Goal: Task Accomplishment & Management: Manage account settings

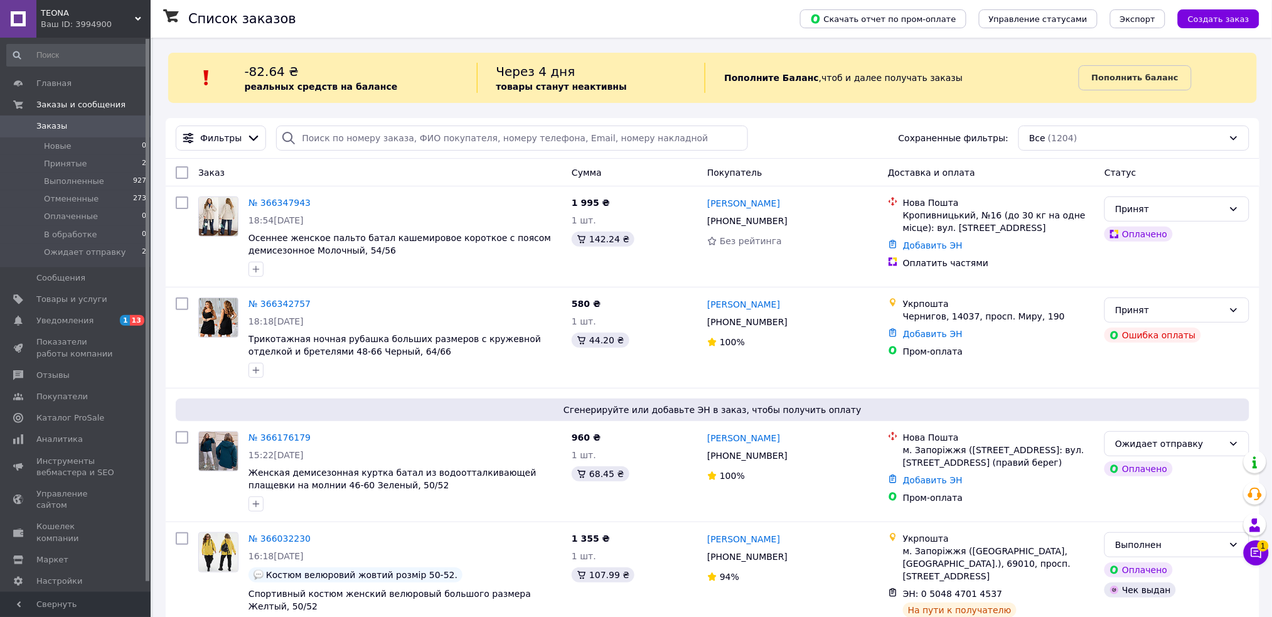
click at [75, 126] on span "Заказы" at bounding box center [76, 126] width 80 height 11
click at [48, 318] on span "Уведомления" at bounding box center [64, 320] width 57 height 11
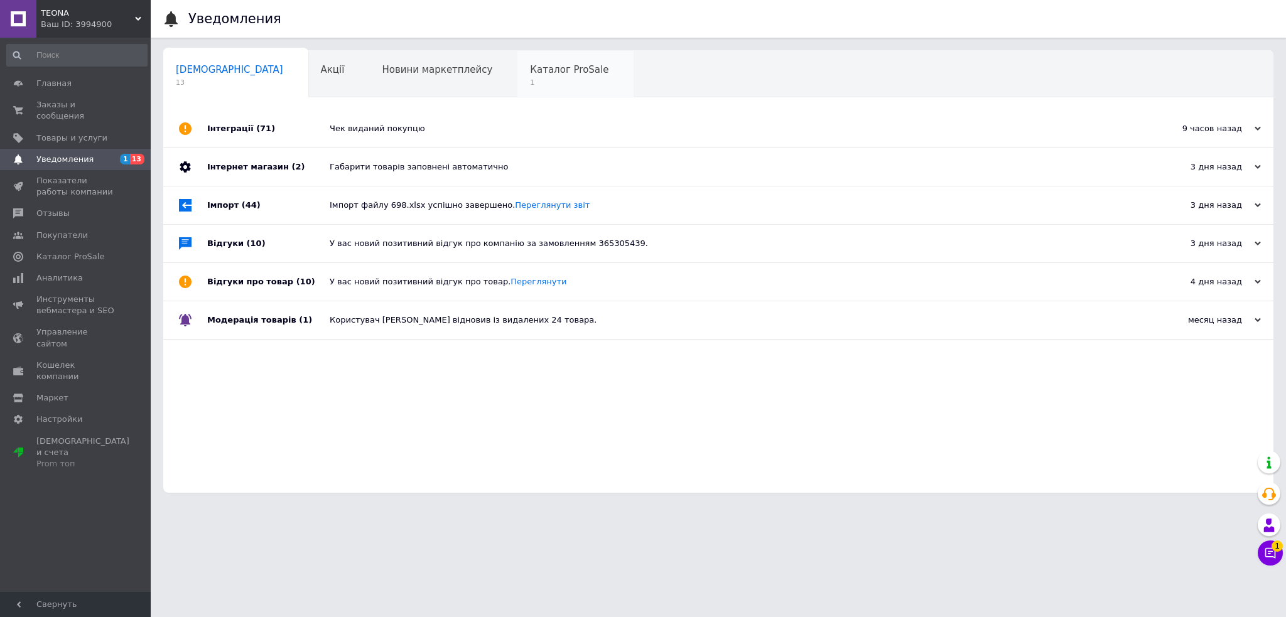
click at [530, 80] on span "1" at bounding box center [569, 82] width 78 height 9
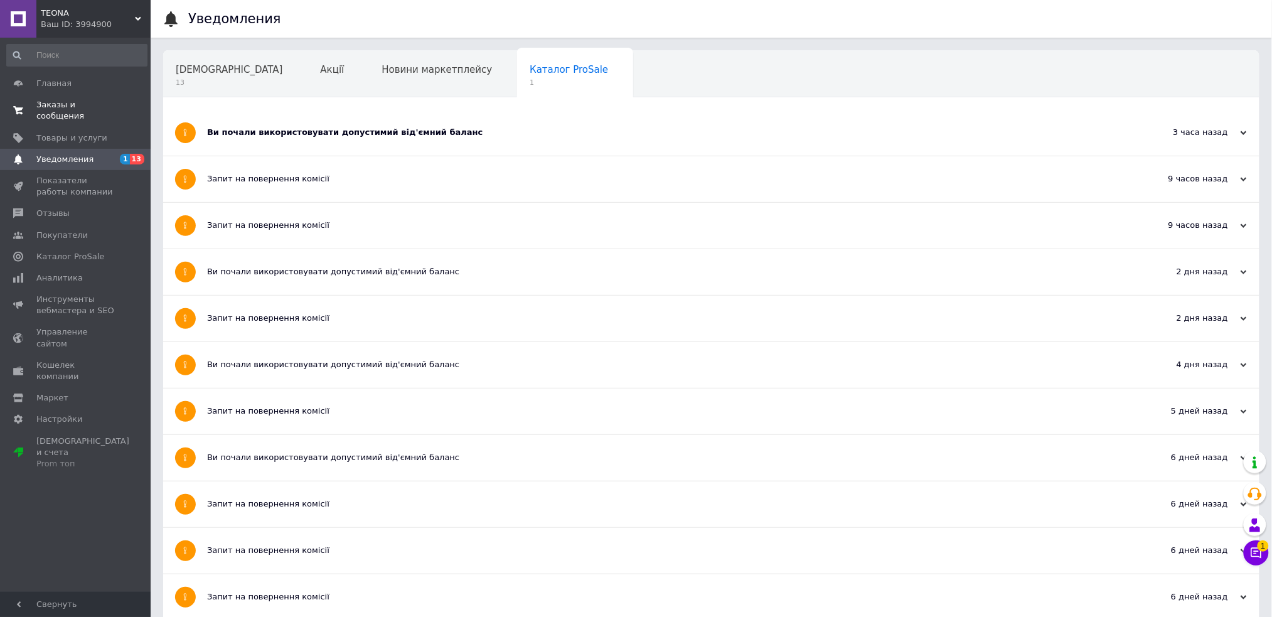
click at [63, 104] on span "Заказы и сообщения" at bounding box center [76, 110] width 80 height 23
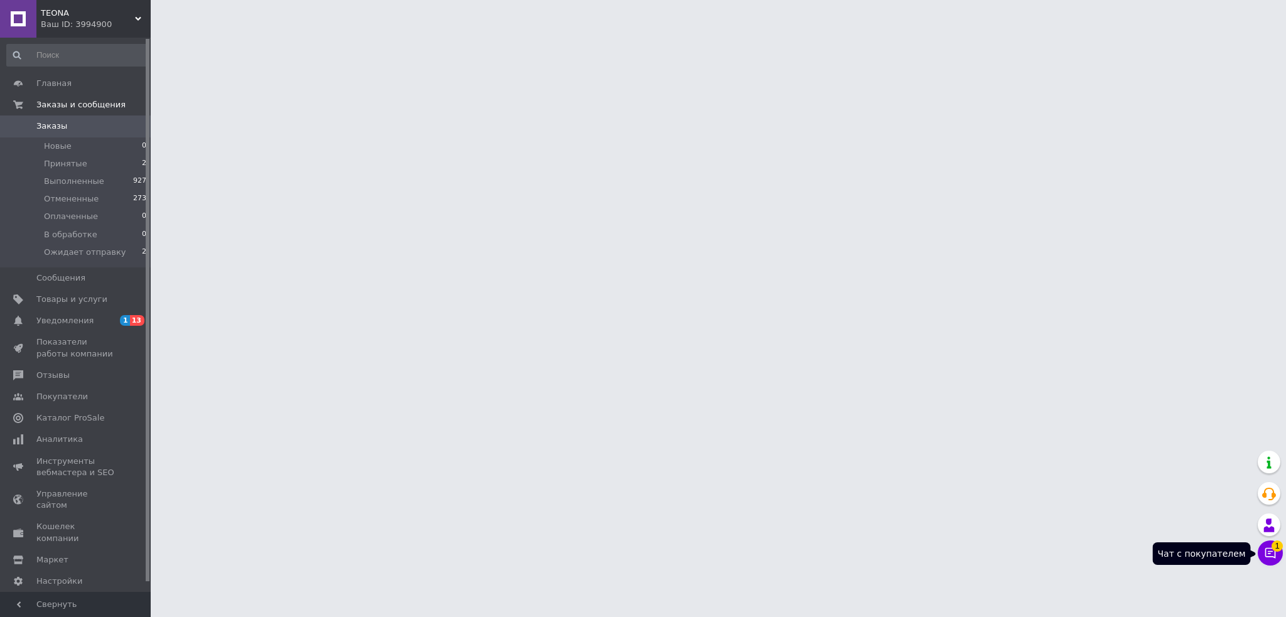
click at [1264, 554] on icon at bounding box center [1270, 553] width 13 height 13
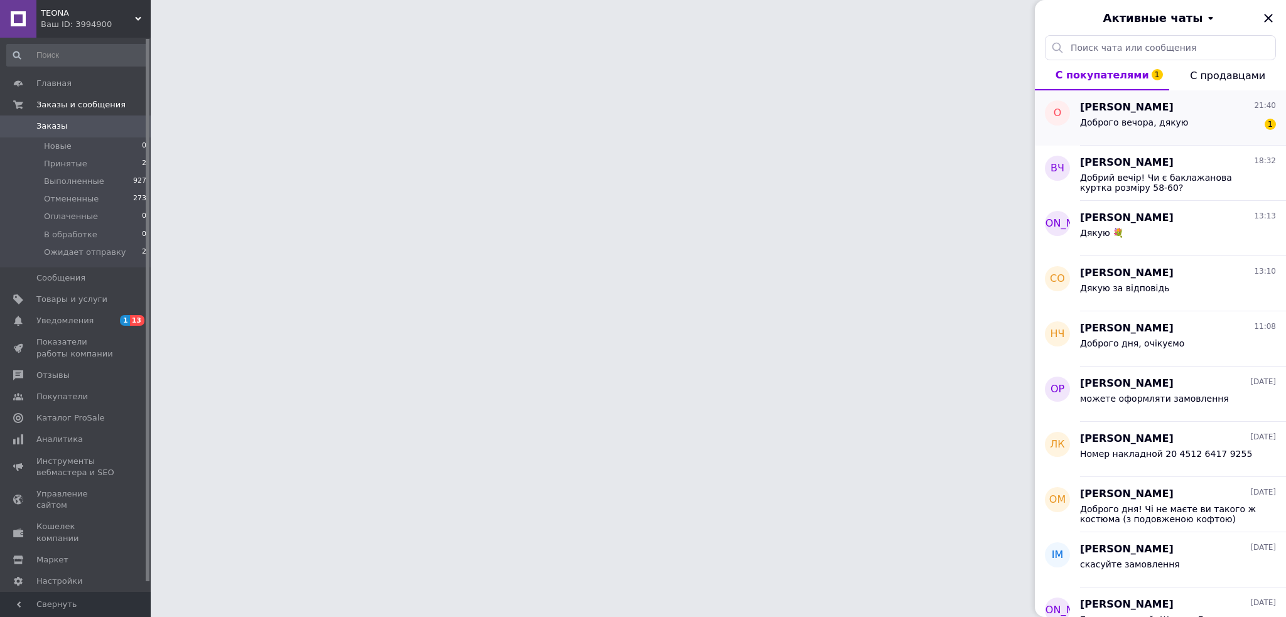
click at [1171, 124] on span "Доброго вечора, дякую" at bounding box center [1134, 122] width 109 height 10
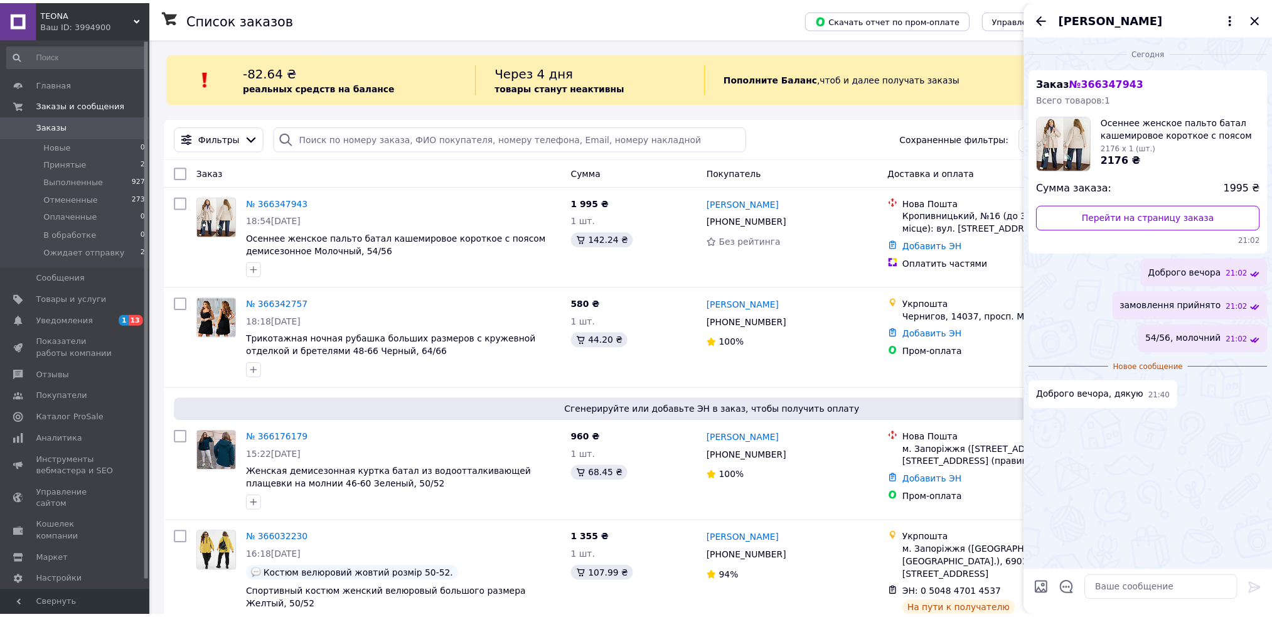
scroll to position [179, 0]
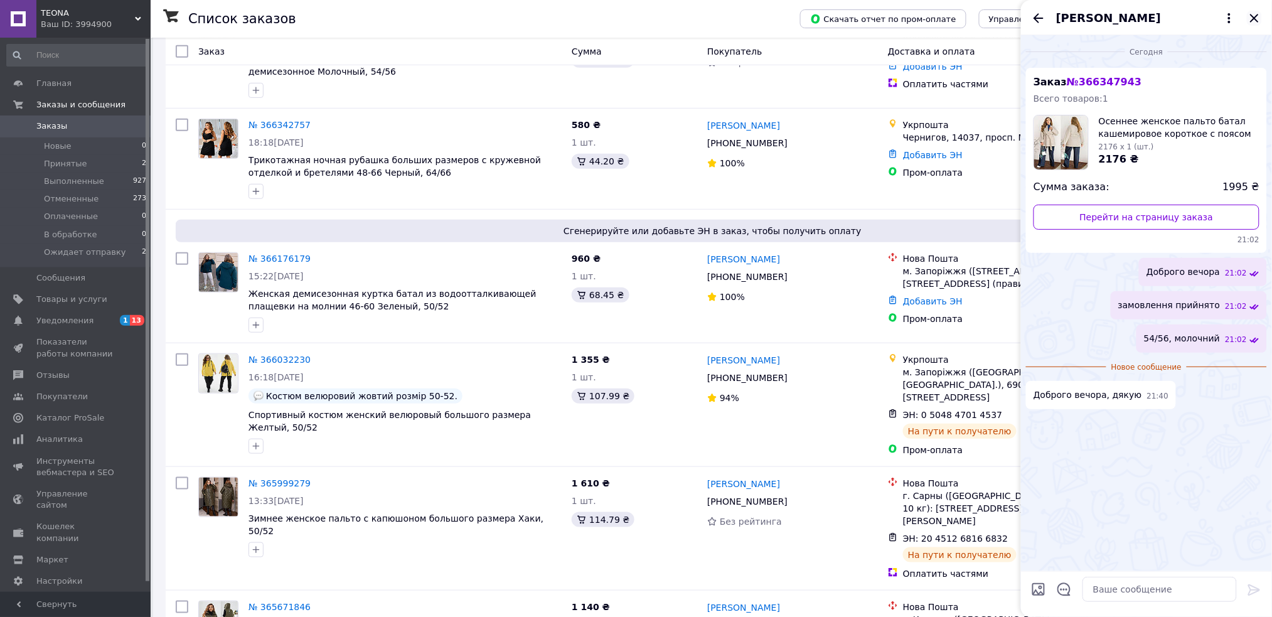
click at [1254, 16] on icon "Закрыть" at bounding box center [1254, 18] width 8 height 8
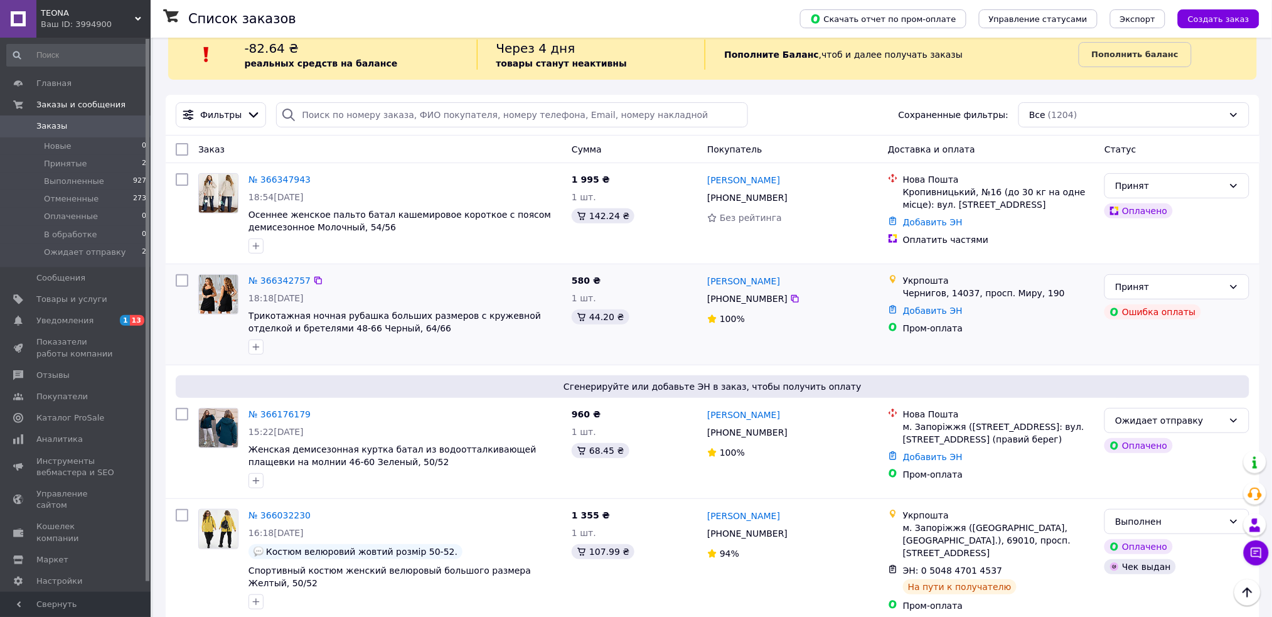
scroll to position [0, 0]
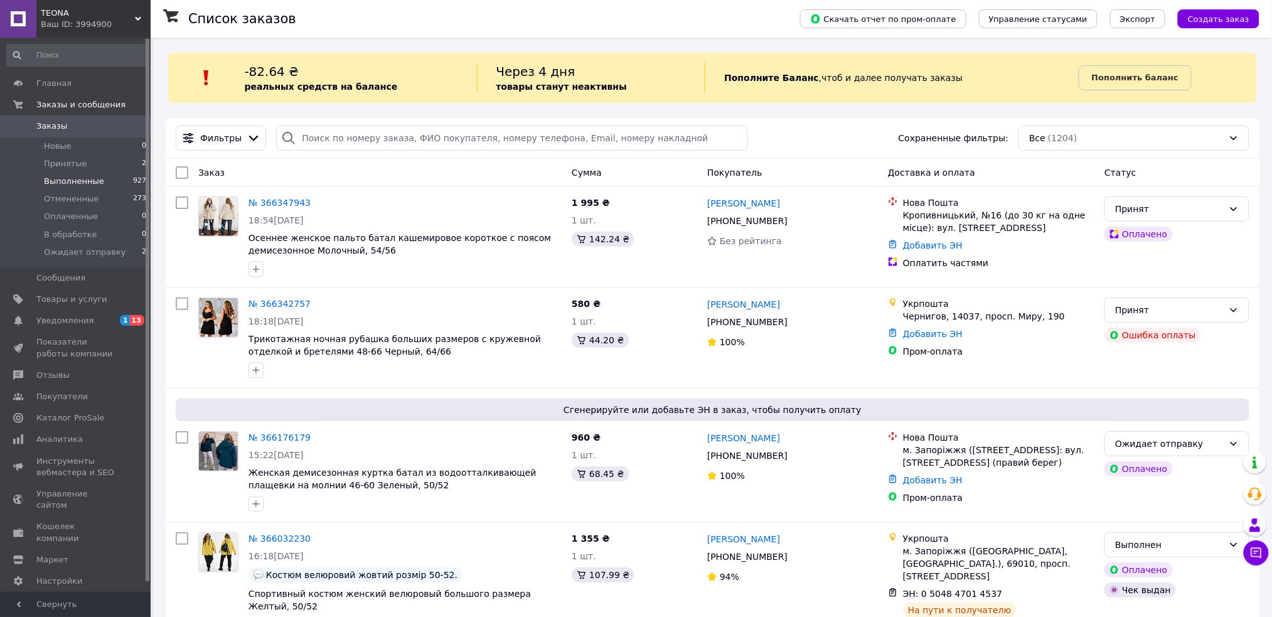
click at [79, 182] on span "Выполненные" at bounding box center [74, 181] width 60 height 11
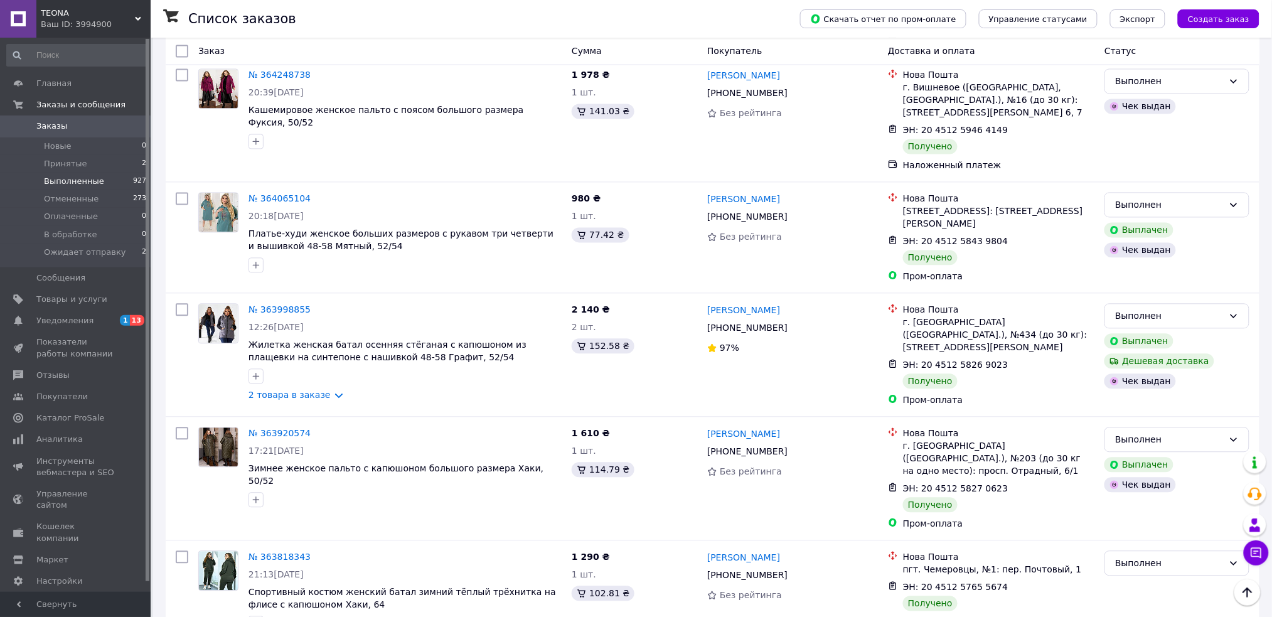
scroll to position [2790, 0]
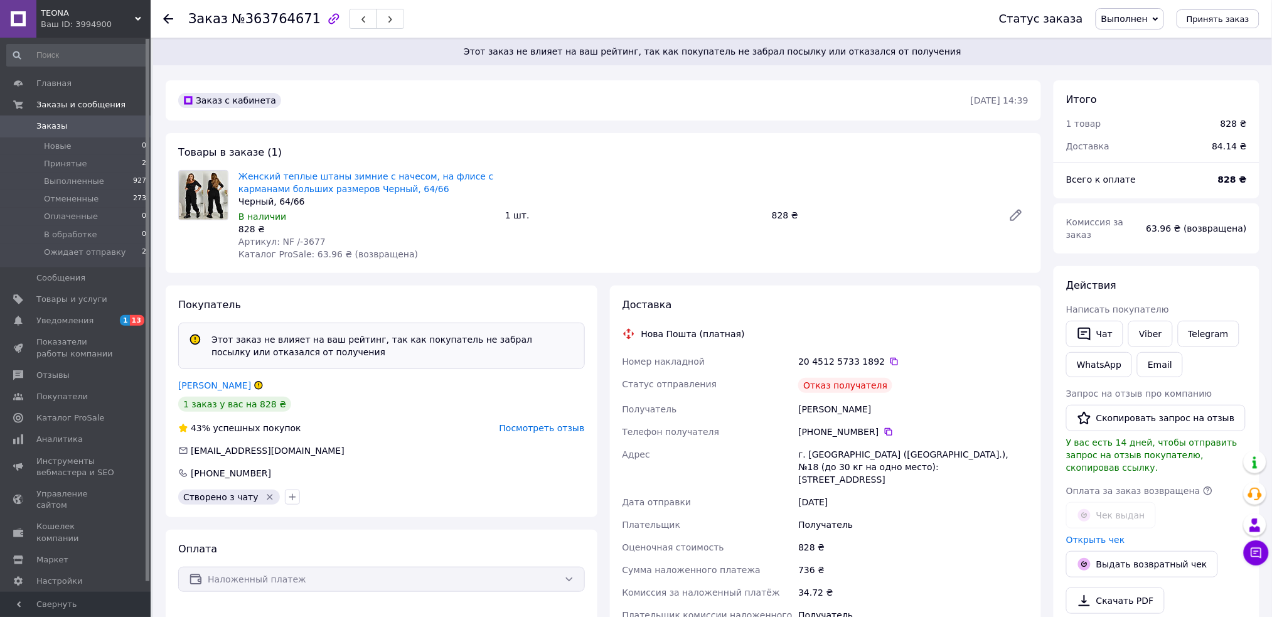
scroll to position [228, 0]
click at [1094, 321] on button "Чат" at bounding box center [1095, 334] width 57 height 26
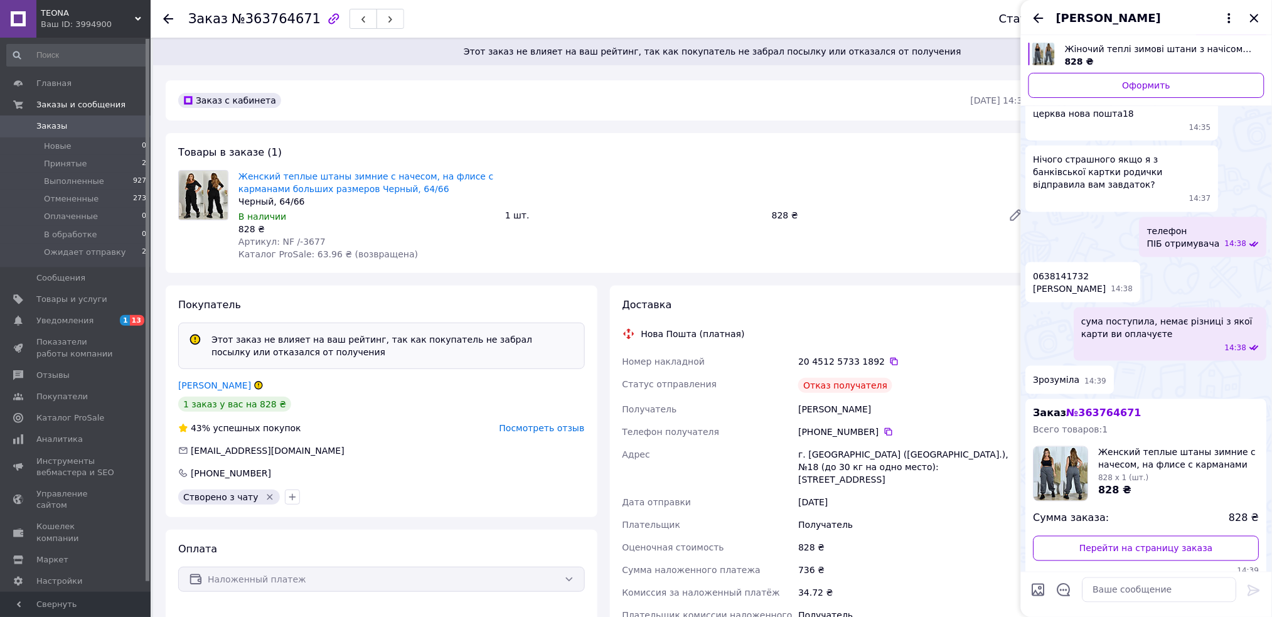
scroll to position [443, 0]
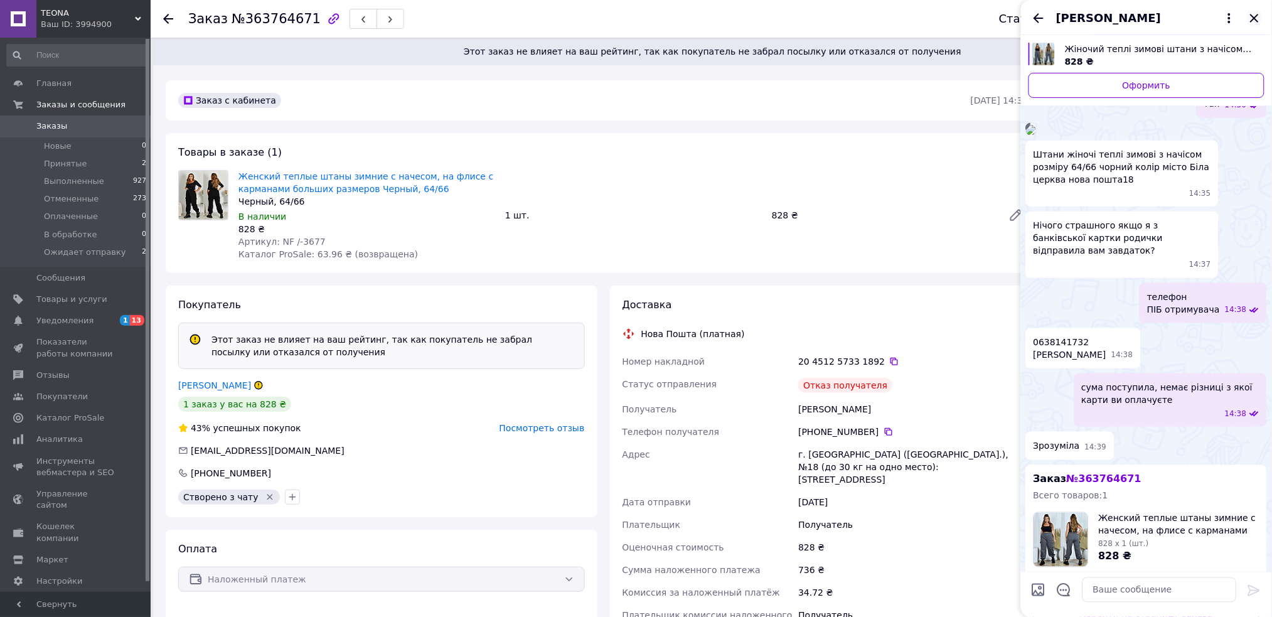
click at [1257, 21] on icon "Закрыть" at bounding box center [1254, 18] width 8 height 8
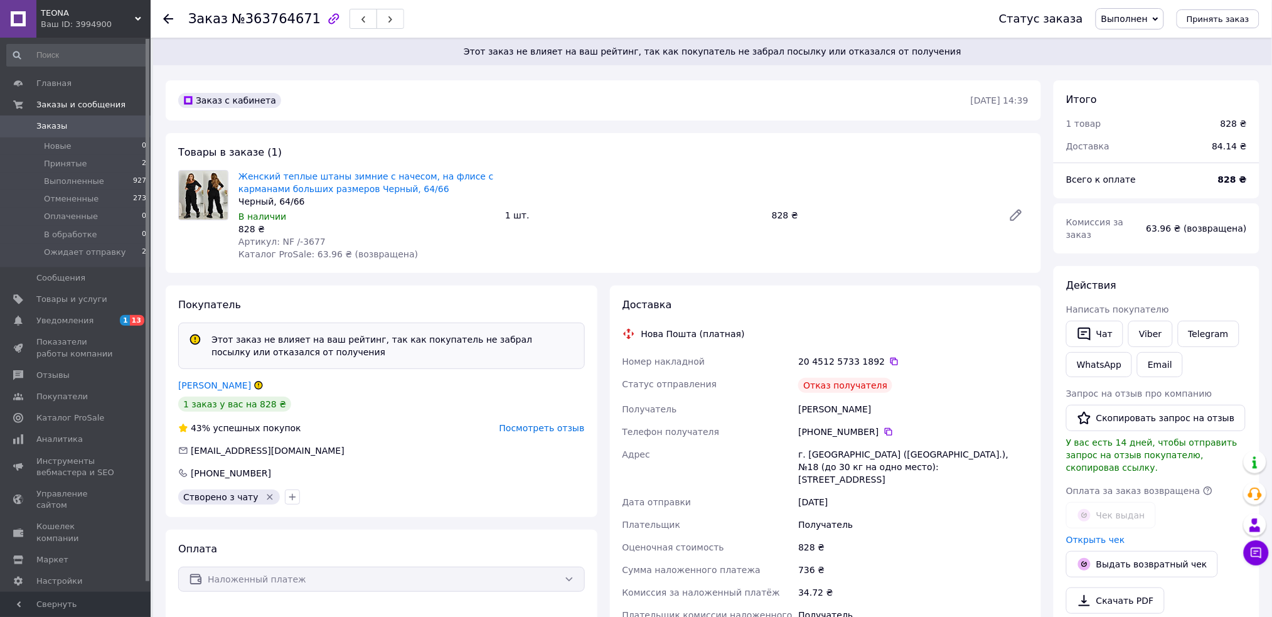
click at [564, 433] on span "Посмотреть отзыв" at bounding box center [542, 428] width 85 height 10
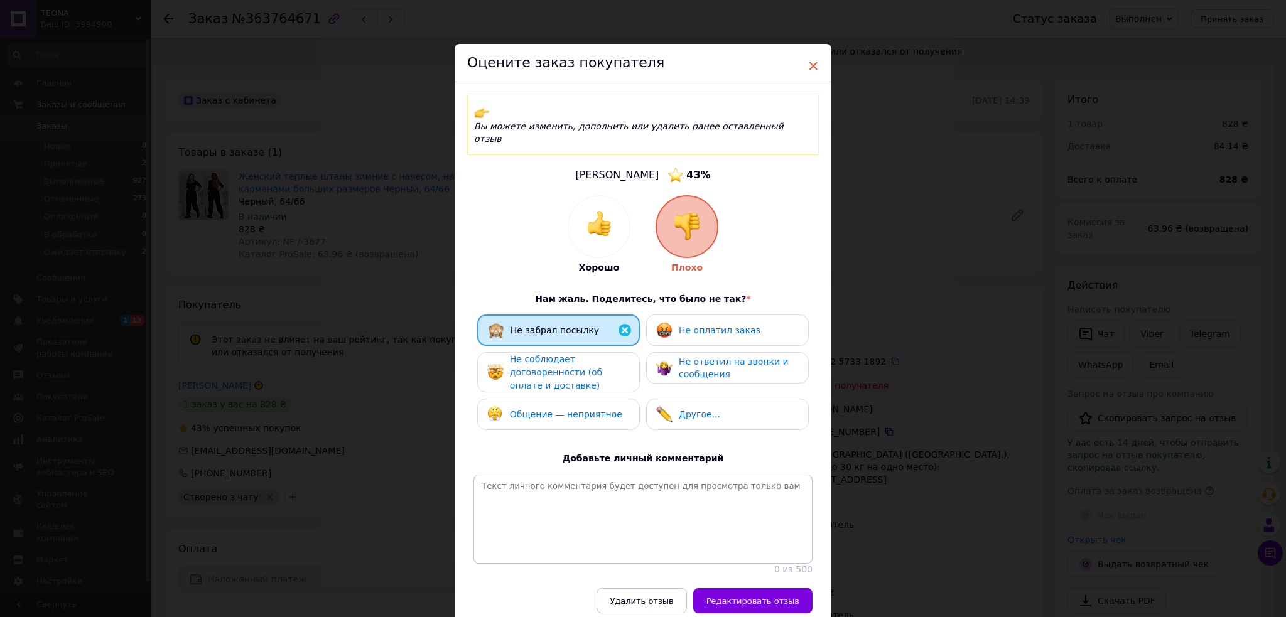
click at [807, 64] on span "×" at bounding box center [812, 65] width 11 height 21
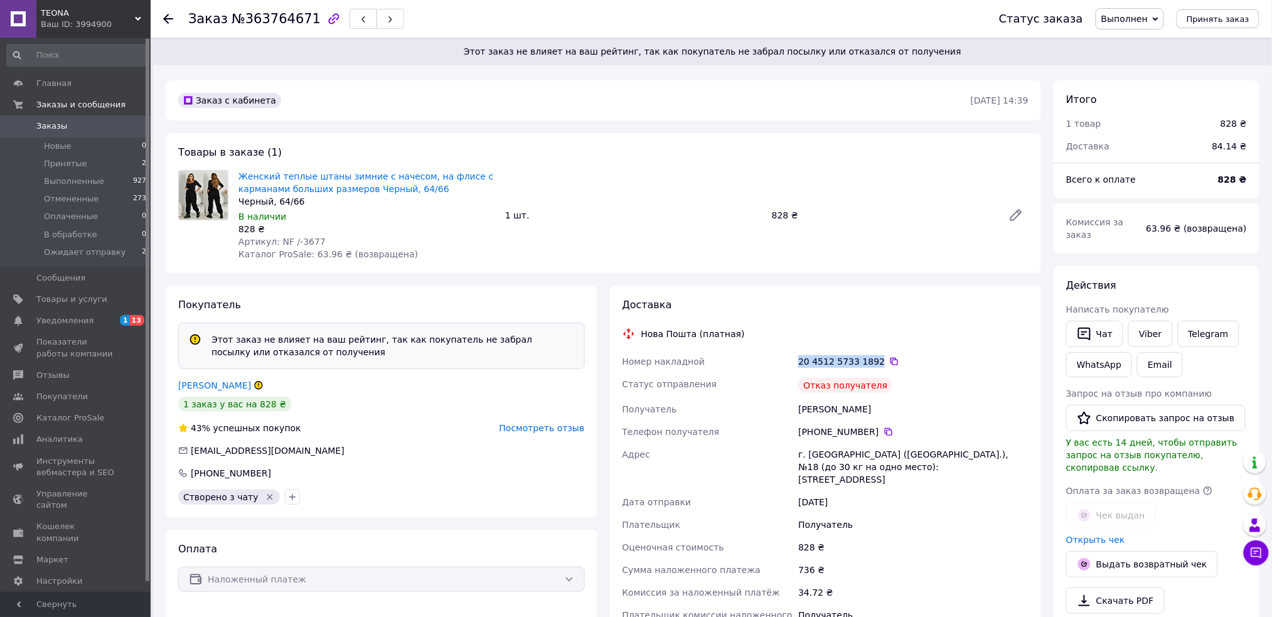
drag, startPoint x: 796, startPoint y: 361, endPoint x: 873, endPoint y: 365, distance: 76.7
click at [873, 365] on div "20 4512 5733 1892" at bounding box center [913, 361] width 235 height 23
copy div "20 4512 5733 1892"
click at [711, 293] on div "Доставка Нова Пошта (платная) Номер накладной 20 4512 5733 1892   Статус отправ…" at bounding box center [826, 498] width 432 height 424
drag, startPoint x: 795, startPoint y: 364, endPoint x: 871, endPoint y: 363, distance: 76.6
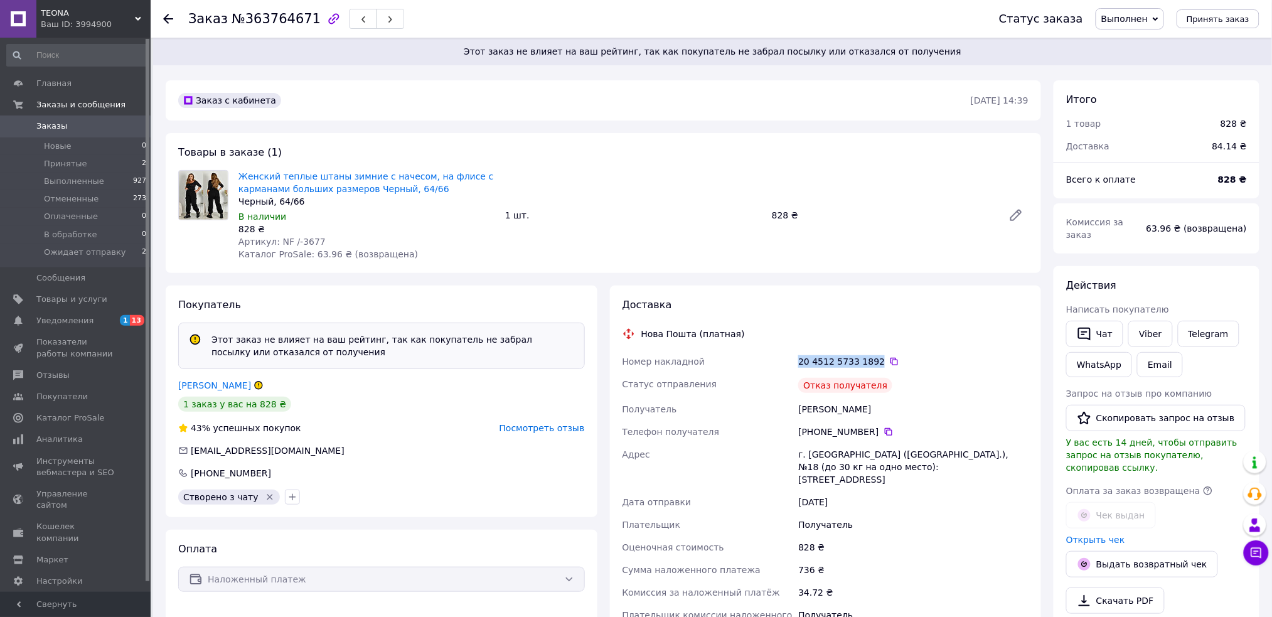
click at [871, 363] on div "Номер накладной 20 4512 5733 1892   Статус отправления Отказ получателя Получат…" at bounding box center [826, 505] width 412 height 311
copy div "Номер накладной 20 4512 5733 1892"
click at [72, 301] on span "Товары и услуги" at bounding box center [71, 299] width 71 height 11
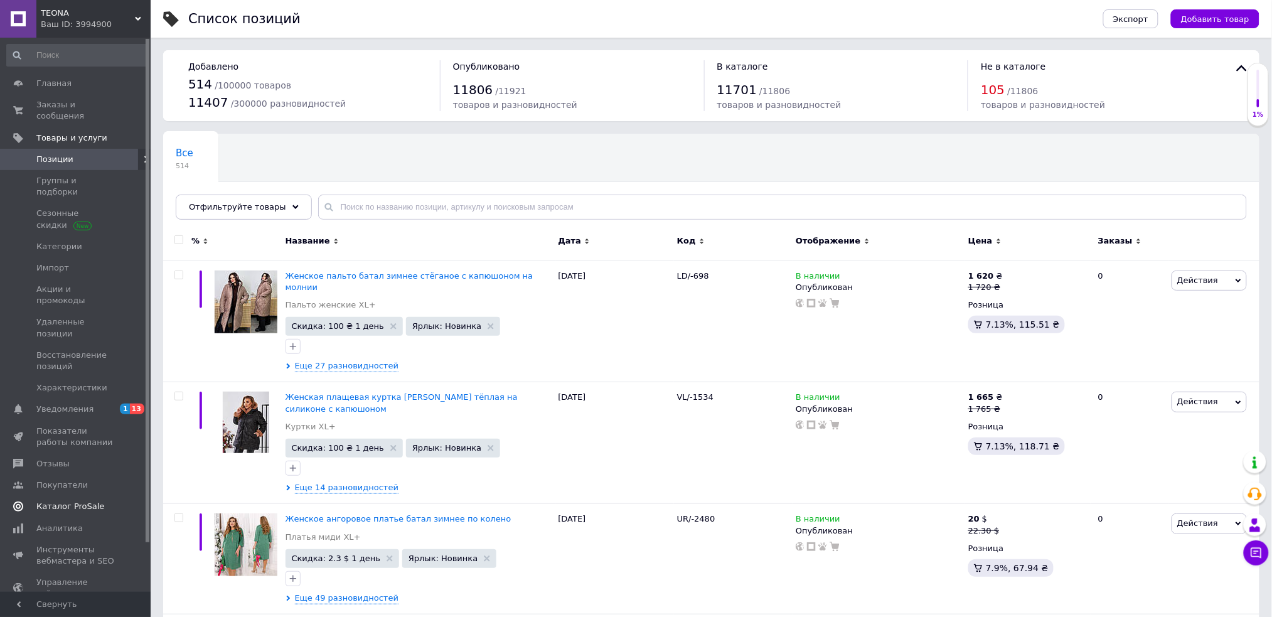
click at [91, 501] on span "Каталог ProSale" at bounding box center [70, 506] width 68 height 11
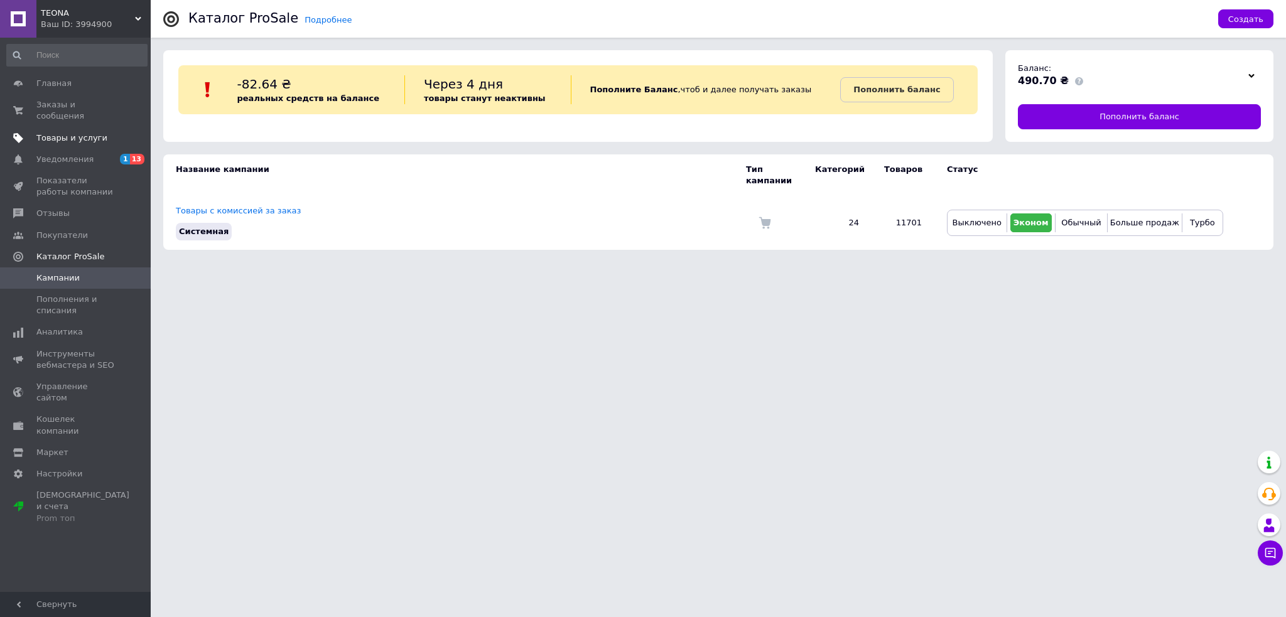
click at [81, 132] on span "Товары и услуги" at bounding box center [71, 137] width 71 height 11
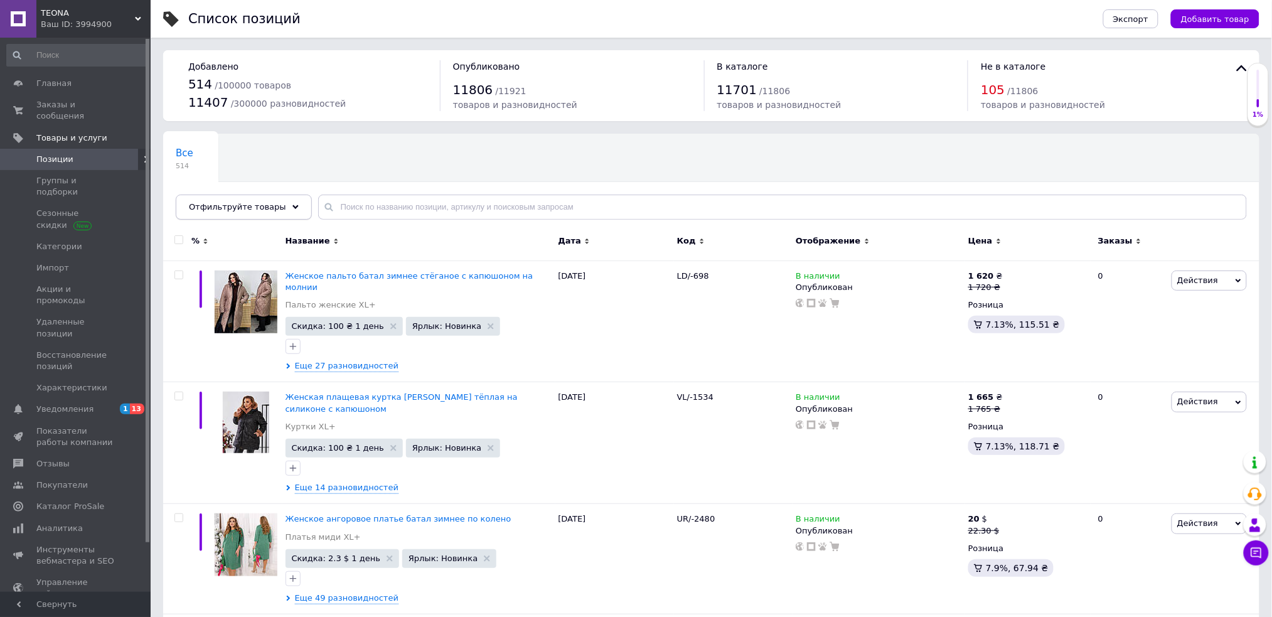
click at [243, 212] on div "Отфильтруйте товары" at bounding box center [244, 207] width 136 height 25
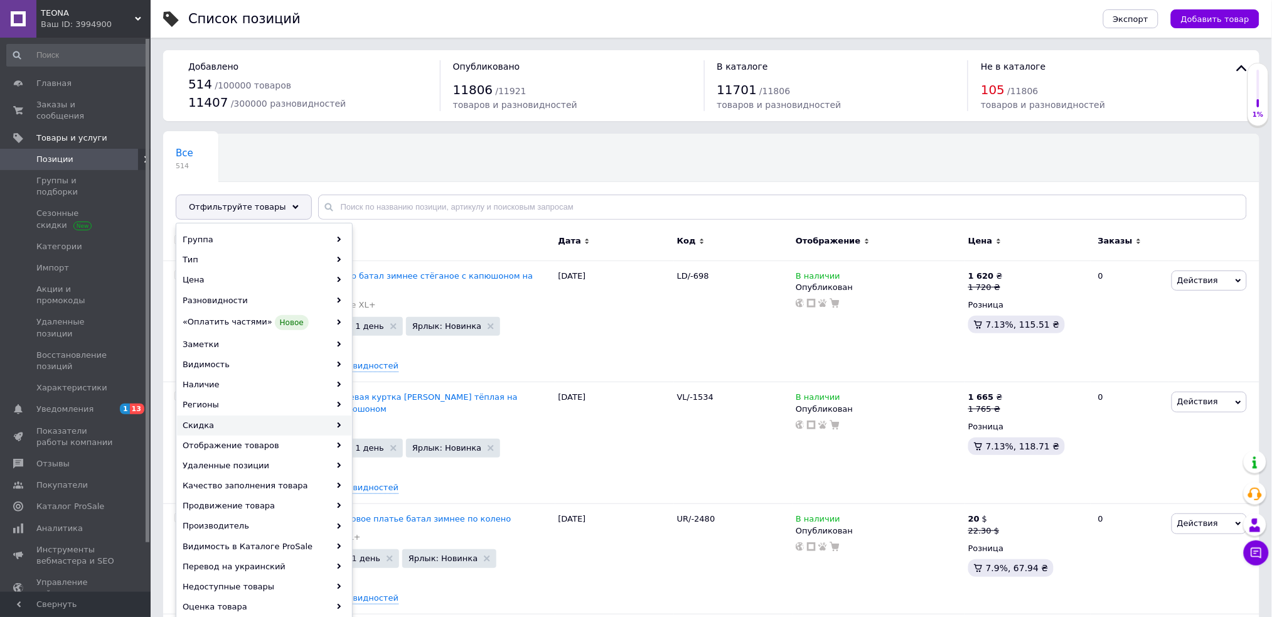
click at [207, 419] on div "Скидка" at bounding box center [264, 426] width 175 height 20
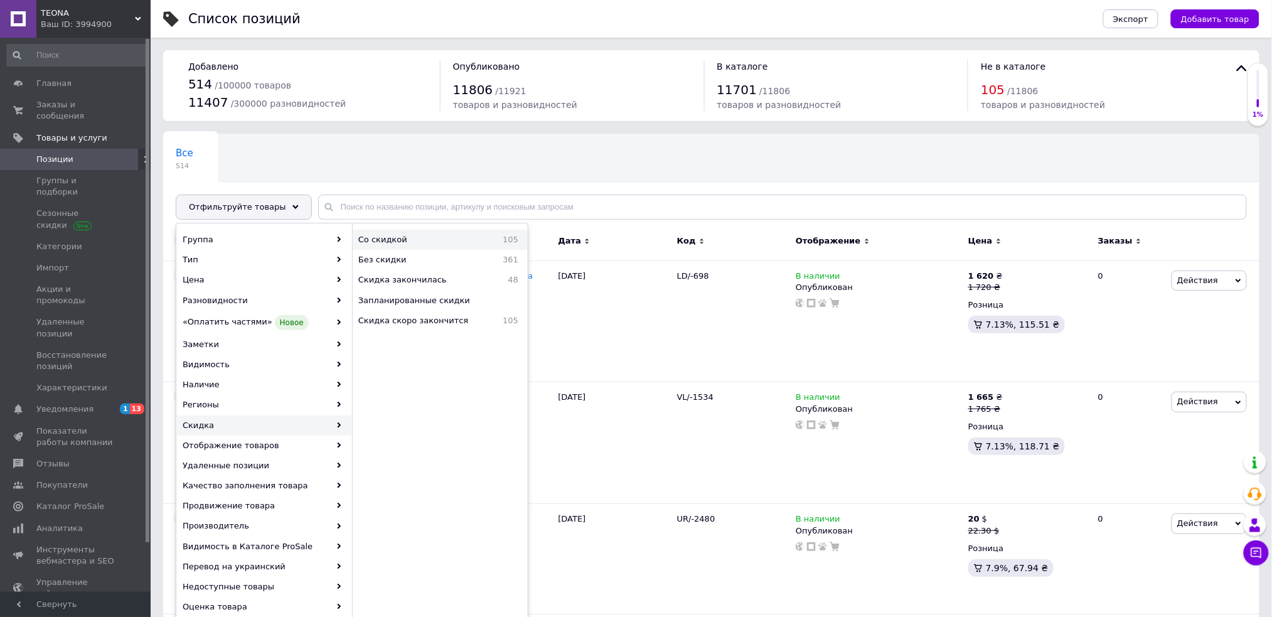
click at [382, 237] on span "Со скидкой" at bounding box center [413, 239] width 110 height 11
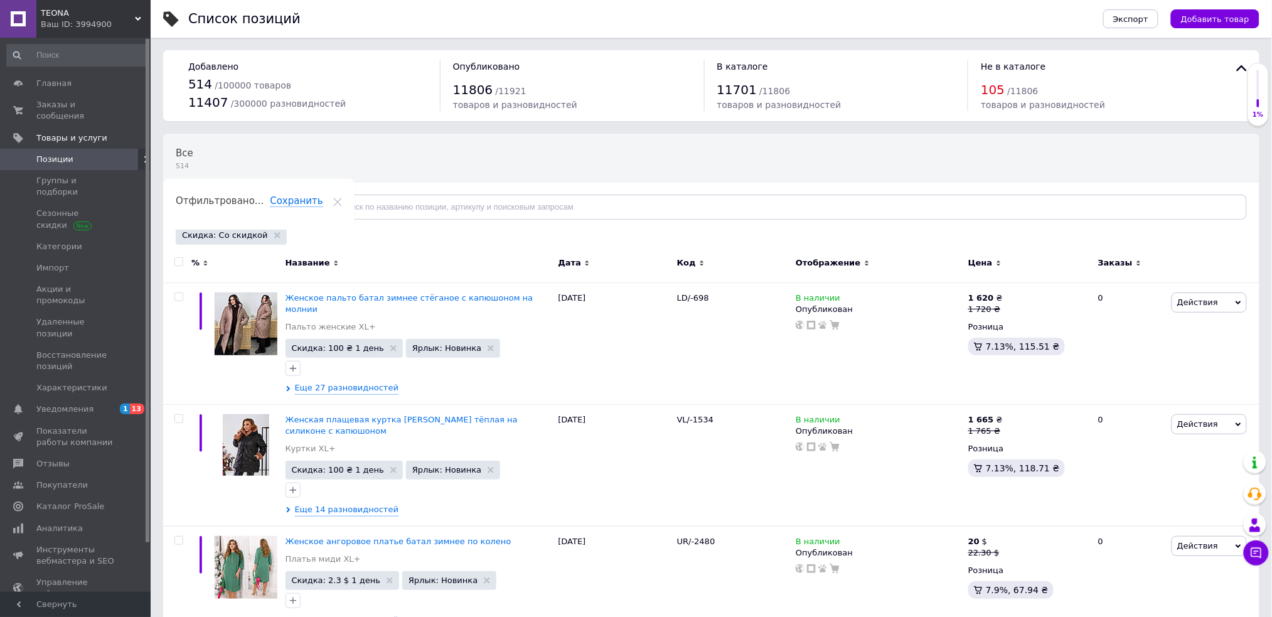
click at [175, 261] on input "checkbox" at bounding box center [179, 262] width 8 height 8
checkbox input "true"
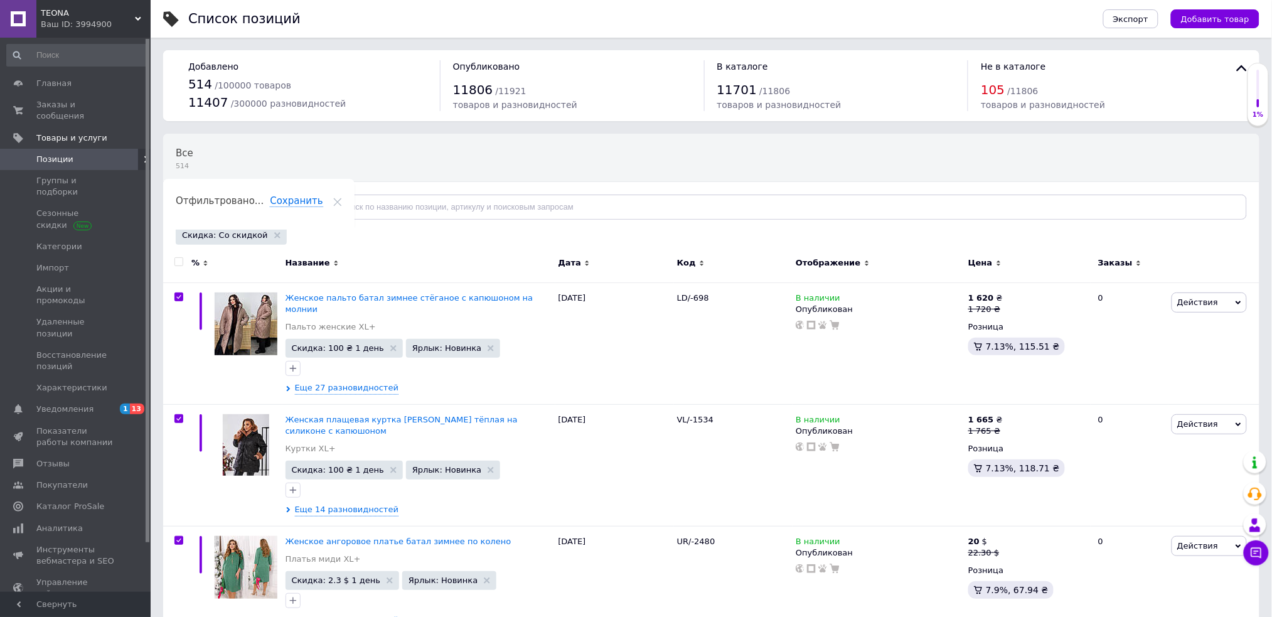
checkbox input "true"
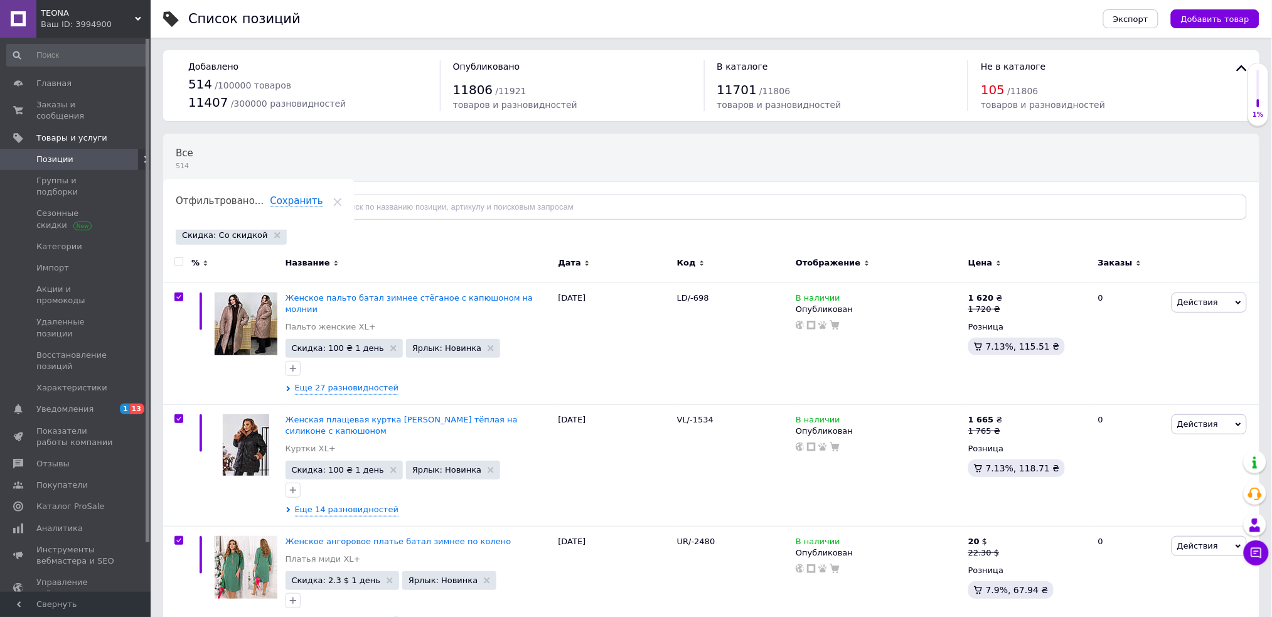
checkbox input "true"
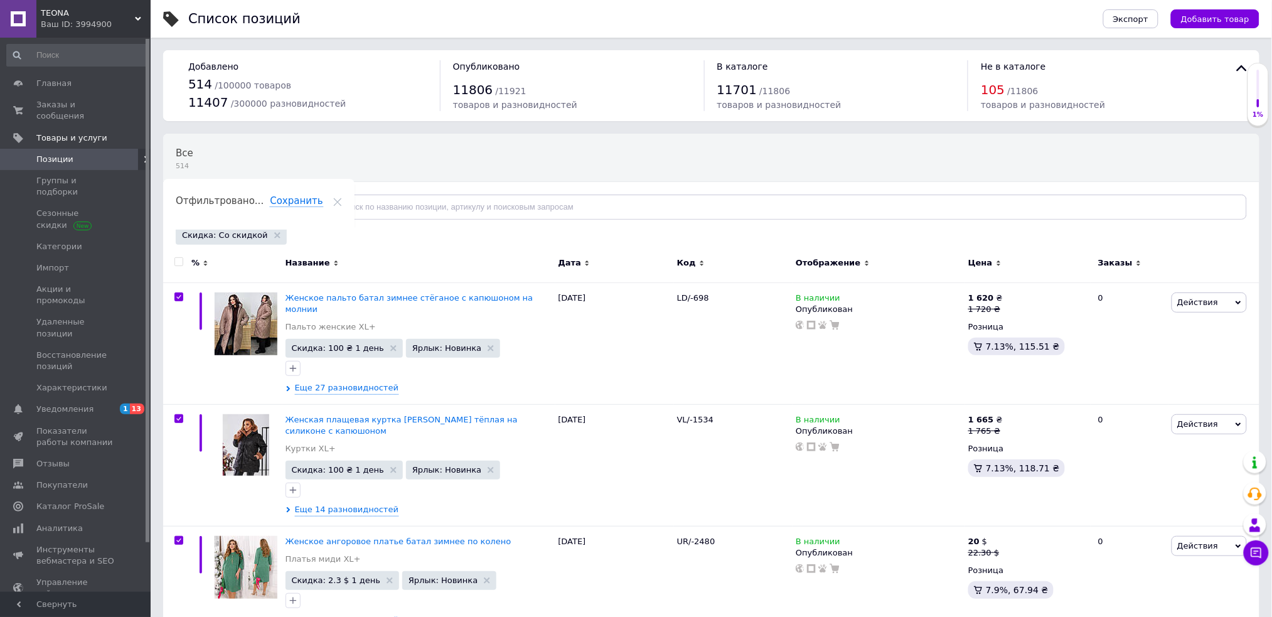
checkbox input "true"
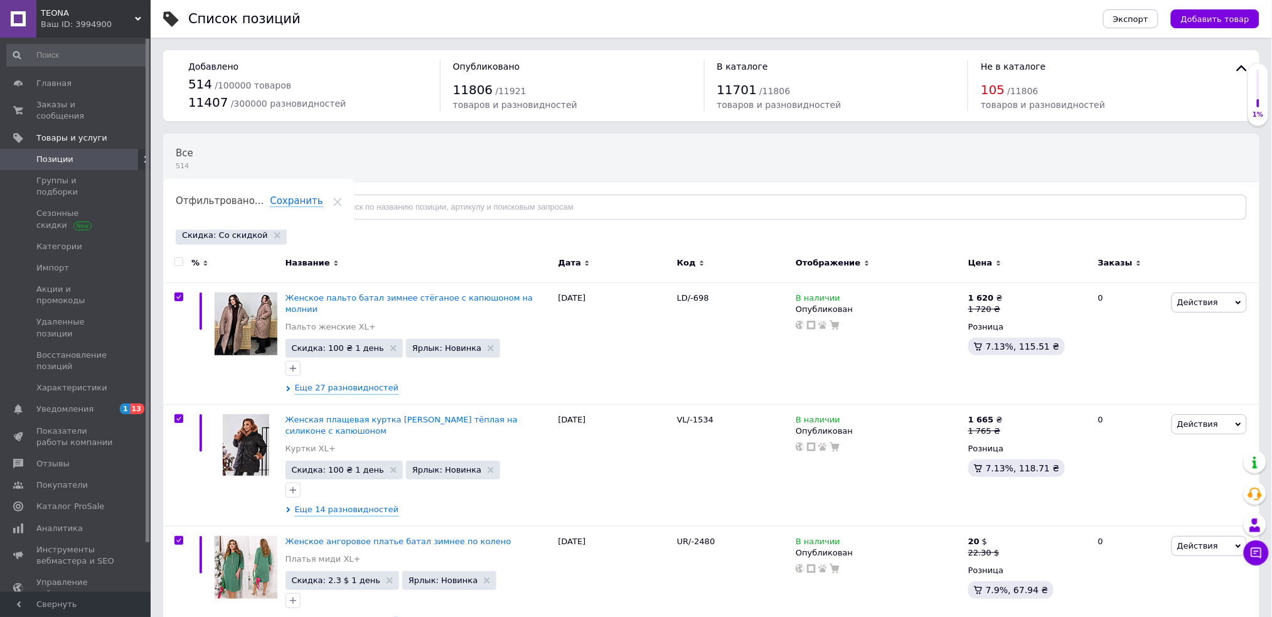
checkbox input "true"
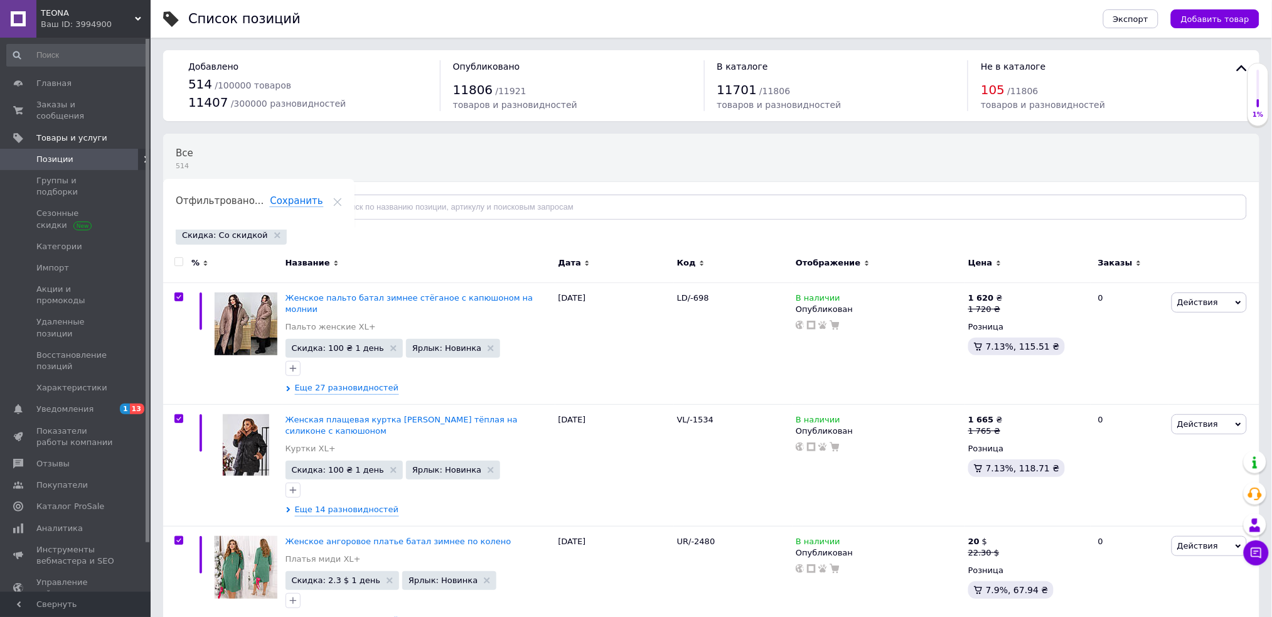
checkbox input "true"
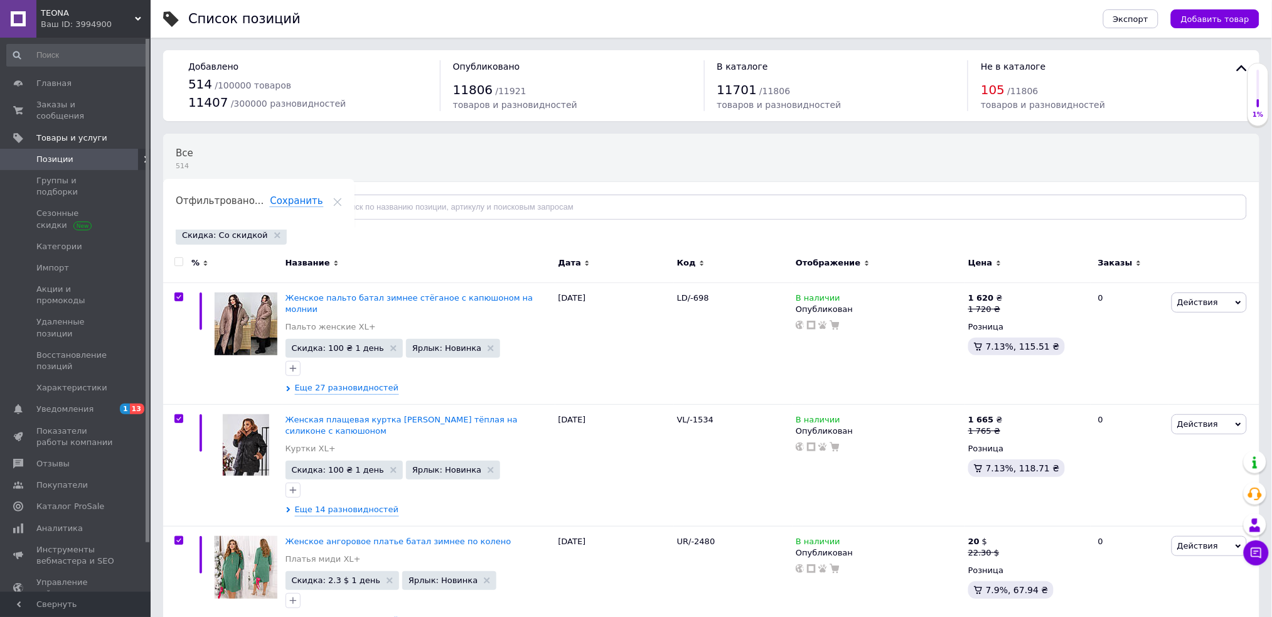
checkbox input "true"
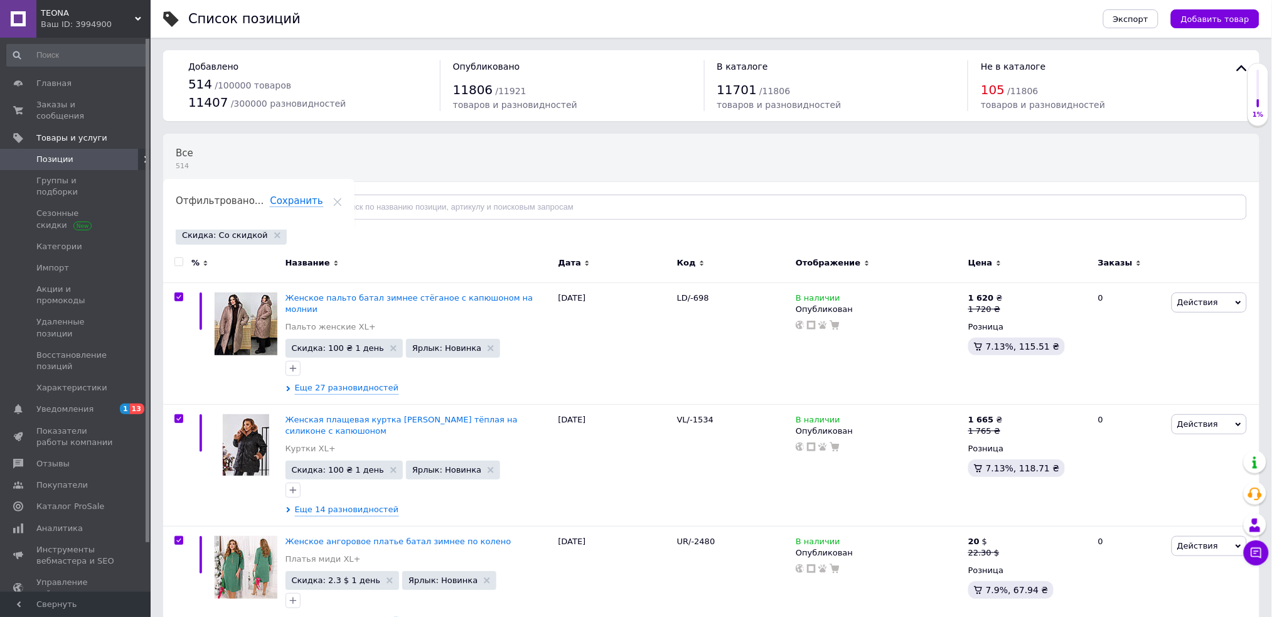
checkbox input "true"
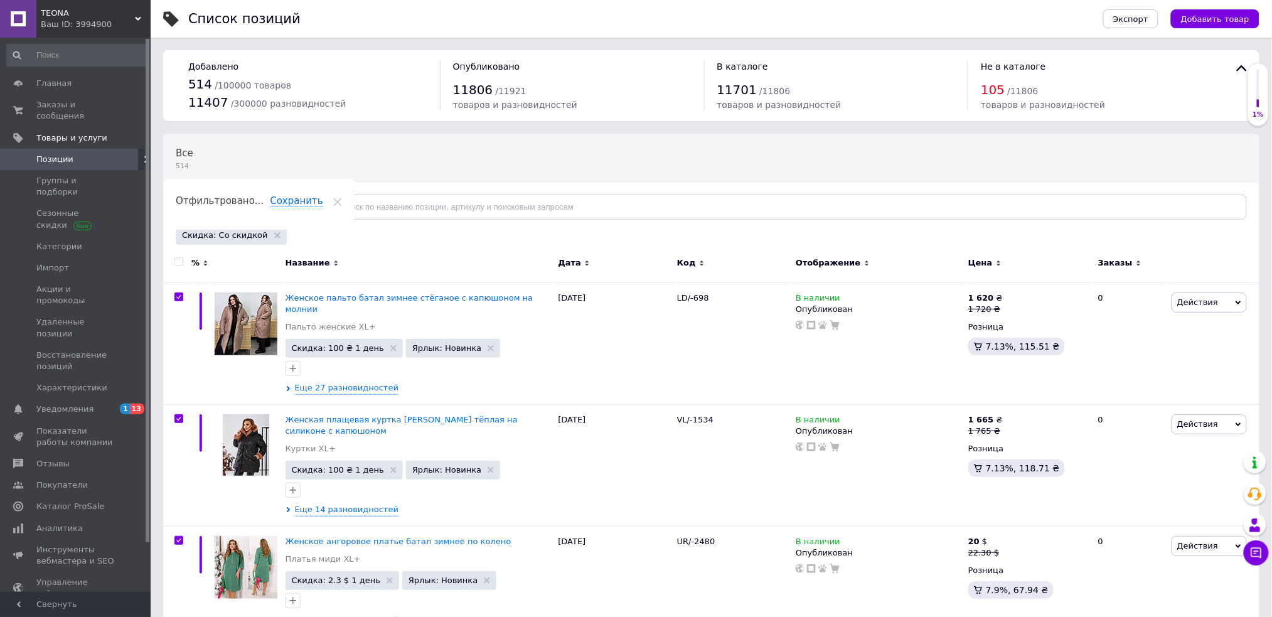
checkbox input "true"
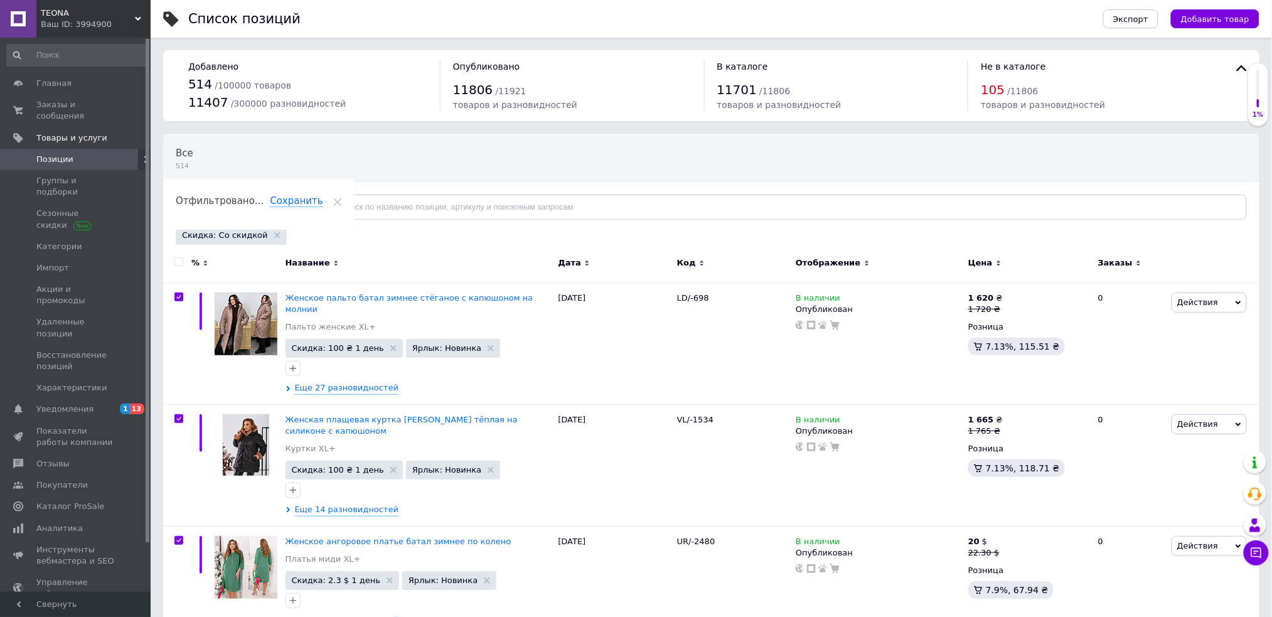
checkbox input "true"
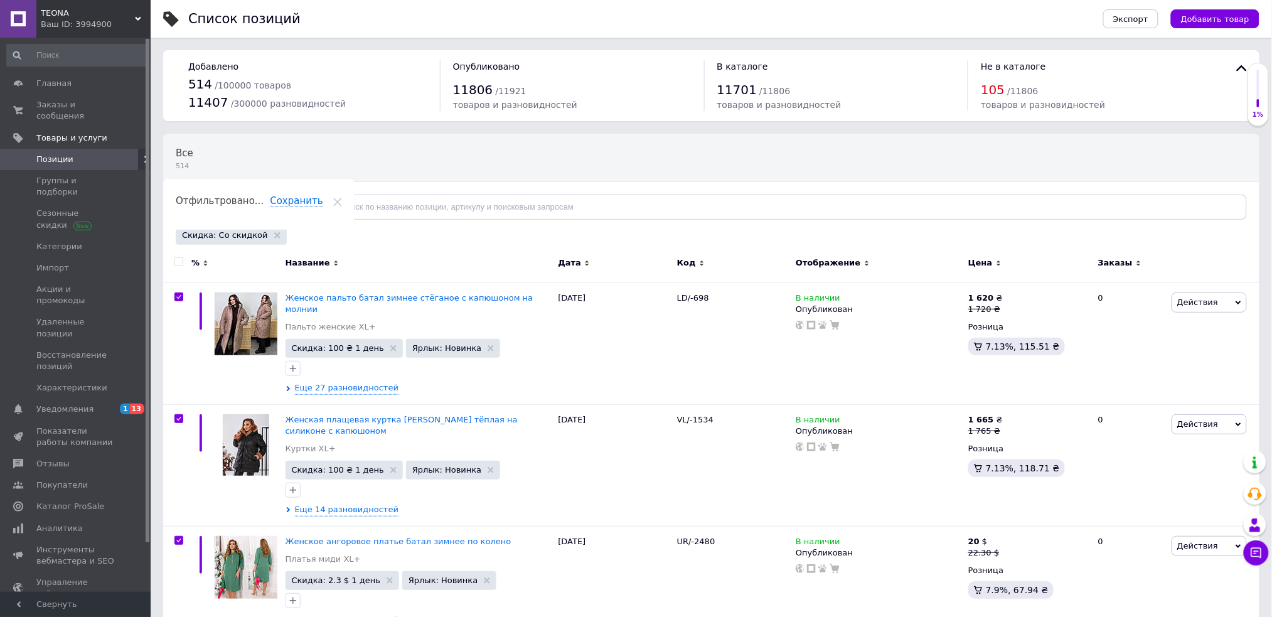
checkbox input "true"
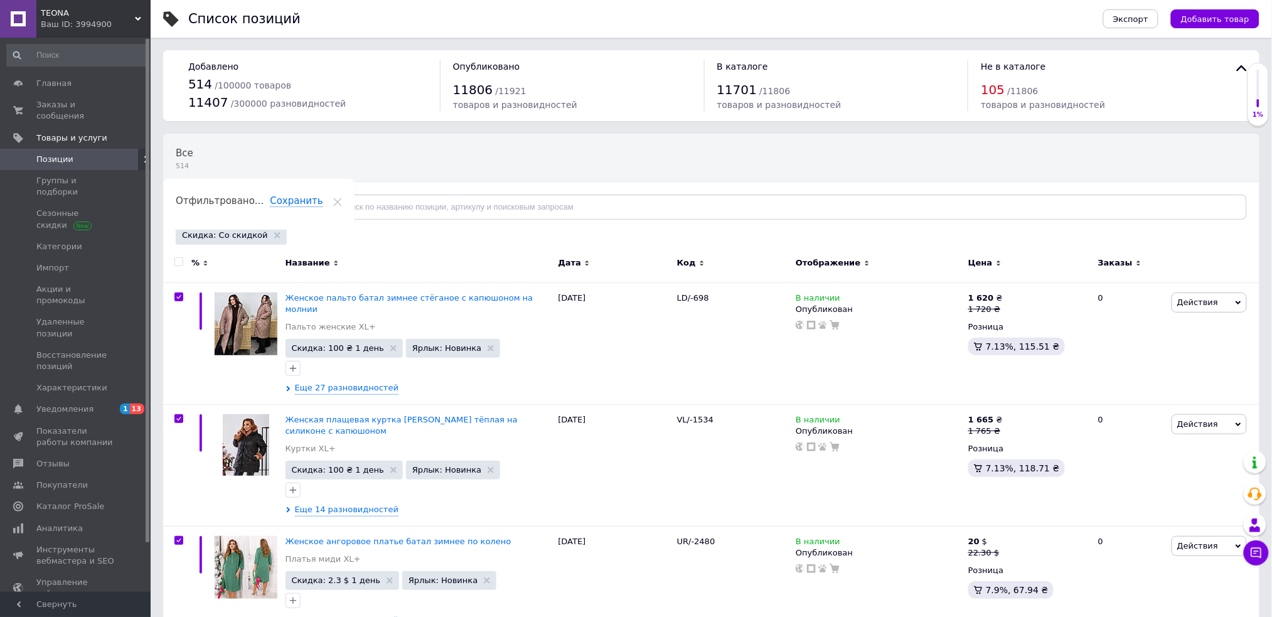
checkbox input "true"
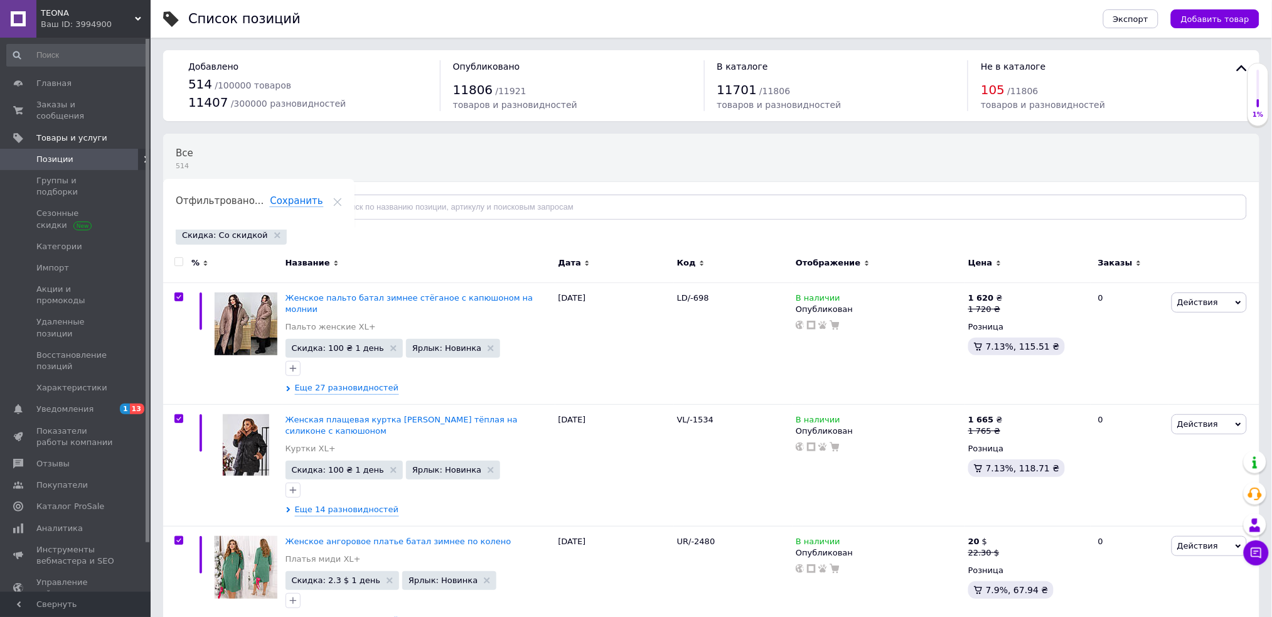
checkbox input "true"
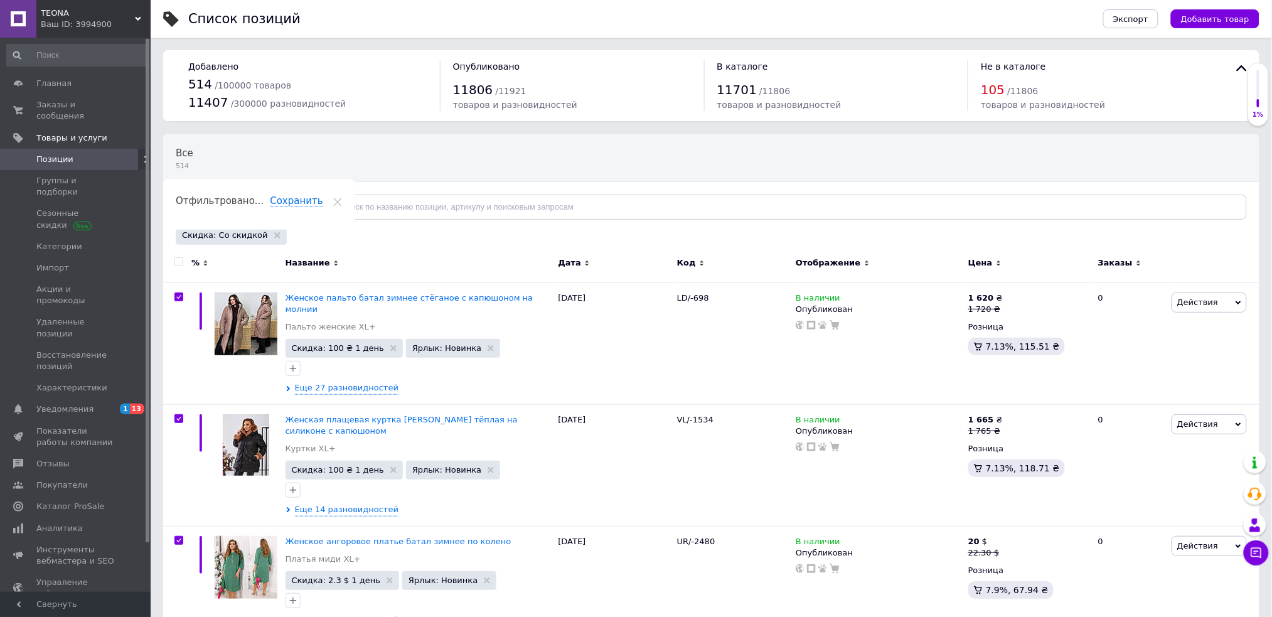
checkbox input "true"
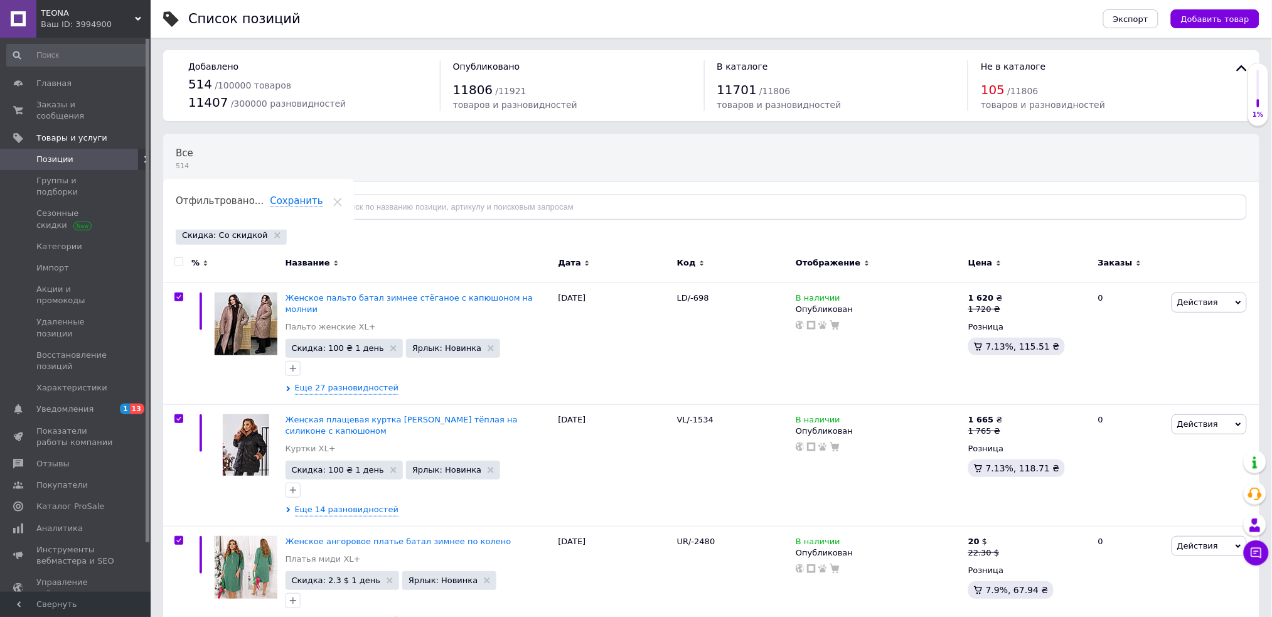
checkbox input "true"
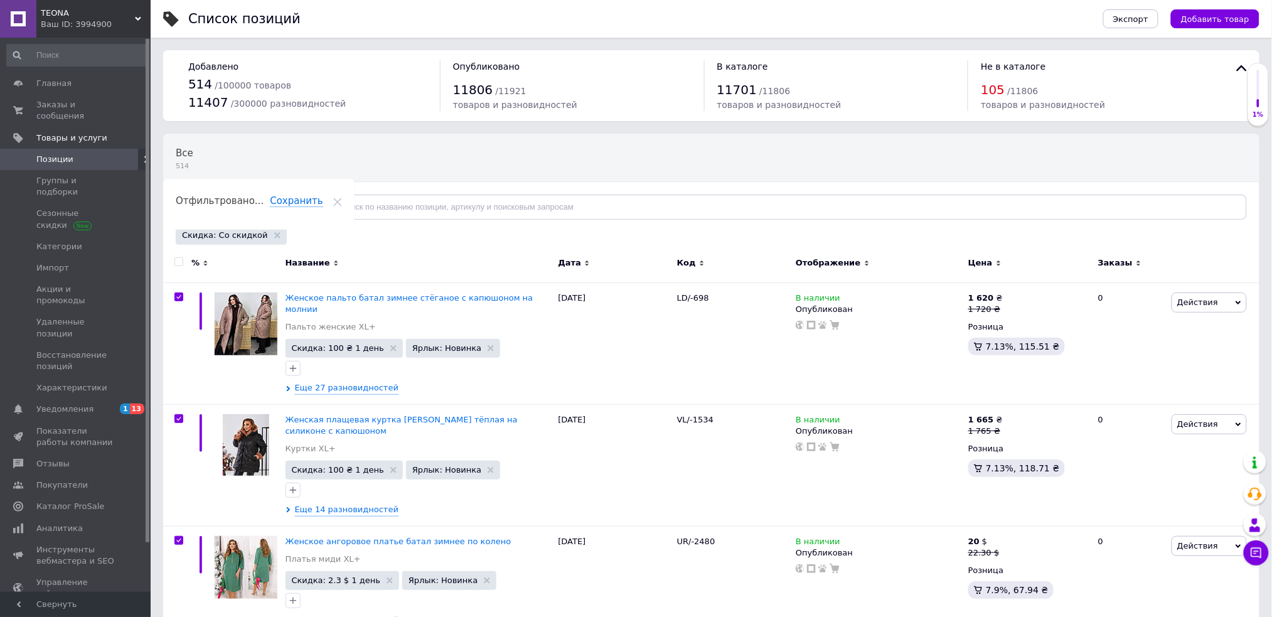
checkbox input "true"
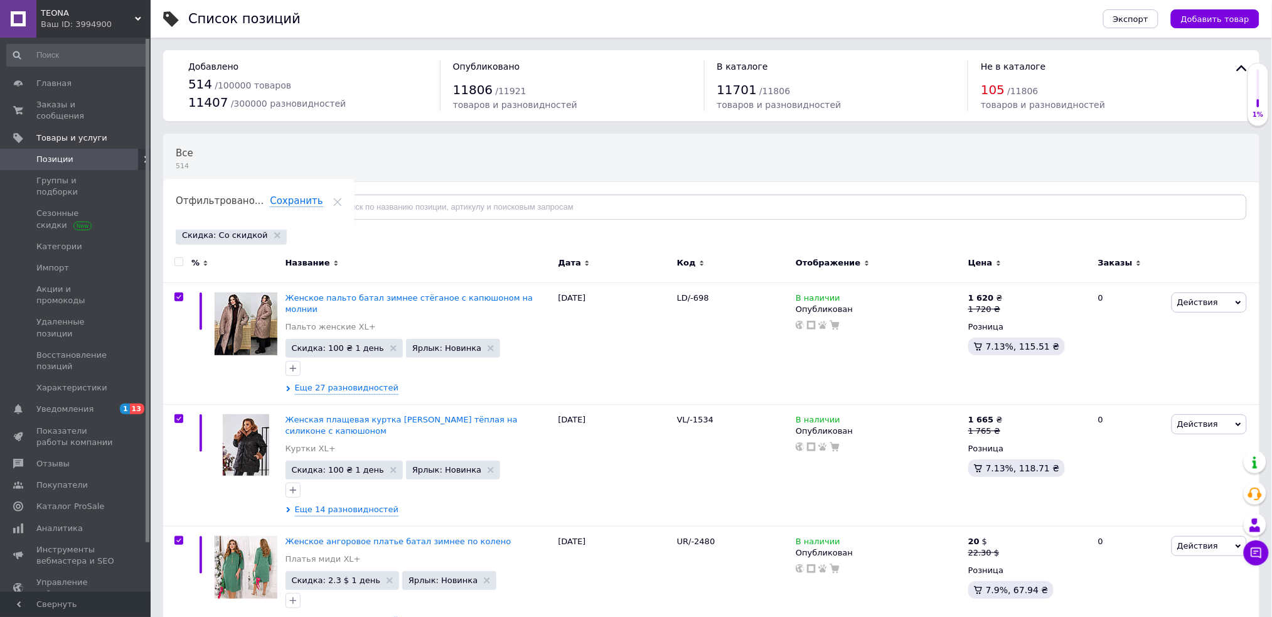
checkbox input "true"
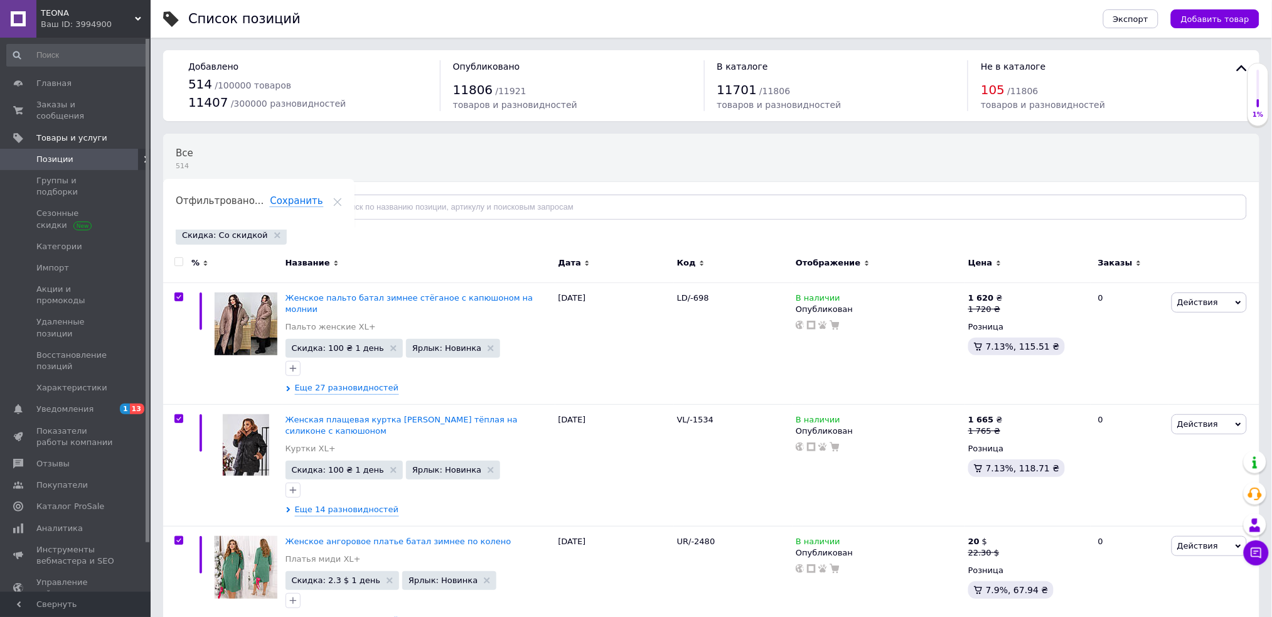
checkbox input "true"
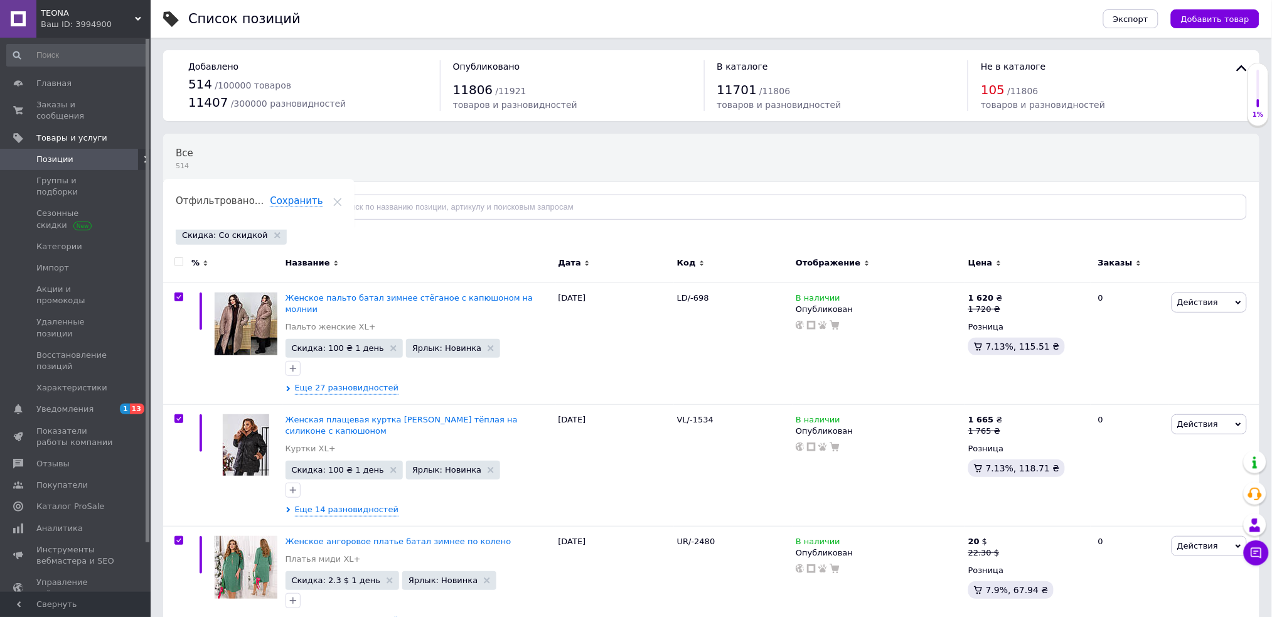
checkbox input "true"
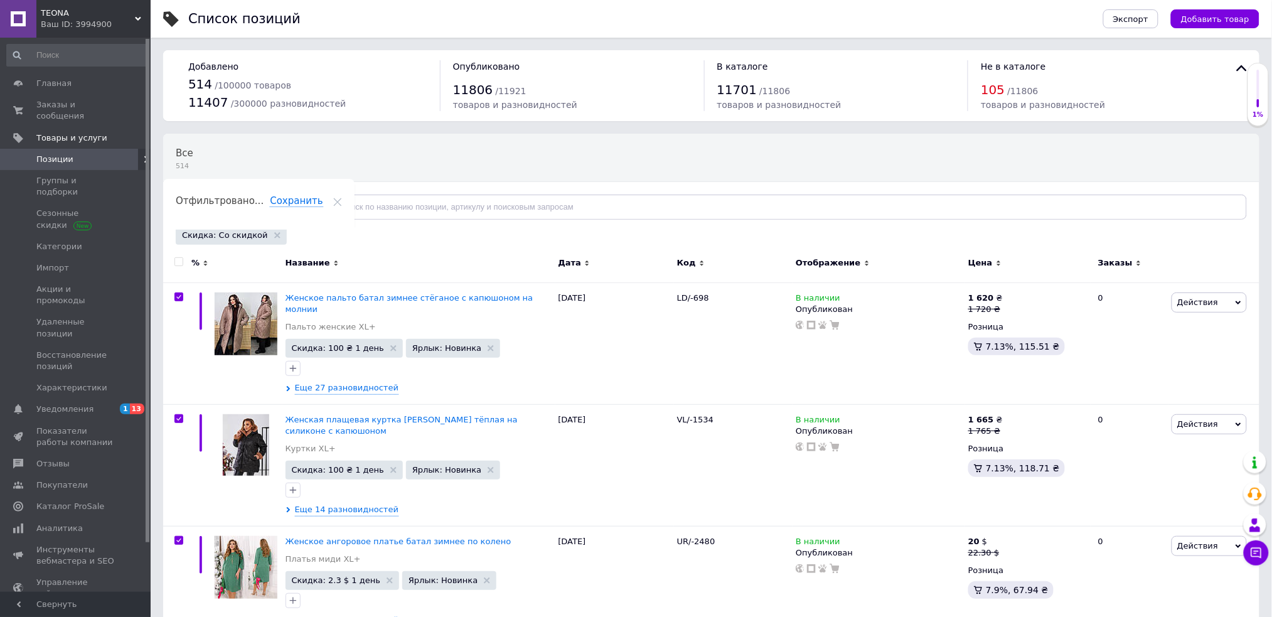
checkbox input "true"
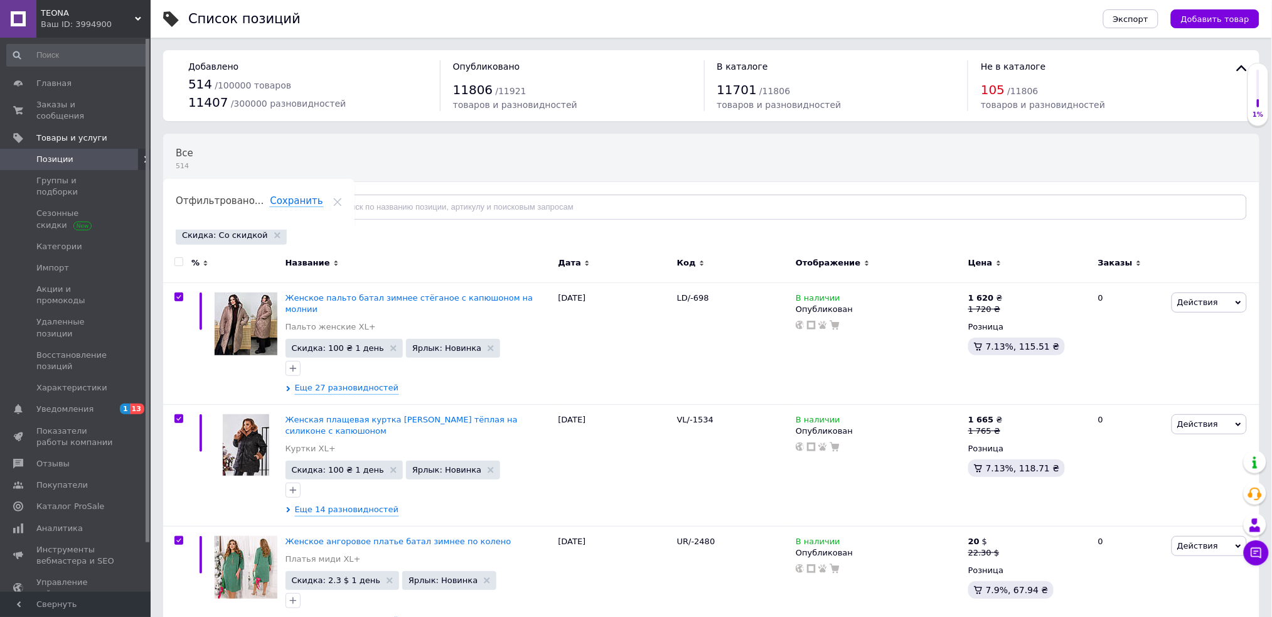
checkbox input "true"
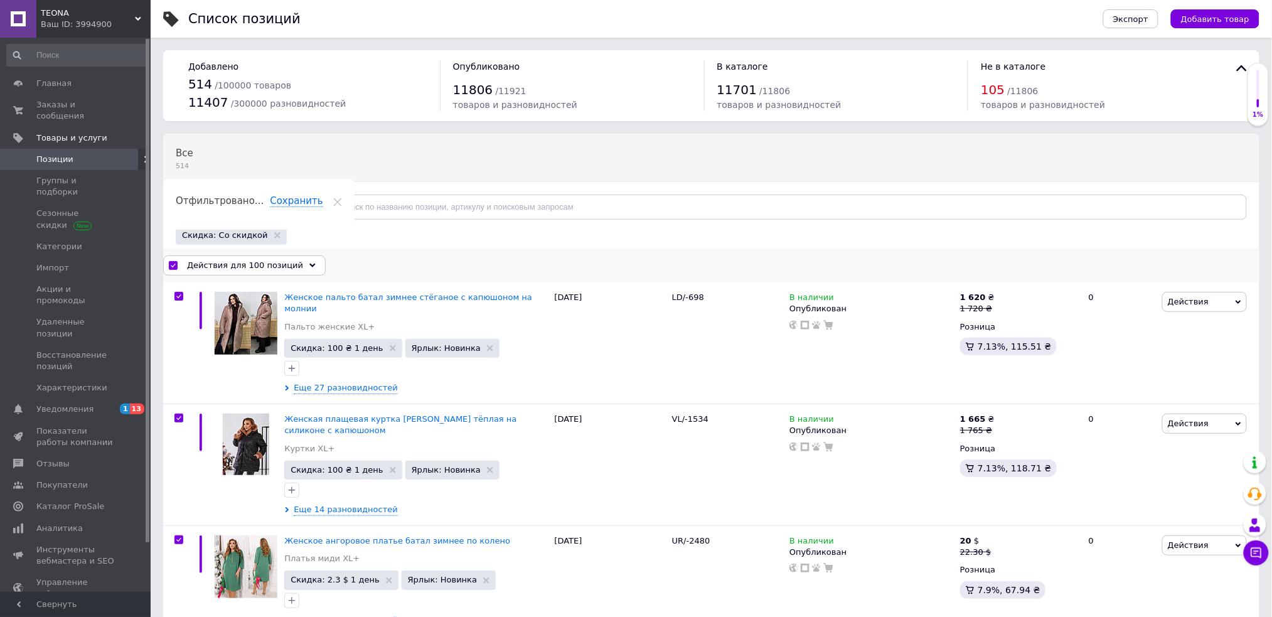
click at [218, 260] on span "Действия для 100 позиций" at bounding box center [245, 265] width 116 height 11
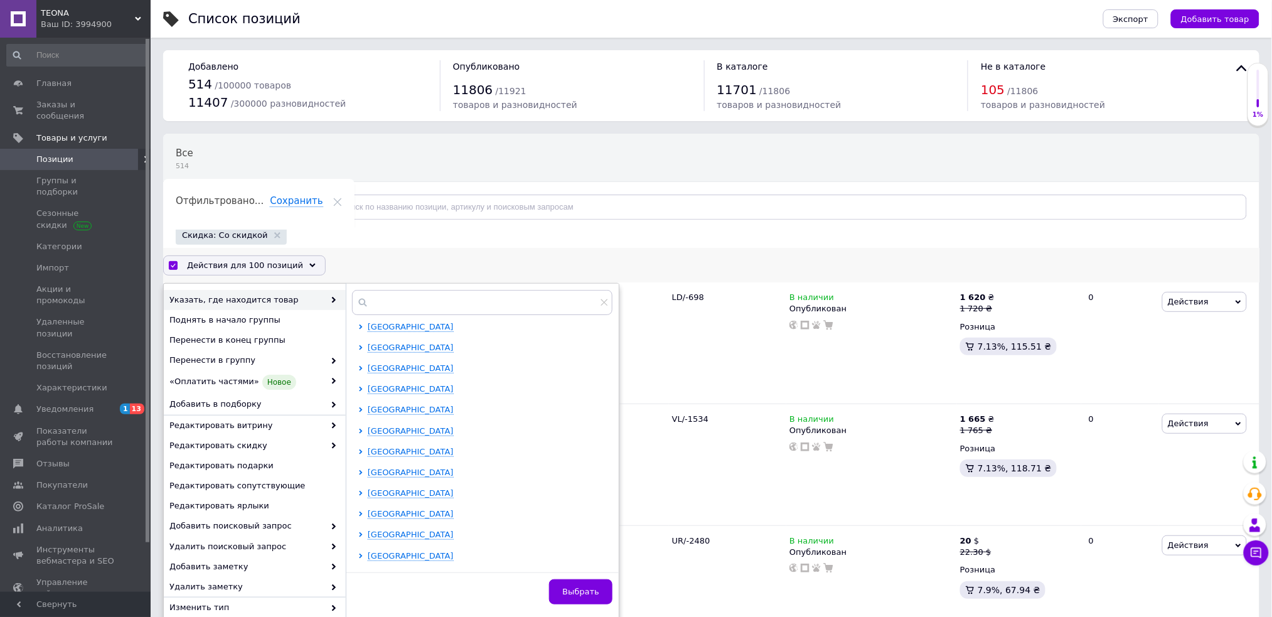
click at [171, 265] on input "checkbox" at bounding box center [173, 266] width 8 height 8
checkbox input "false"
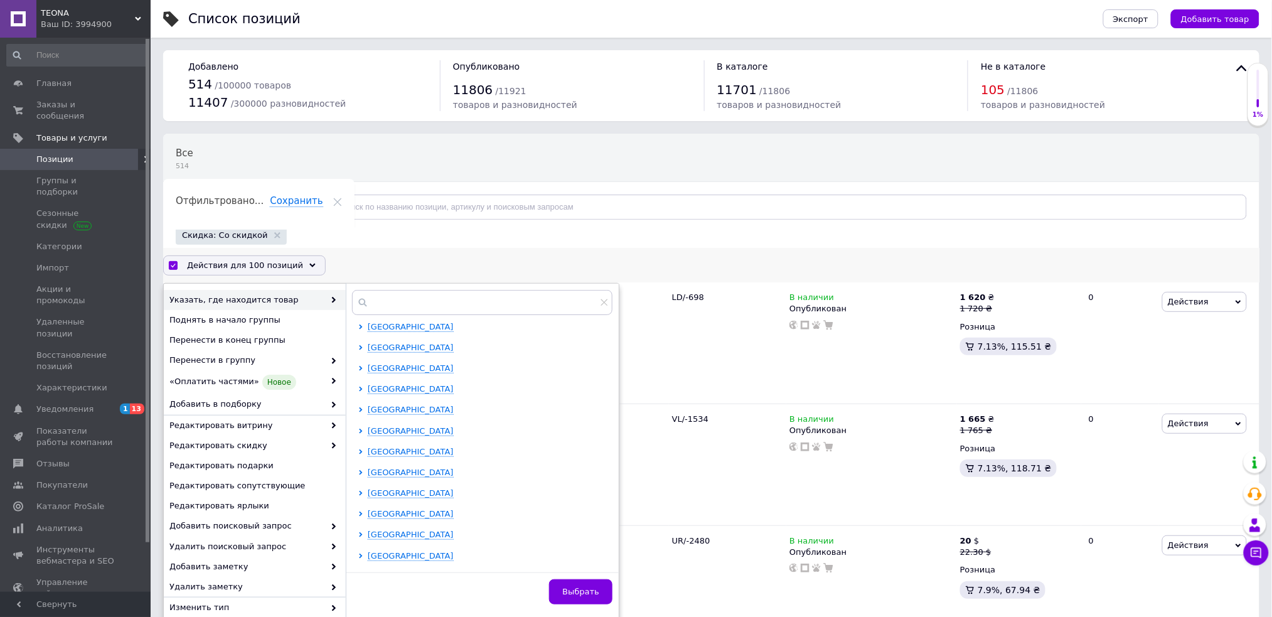
checkbox input "false"
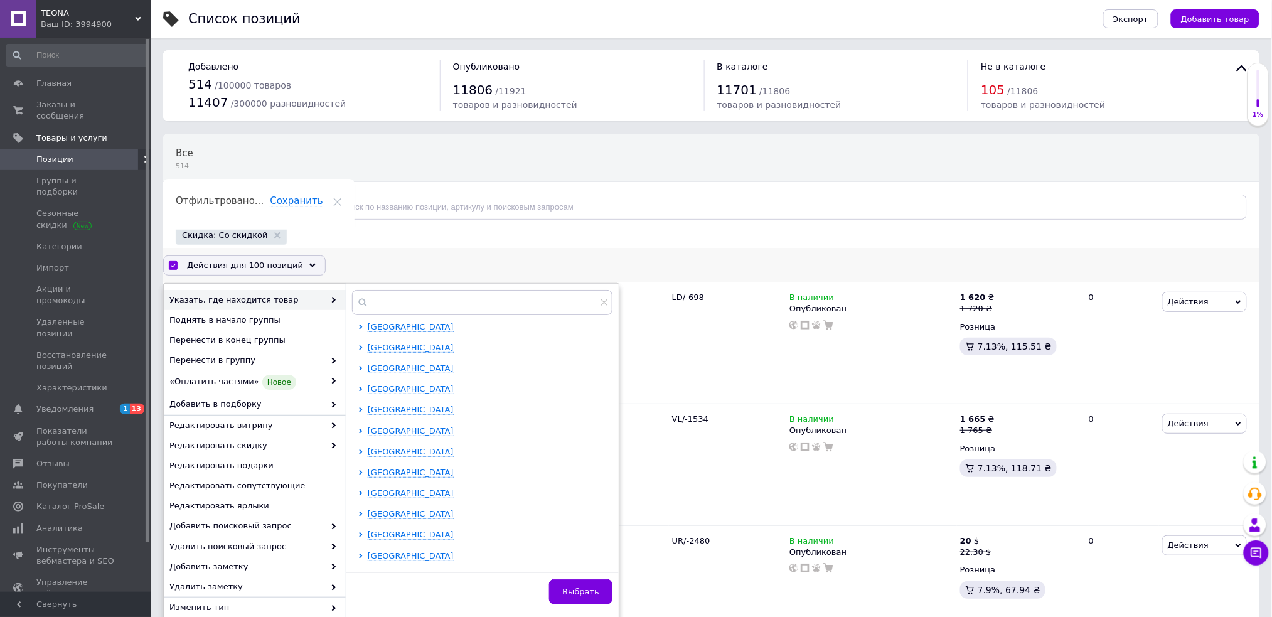
checkbox input "false"
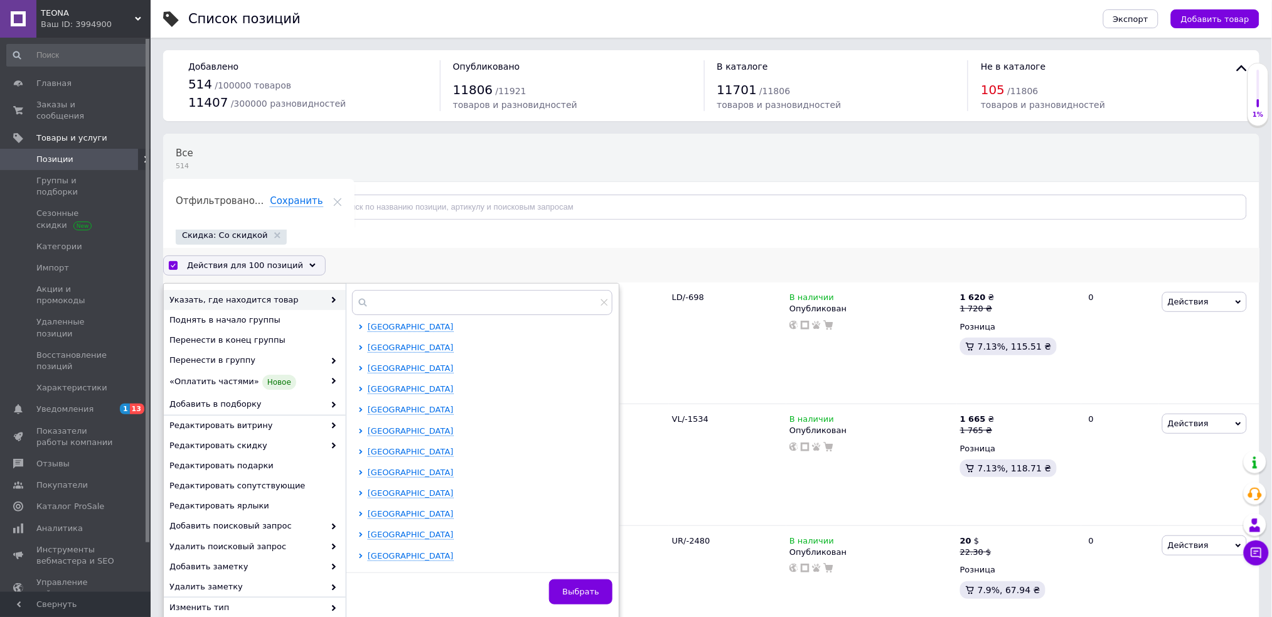
checkbox input "false"
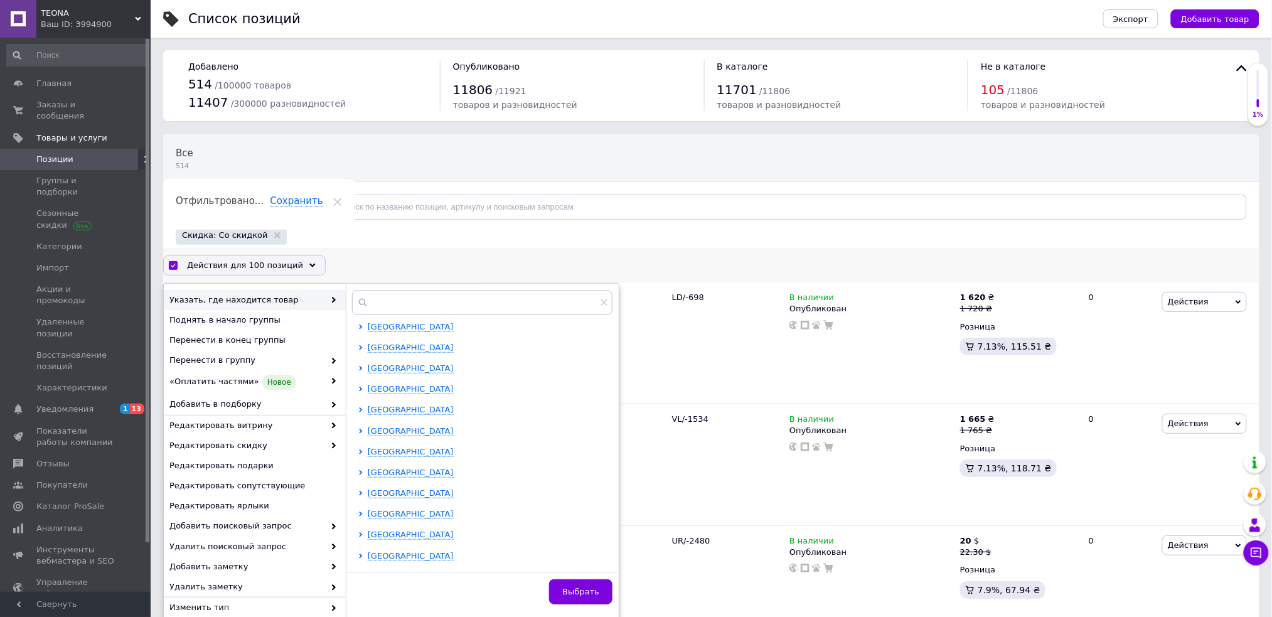
checkbox input "false"
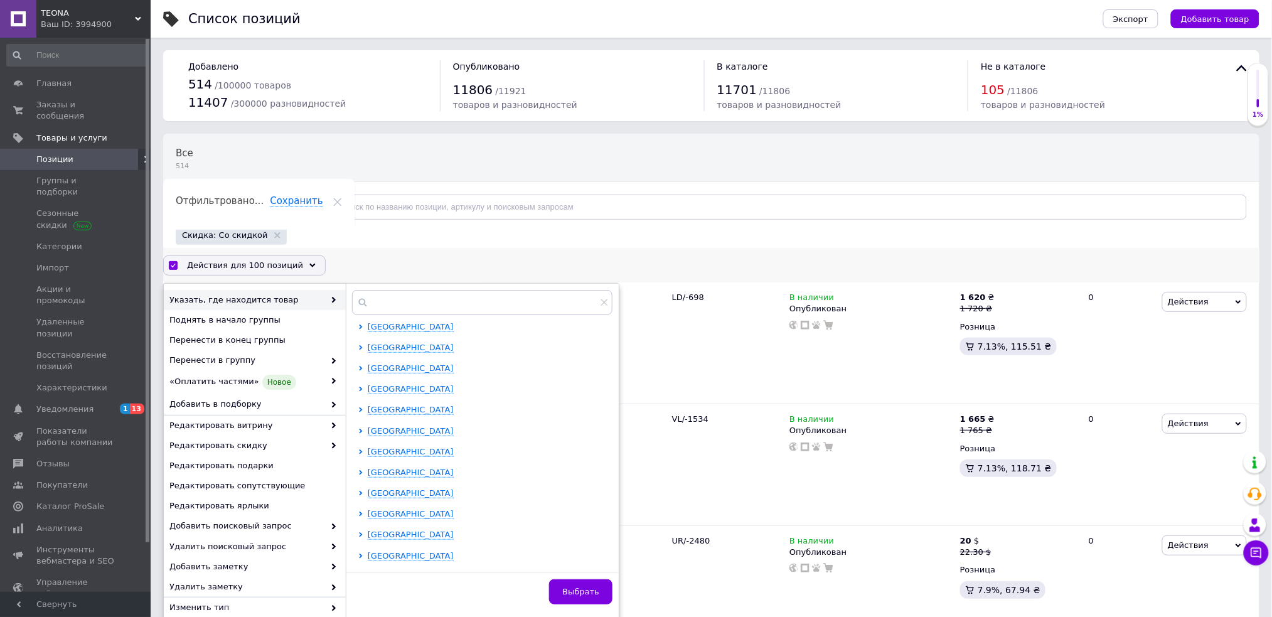
checkbox input "false"
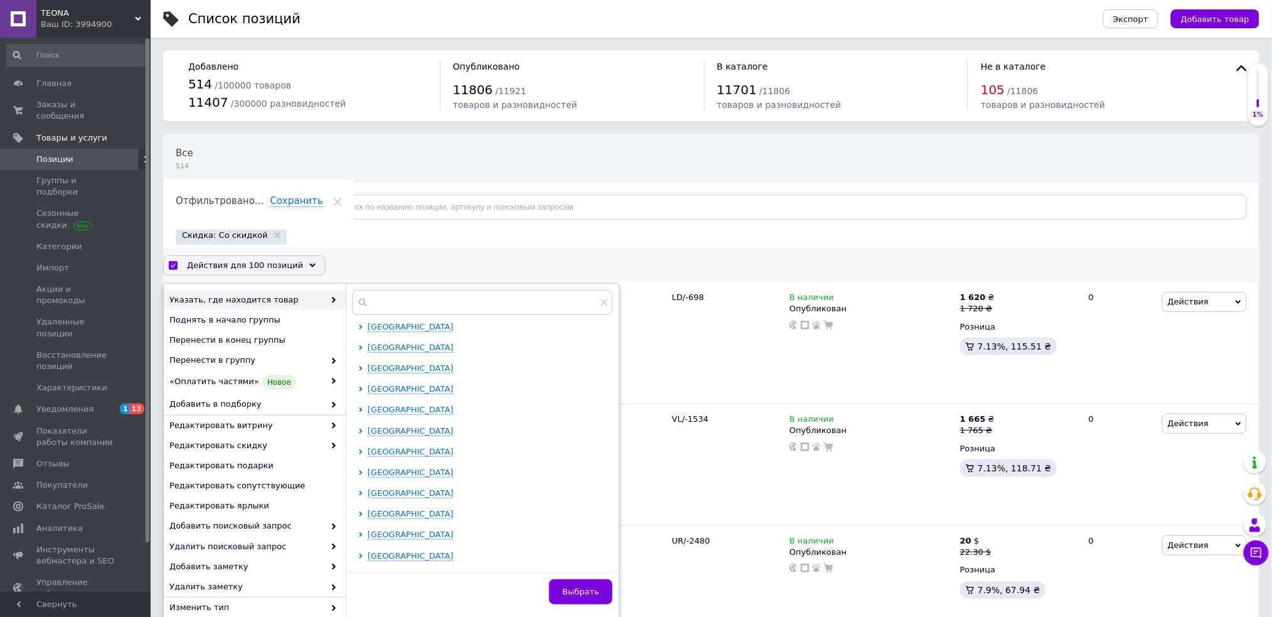
checkbox input "false"
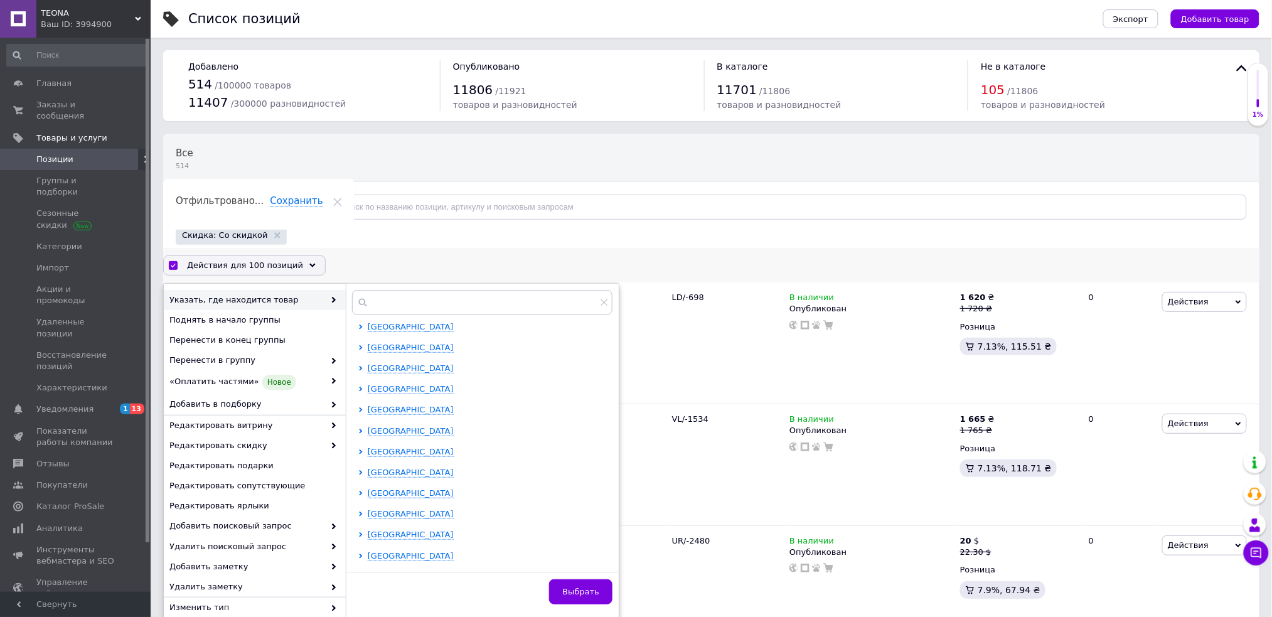
checkbox input "false"
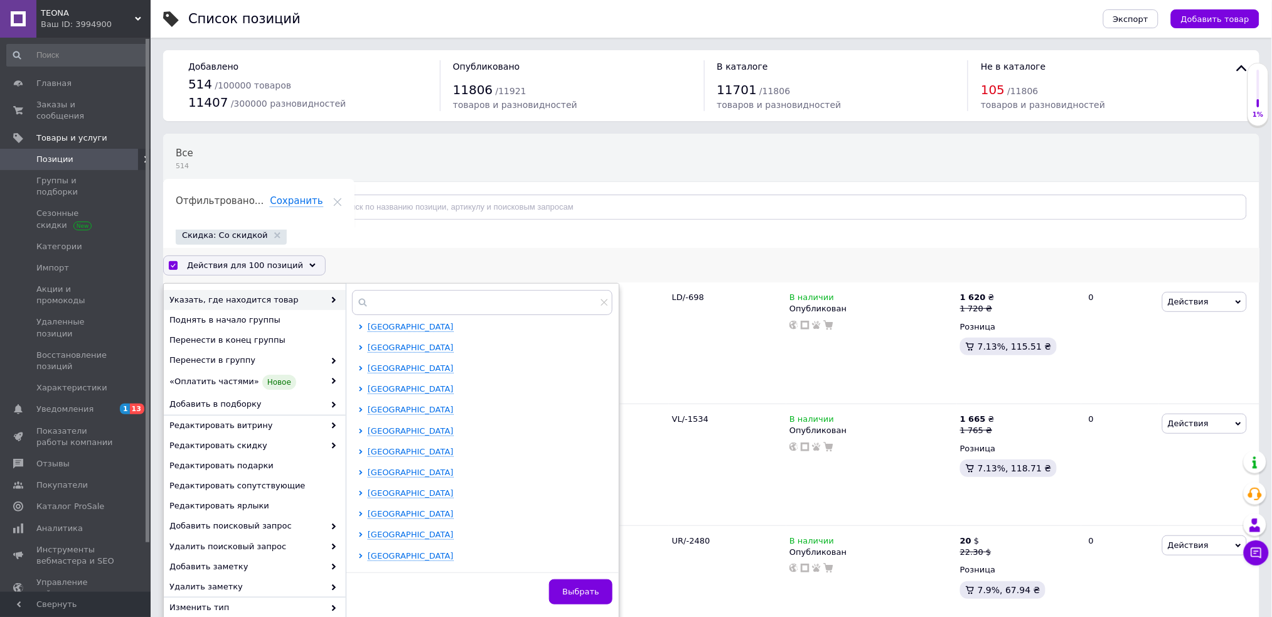
checkbox input "false"
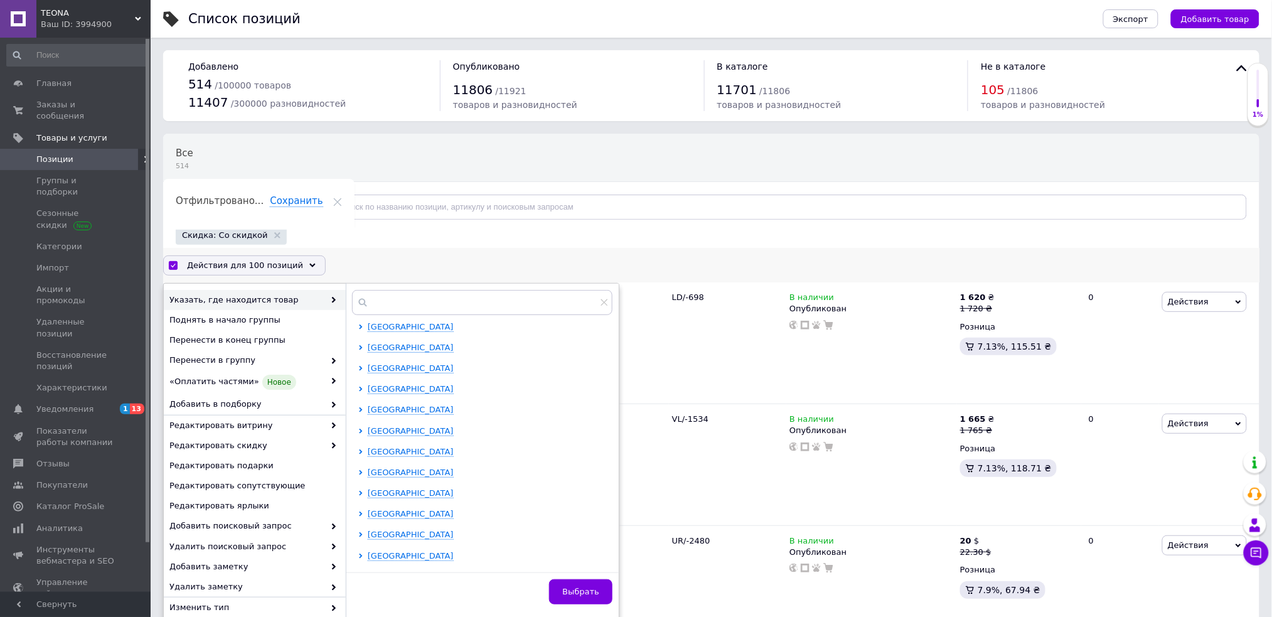
checkbox input "false"
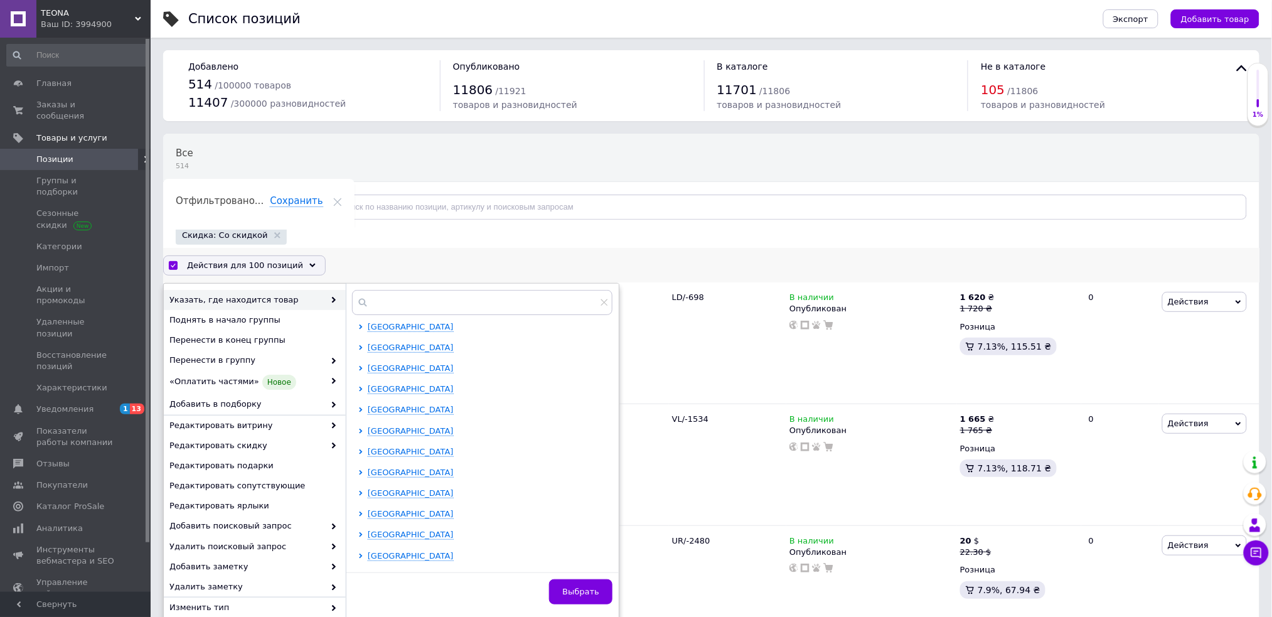
checkbox input "false"
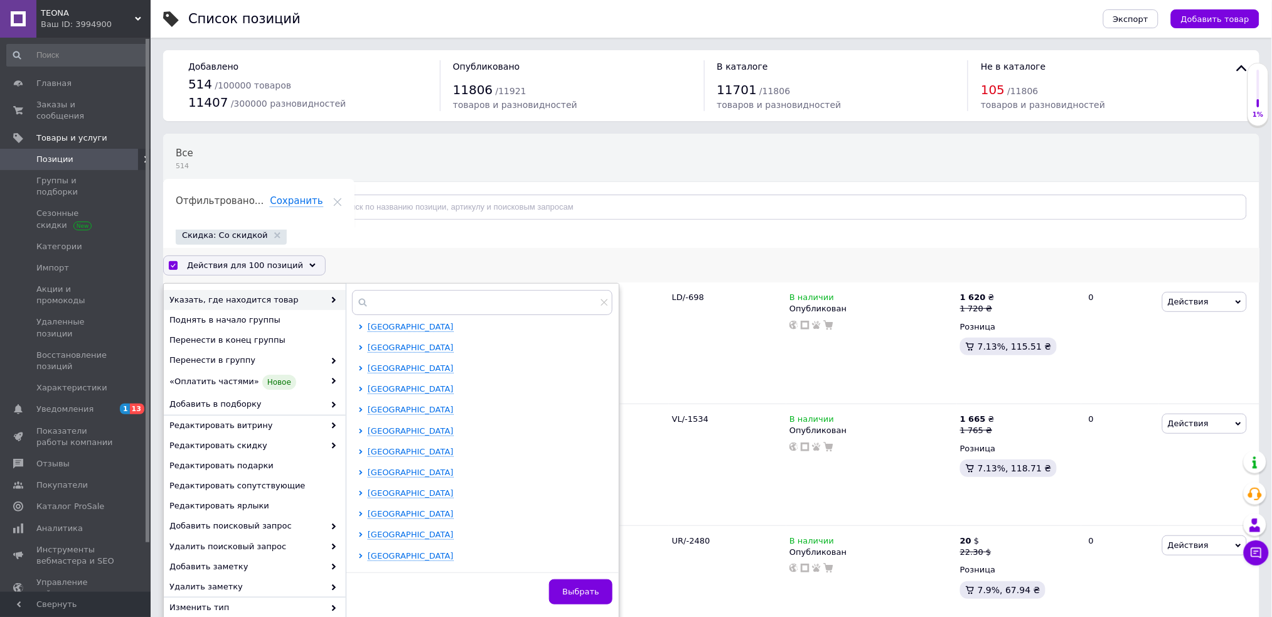
checkbox input "false"
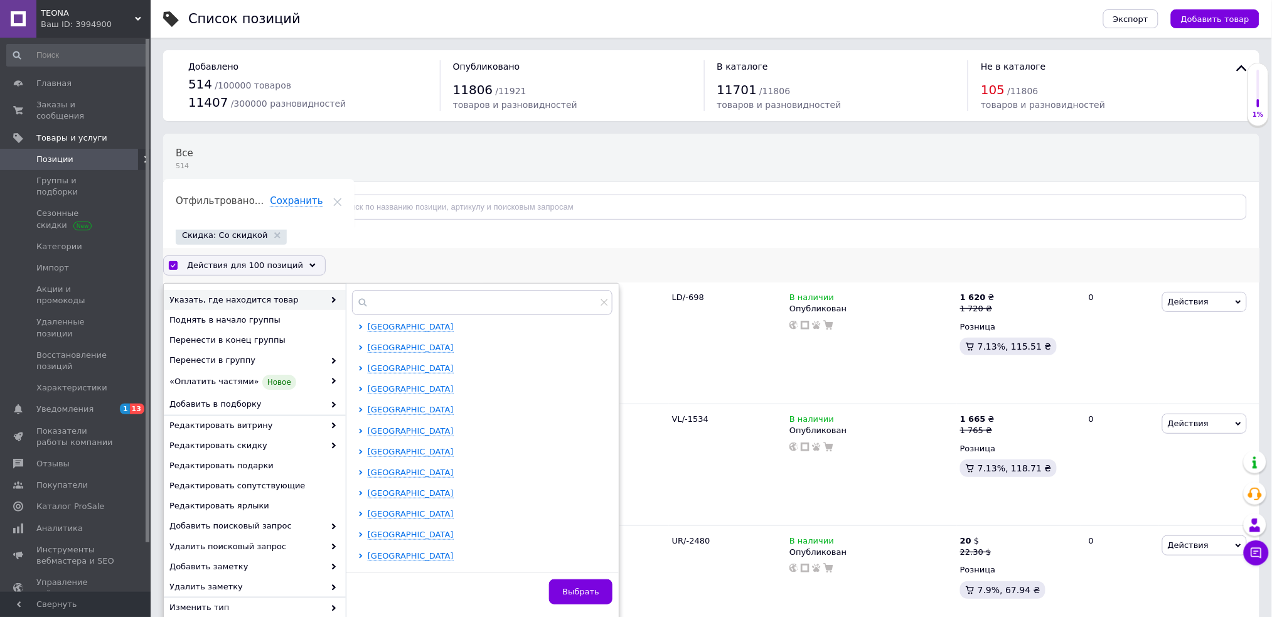
checkbox input "false"
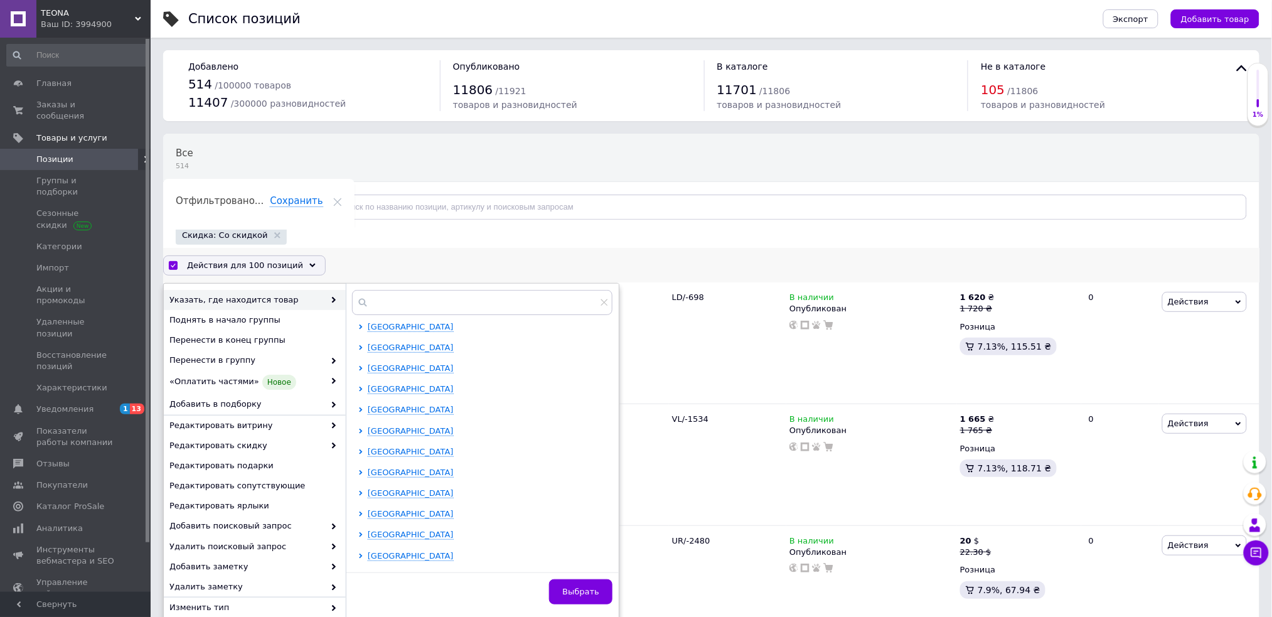
checkbox input "false"
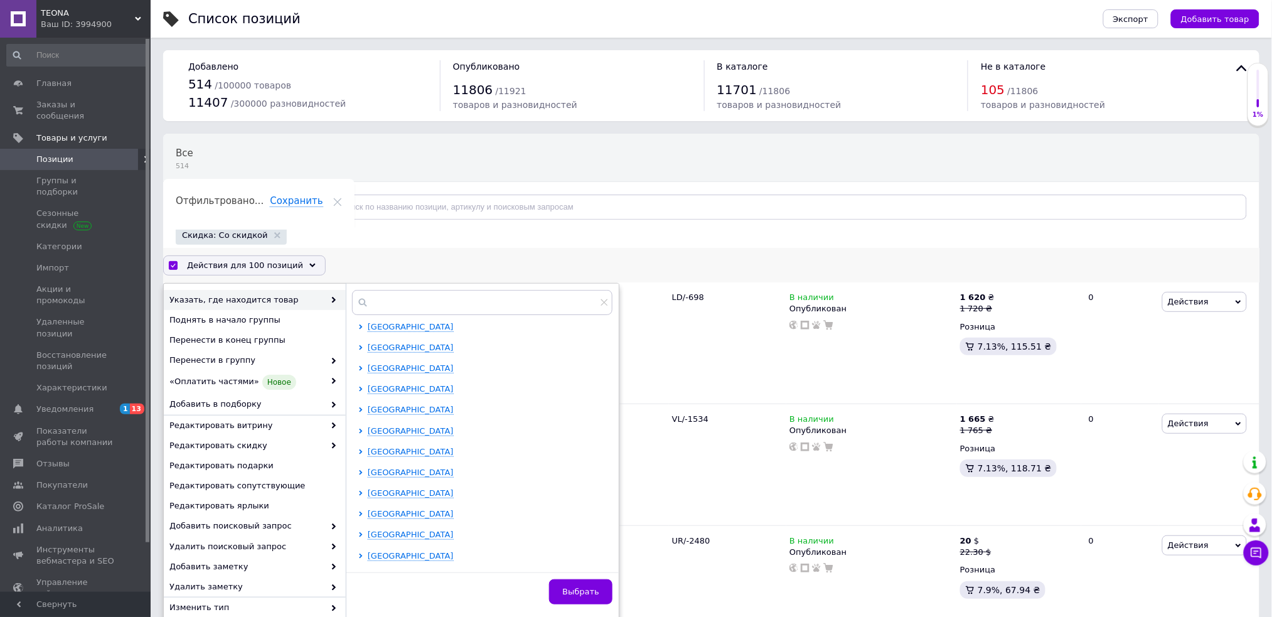
checkbox input "false"
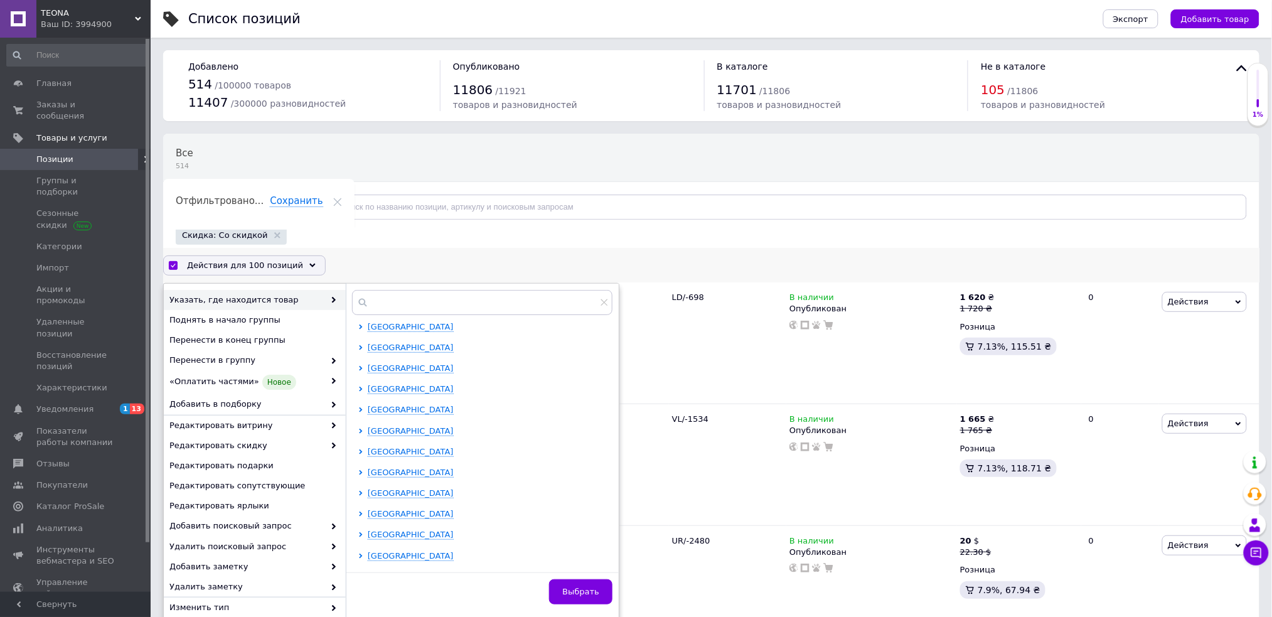
checkbox input "false"
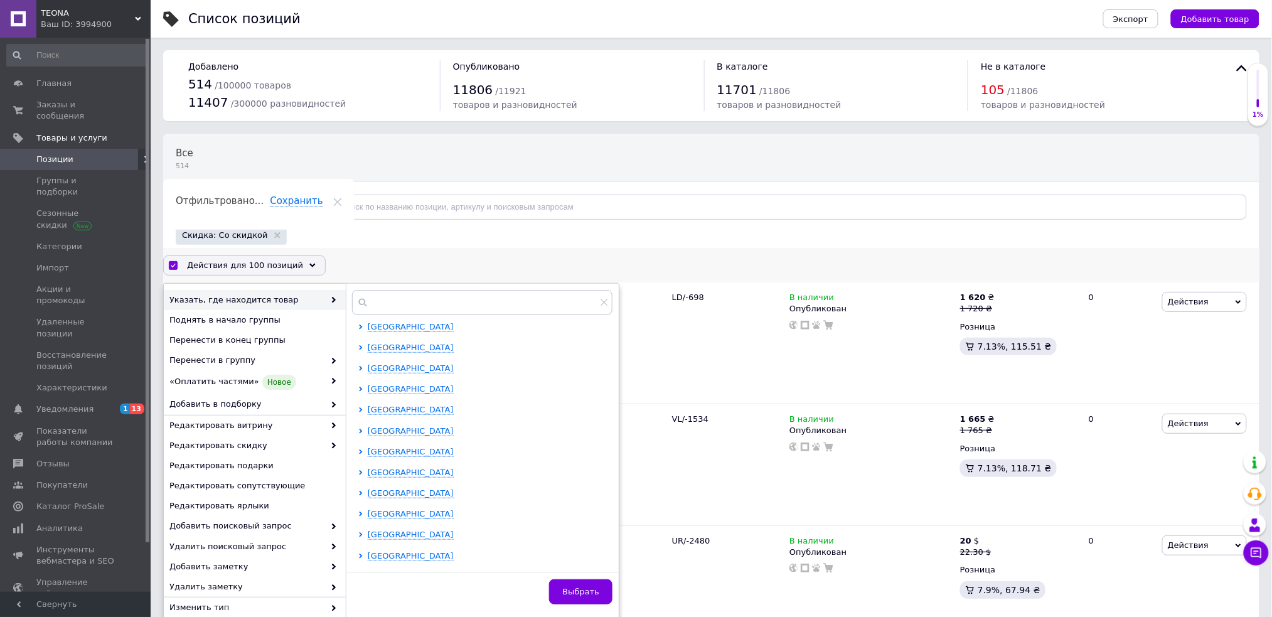
checkbox input "false"
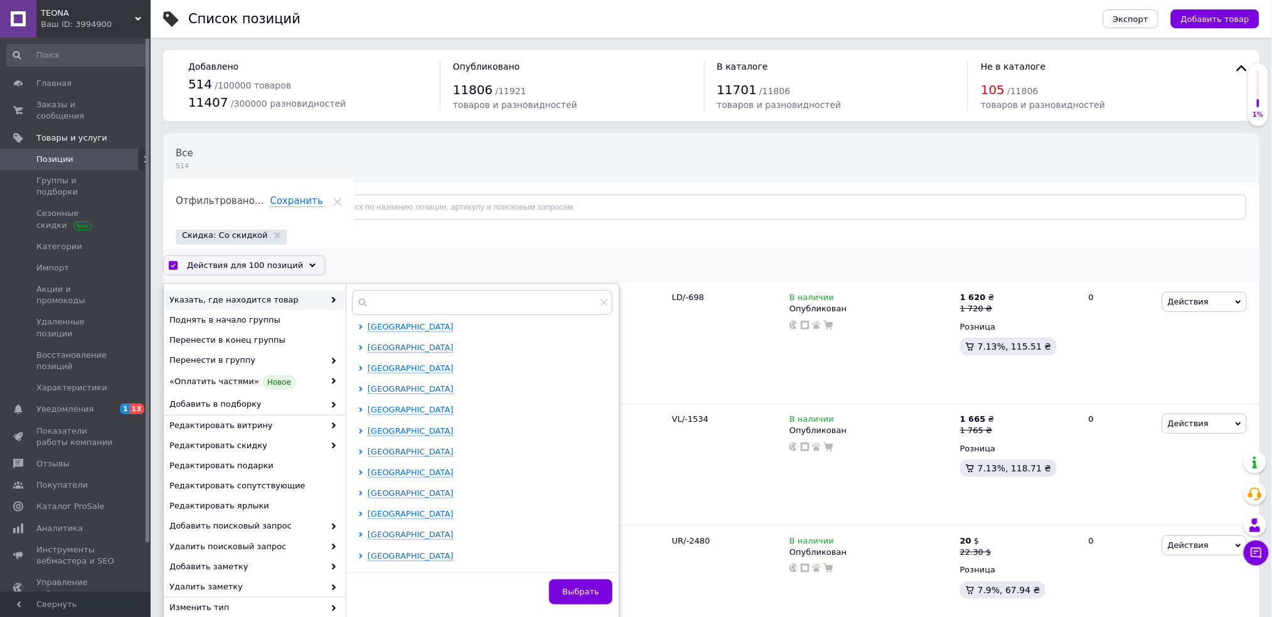
checkbox input "false"
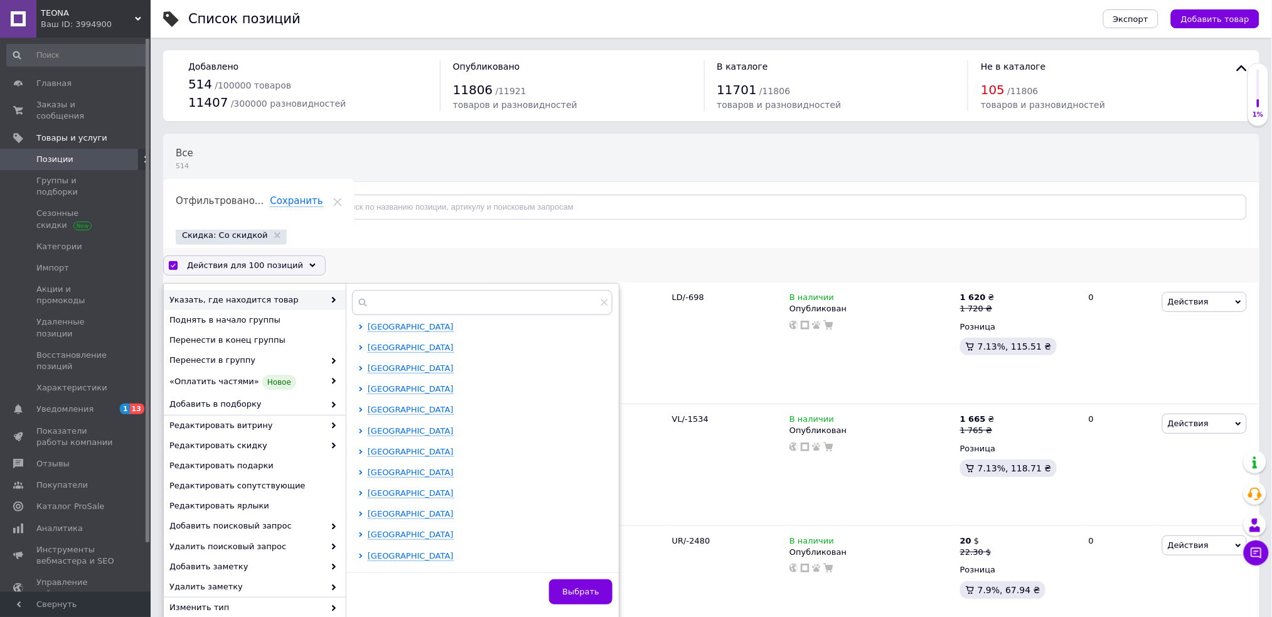
checkbox input "false"
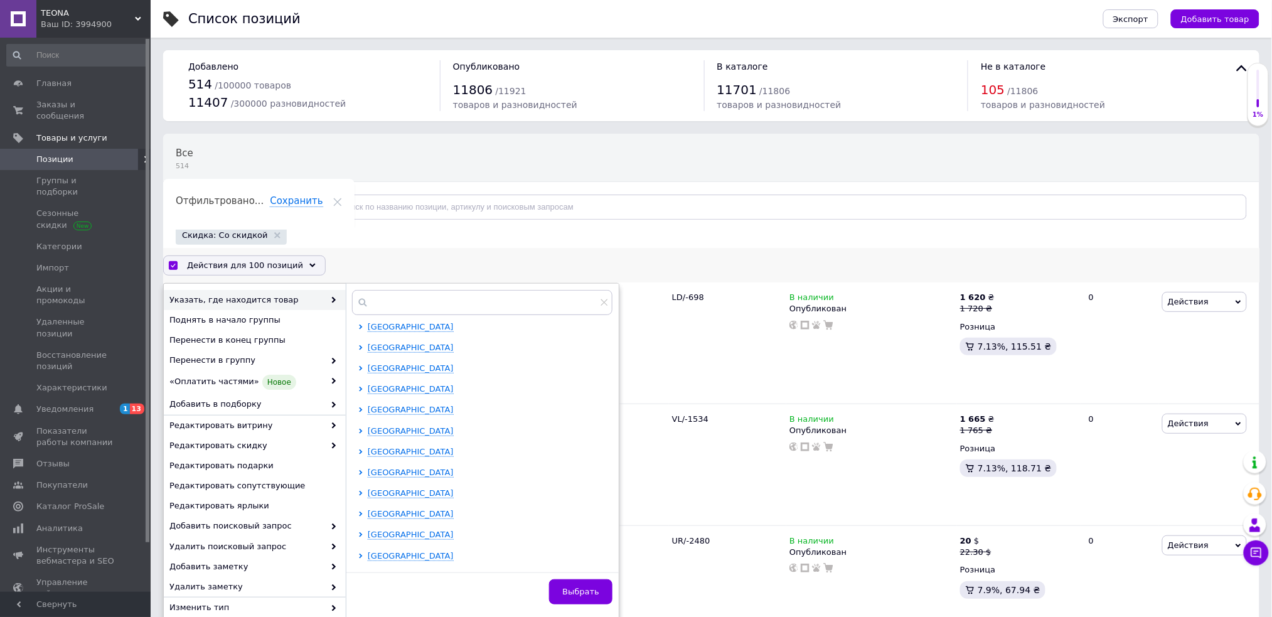
checkbox input "false"
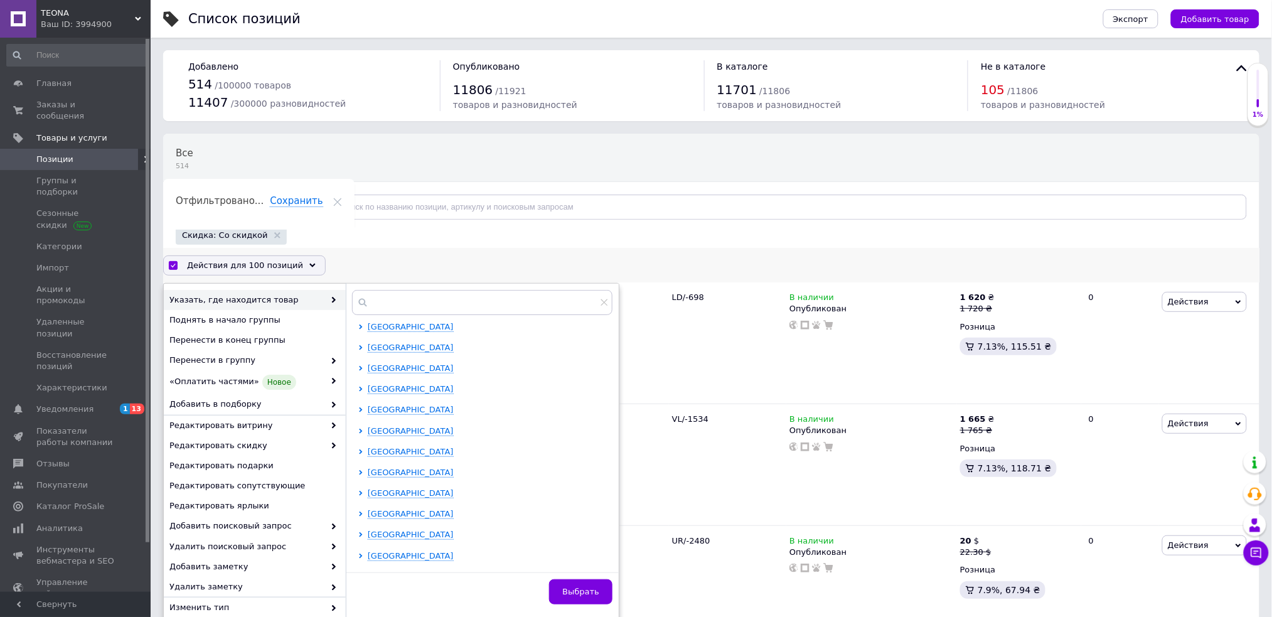
checkbox input "false"
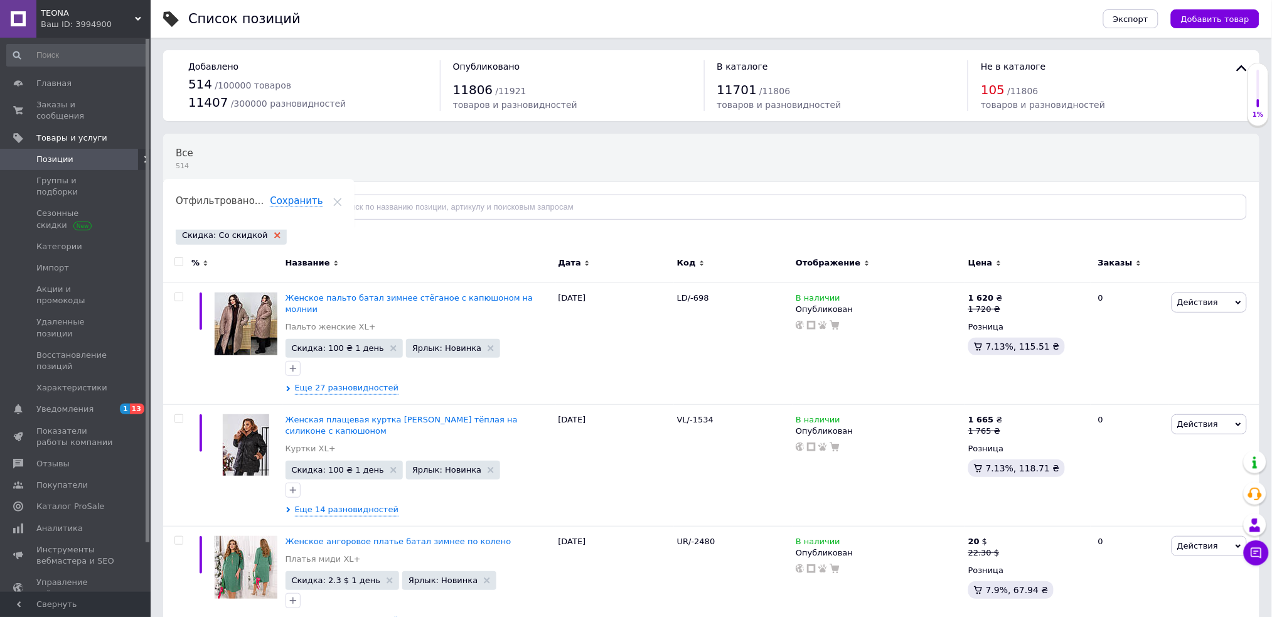
click at [274, 235] on use at bounding box center [277, 235] width 6 height 6
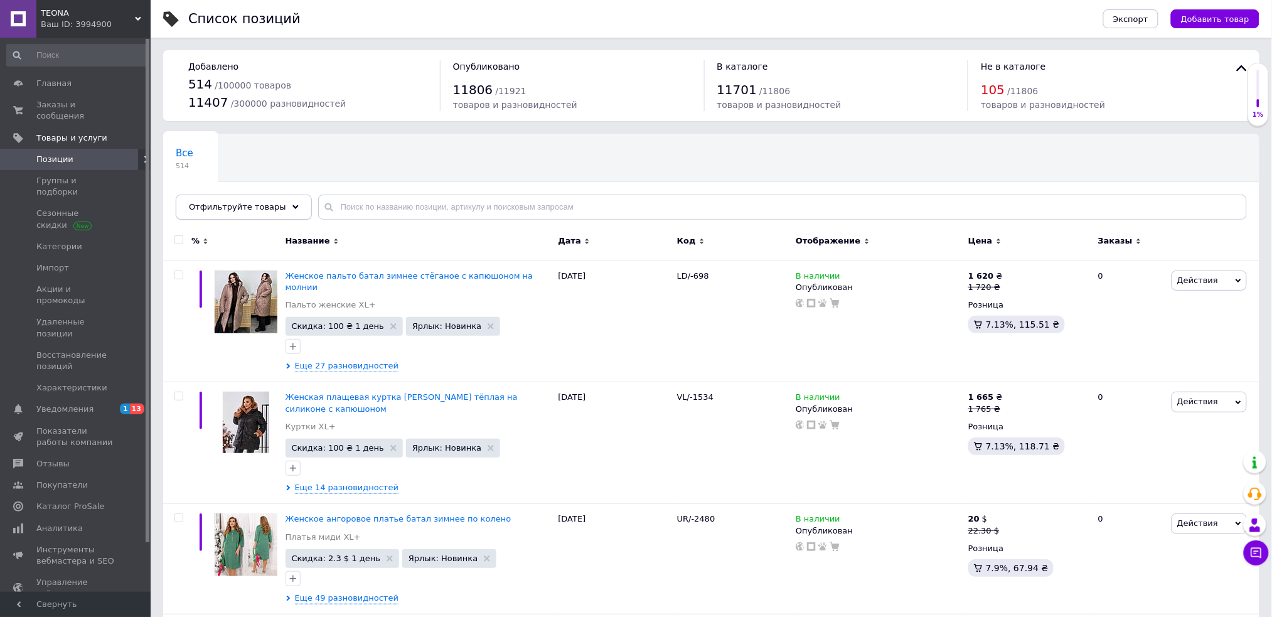
click at [276, 207] on div "Отфильтруйте товары" at bounding box center [244, 207] width 136 height 25
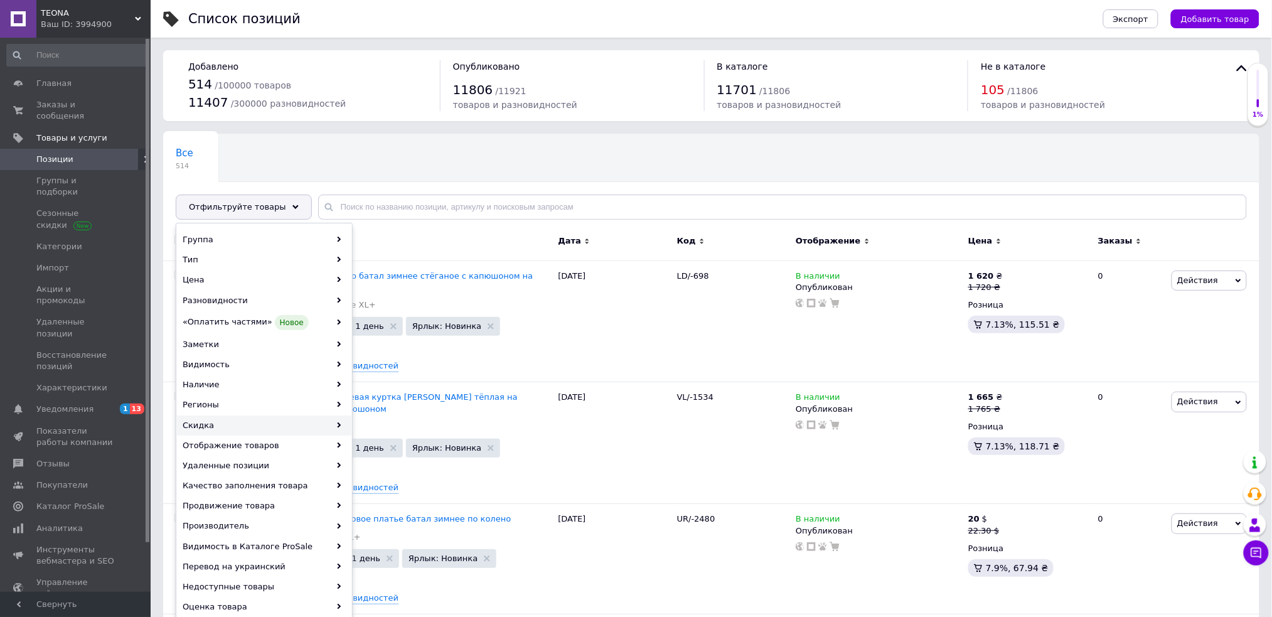
click at [206, 417] on div "Скидка" at bounding box center [264, 426] width 175 height 20
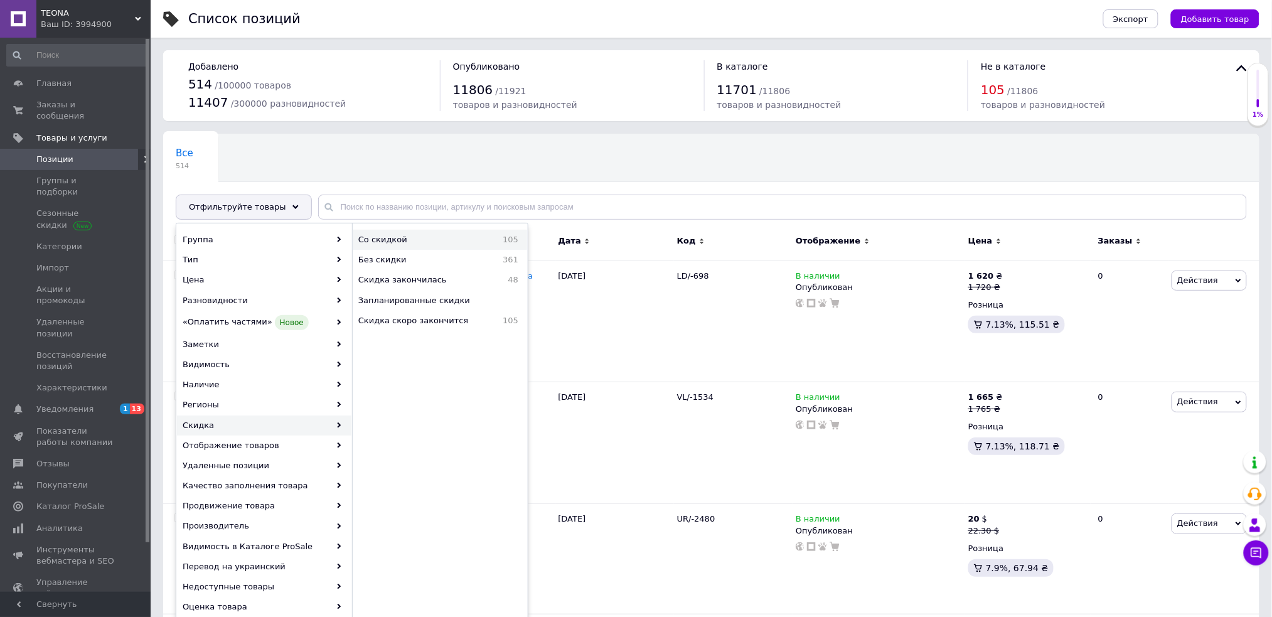
click at [429, 242] on span "Со скидкой" at bounding box center [413, 239] width 110 height 11
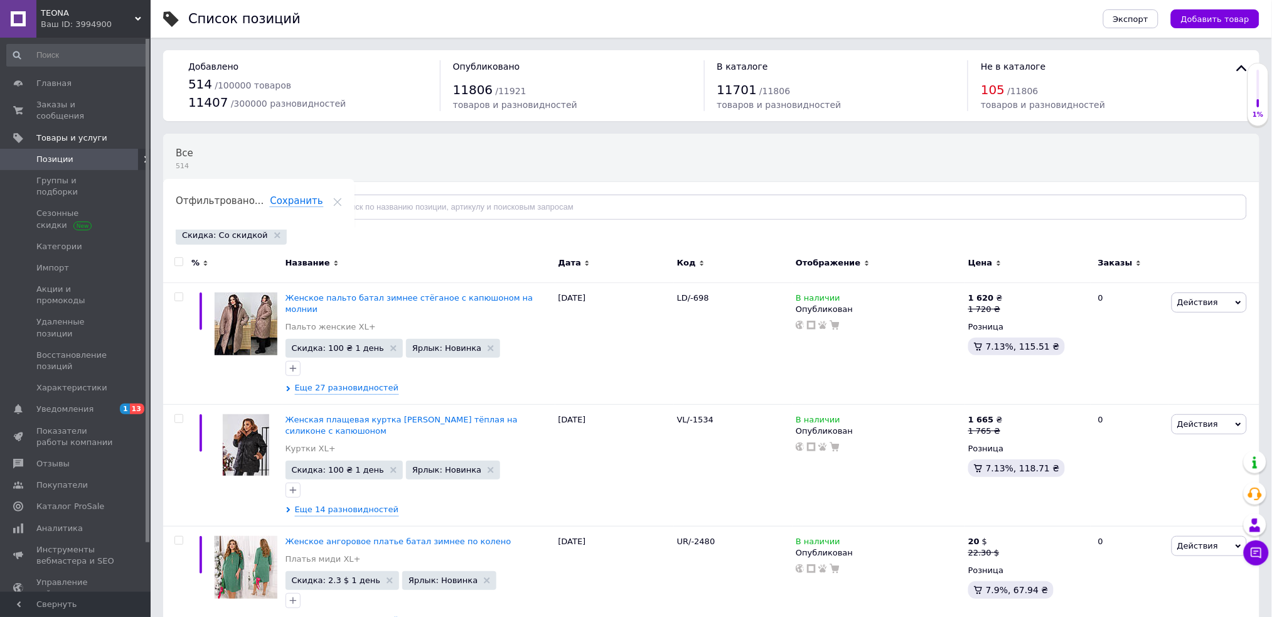
click at [178, 261] on input "checkbox" at bounding box center [179, 262] width 8 height 8
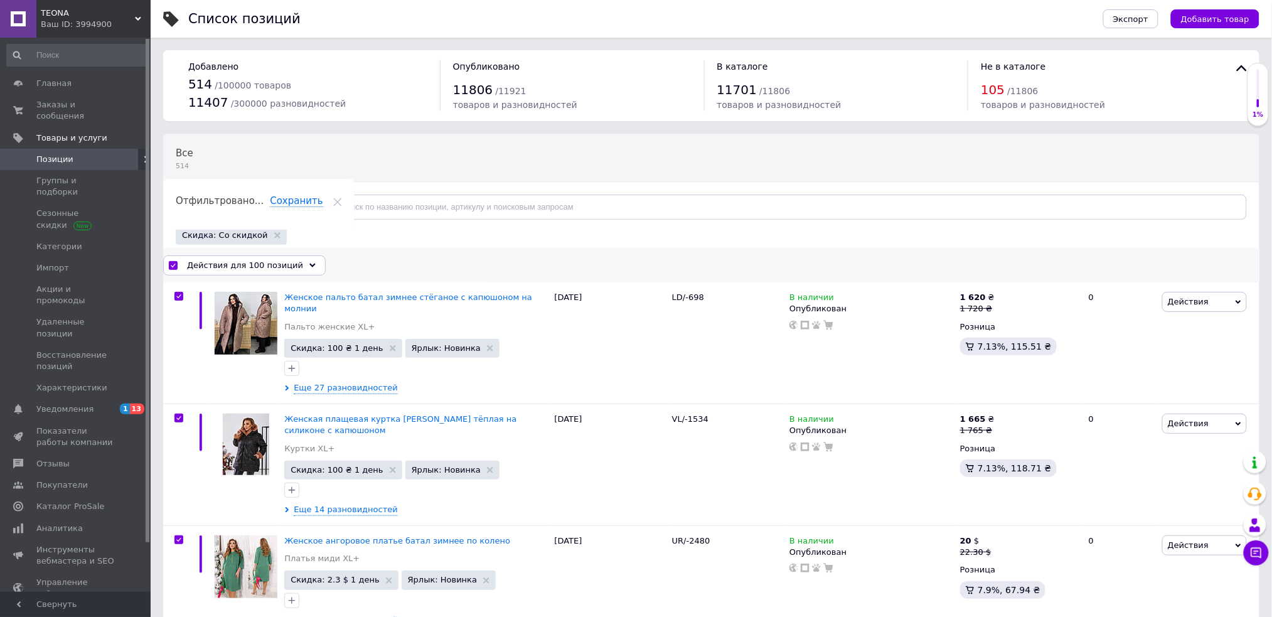
click at [253, 262] on span "Действия для 100 позиций" at bounding box center [245, 265] width 116 height 11
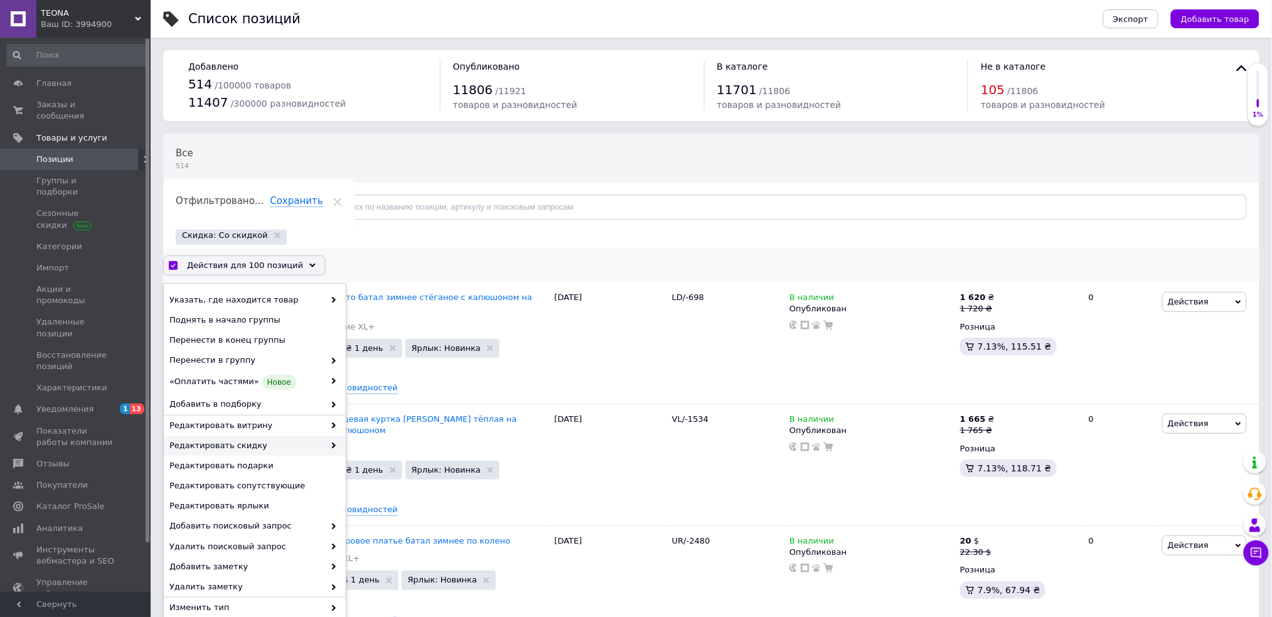
click at [254, 444] on span "Редактировать скидку" at bounding box center [246, 445] width 155 height 11
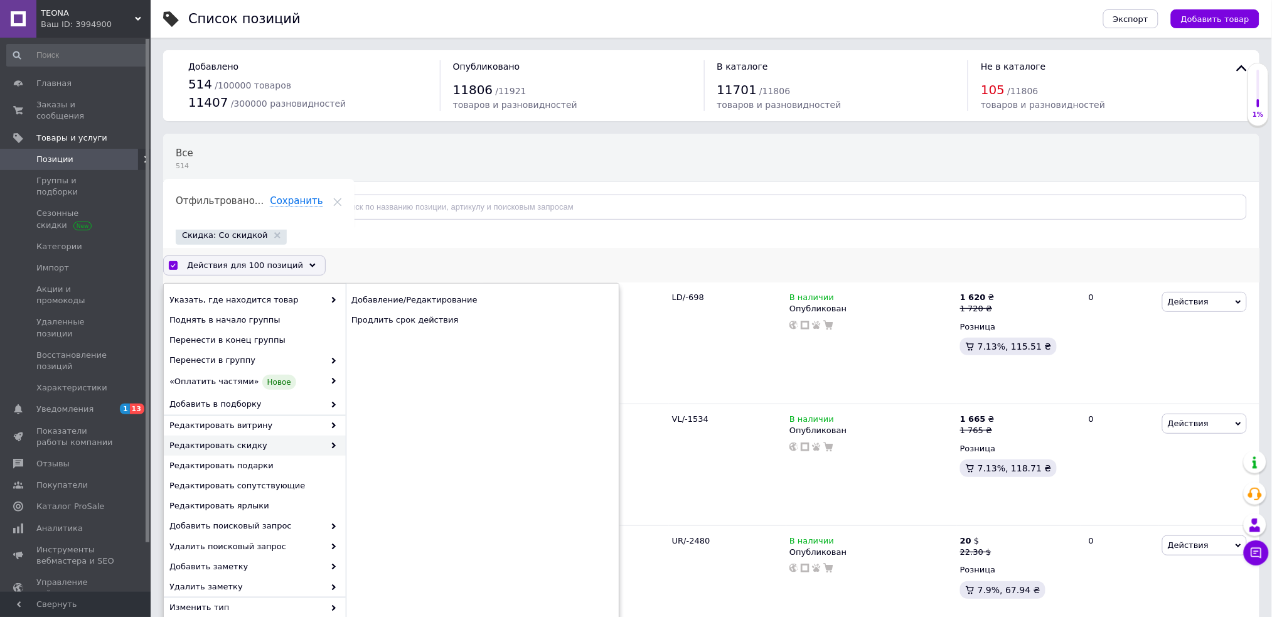
click at [271, 446] on span "Редактировать скидку" at bounding box center [246, 445] width 155 height 11
click at [441, 322] on div "Продлить срок действия" at bounding box center [482, 320] width 273 height 20
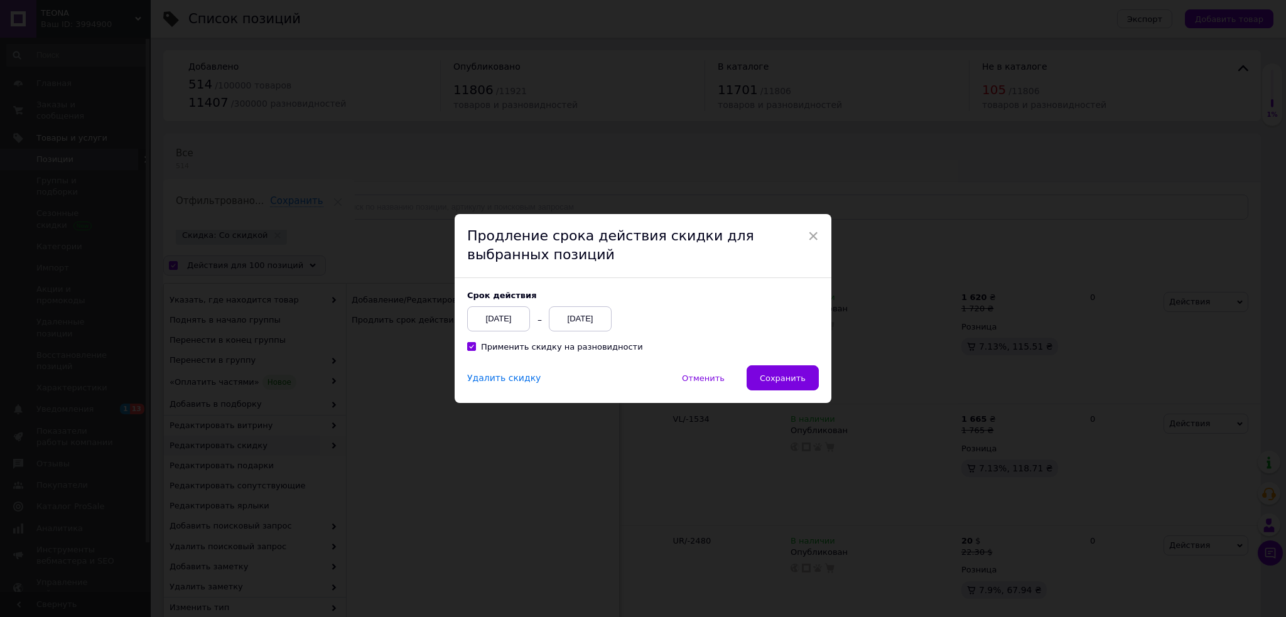
click at [593, 319] on div "12.10.2025" at bounding box center [580, 318] width 63 height 25
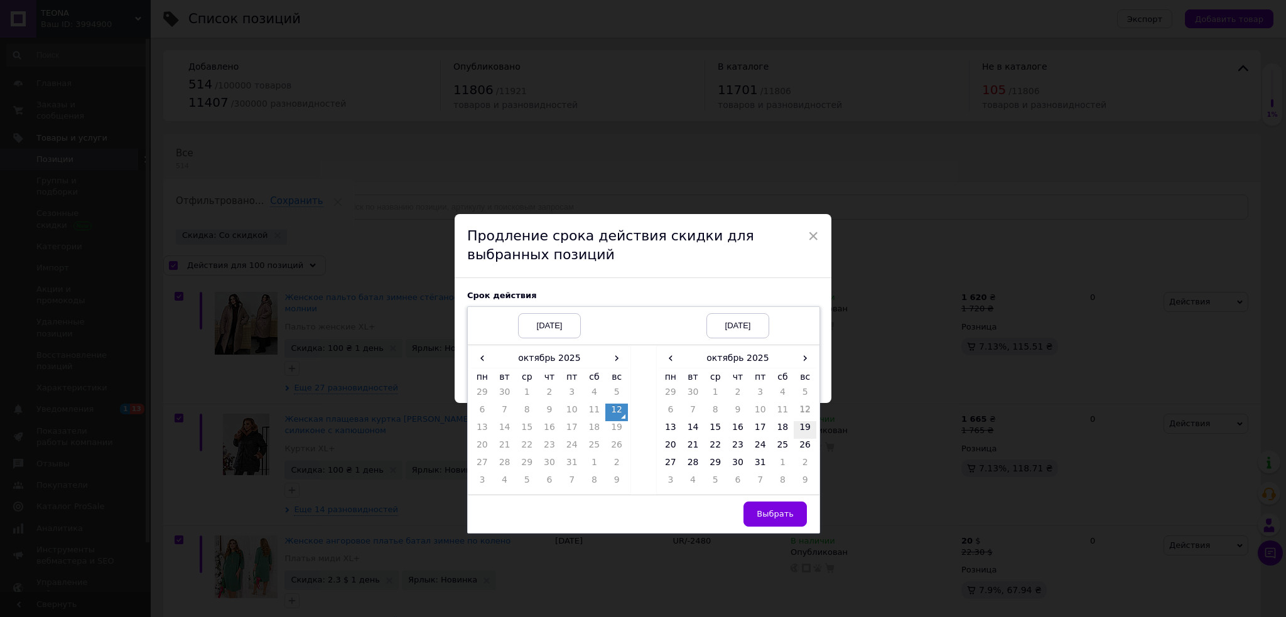
click at [806, 431] on td "19" at bounding box center [804, 430] width 23 height 18
click at [785, 510] on span "Выбрать" at bounding box center [774, 513] width 37 height 9
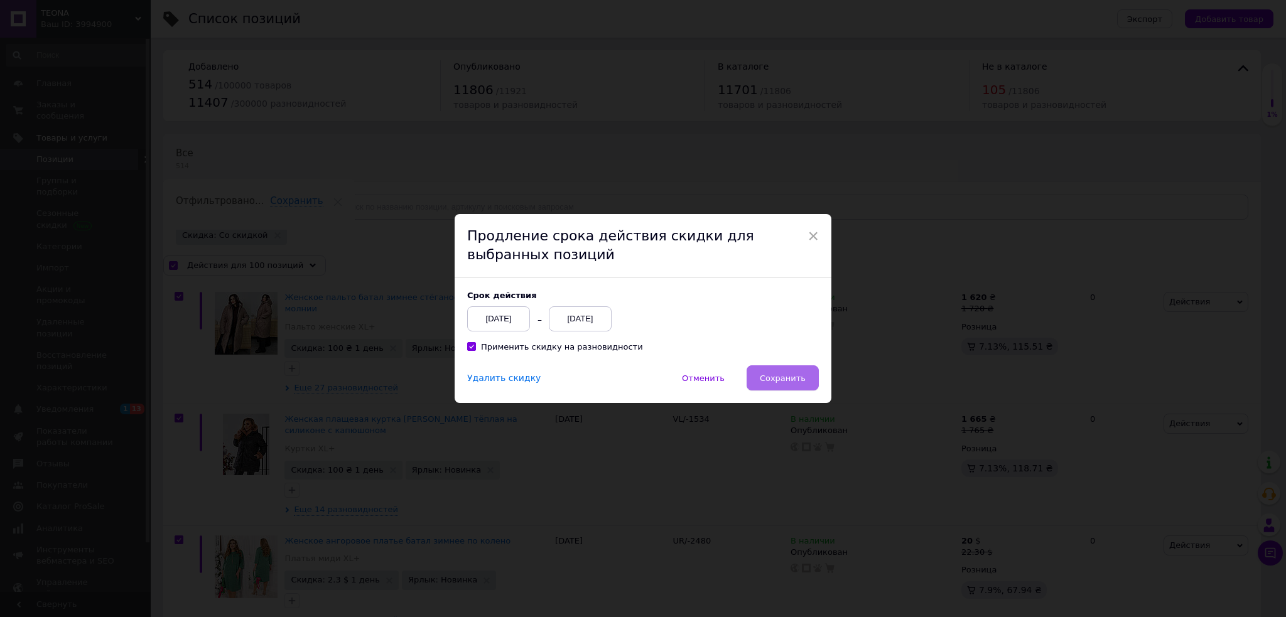
click at [772, 374] on span "Сохранить" at bounding box center [783, 378] width 46 height 9
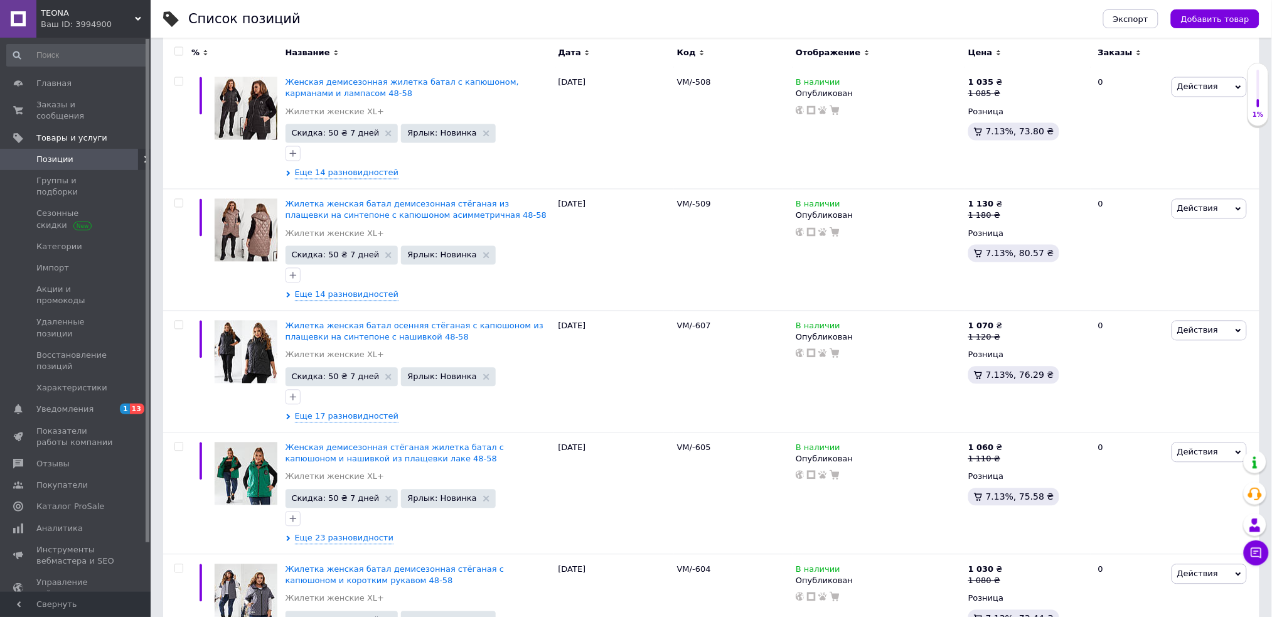
scroll to position [11784, 0]
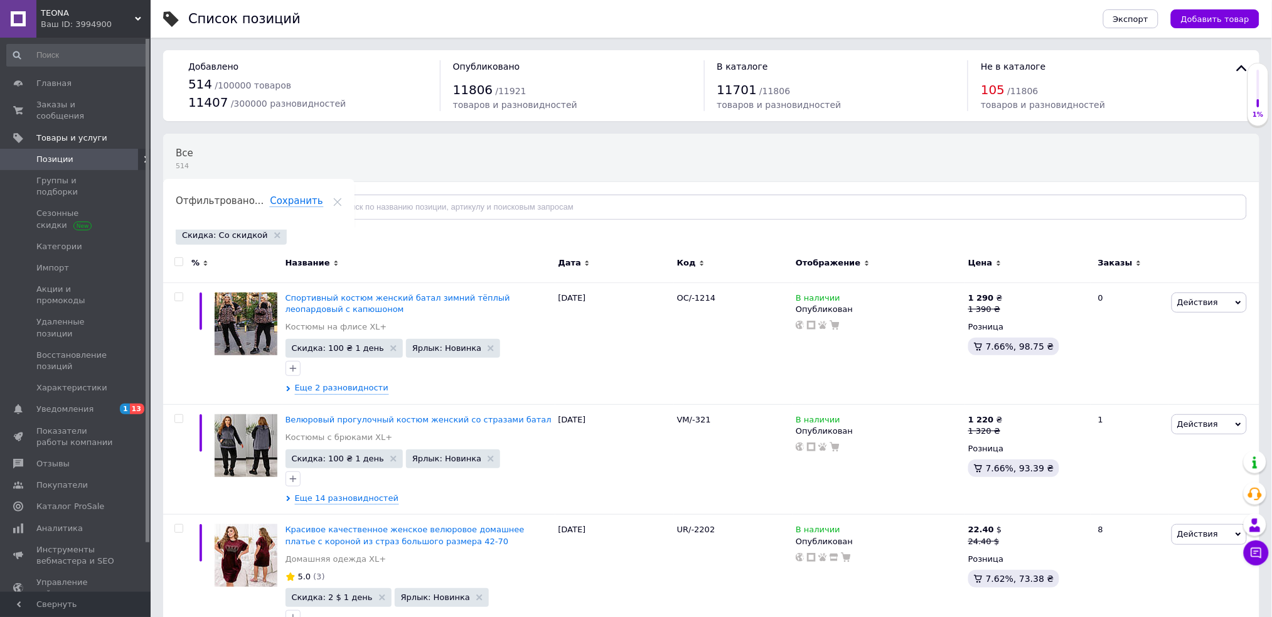
click at [178, 259] on input "checkbox" at bounding box center [179, 262] width 8 height 8
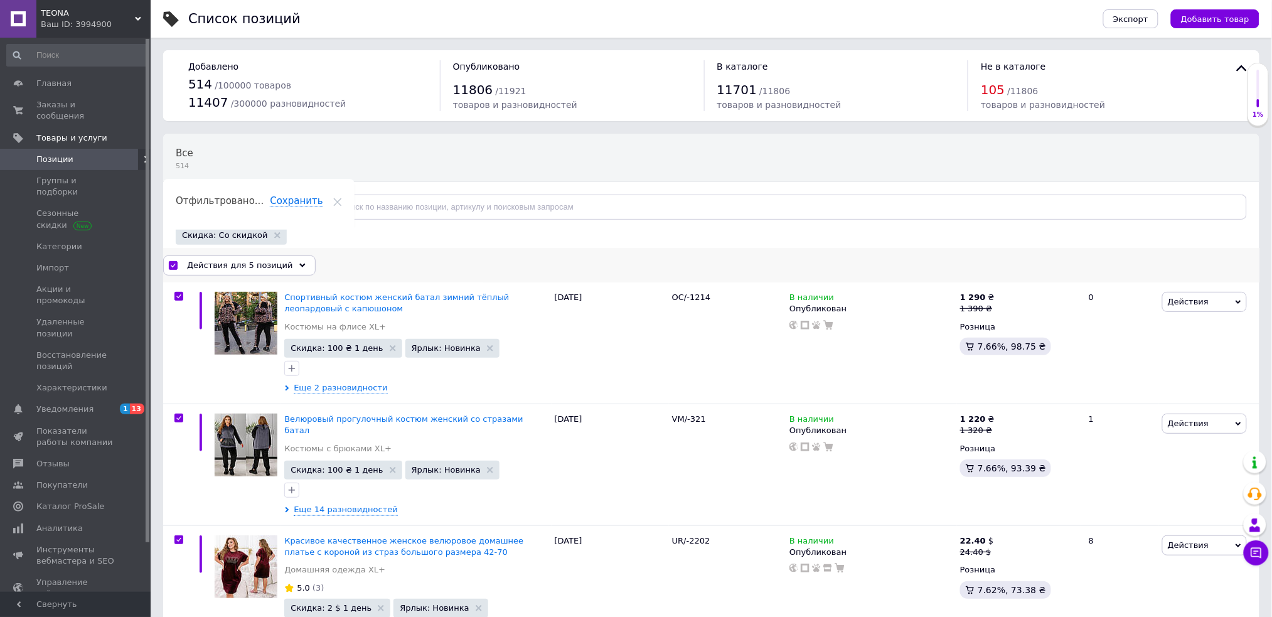
click at [225, 259] on div "Действия для 5 позиций" at bounding box center [239, 265] width 153 height 20
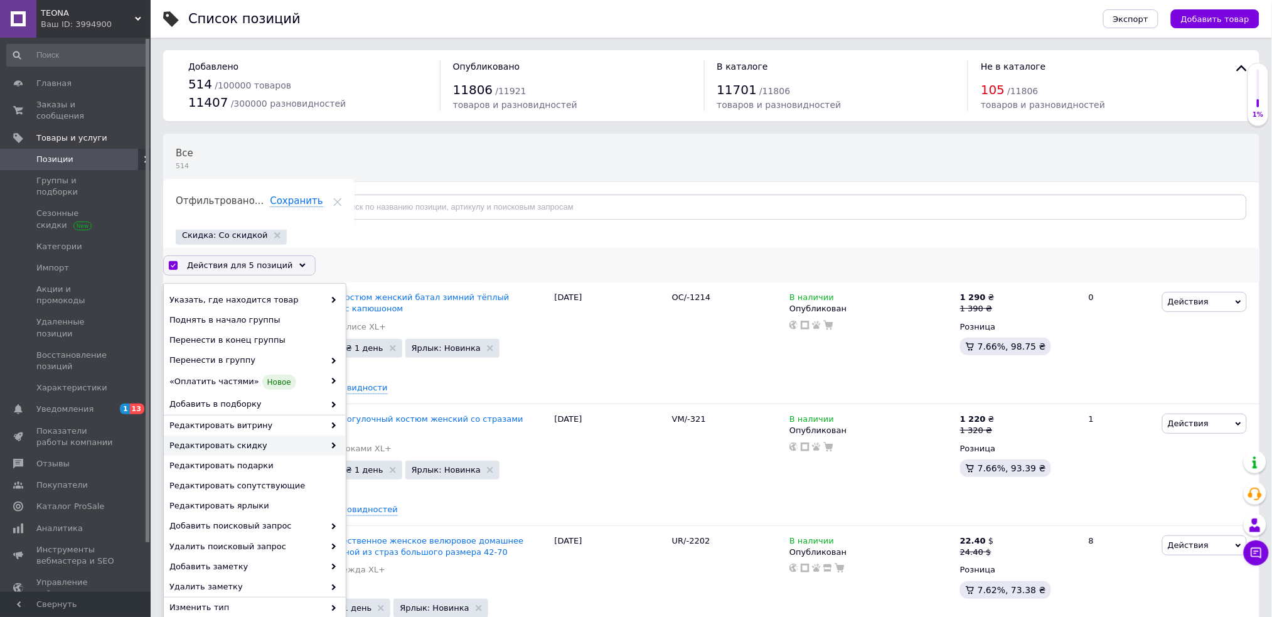
click at [259, 446] on span "Редактировать скидку" at bounding box center [246, 445] width 155 height 11
click at [318, 446] on span "Редактировать скидку" at bounding box center [246, 445] width 155 height 11
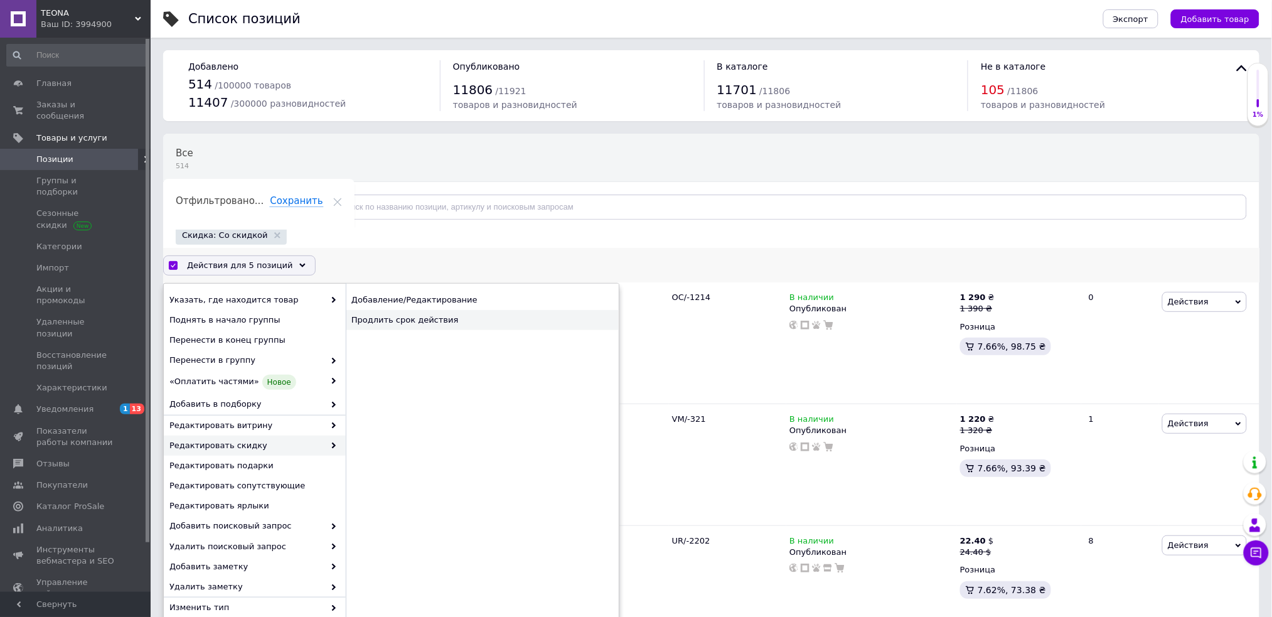
click at [430, 319] on div "Продлить срок действия" at bounding box center [482, 320] width 273 height 20
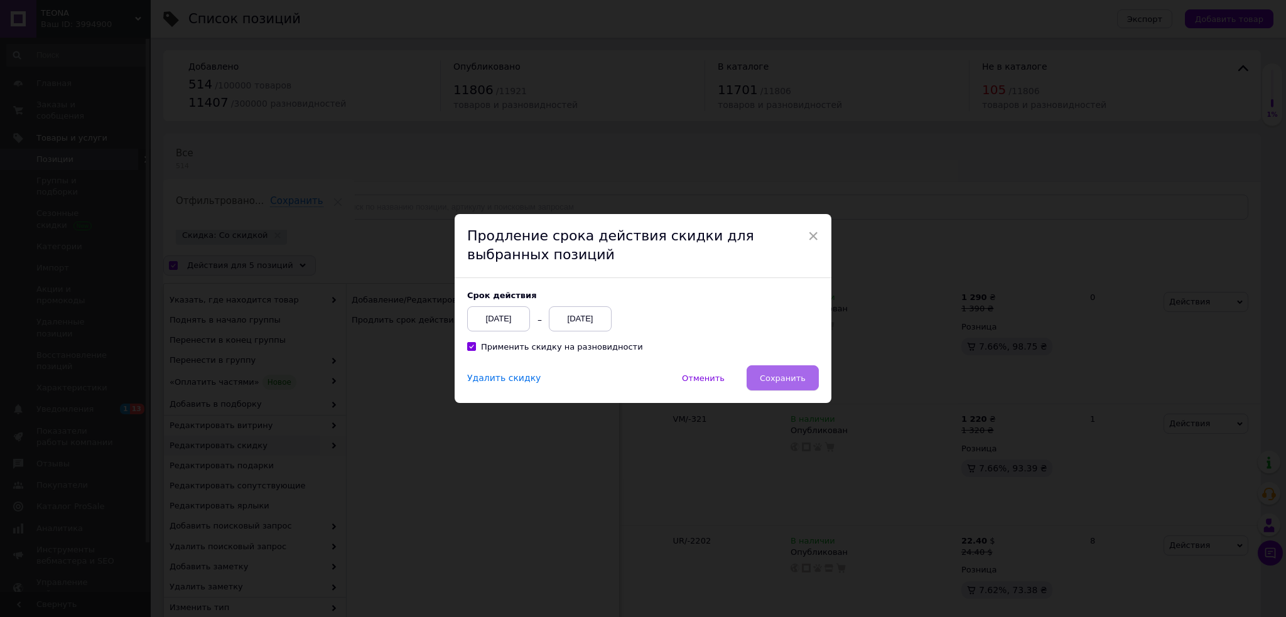
click at [785, 375] on span "Сохранить" at bounding box center [783, 378] width 46 height 9
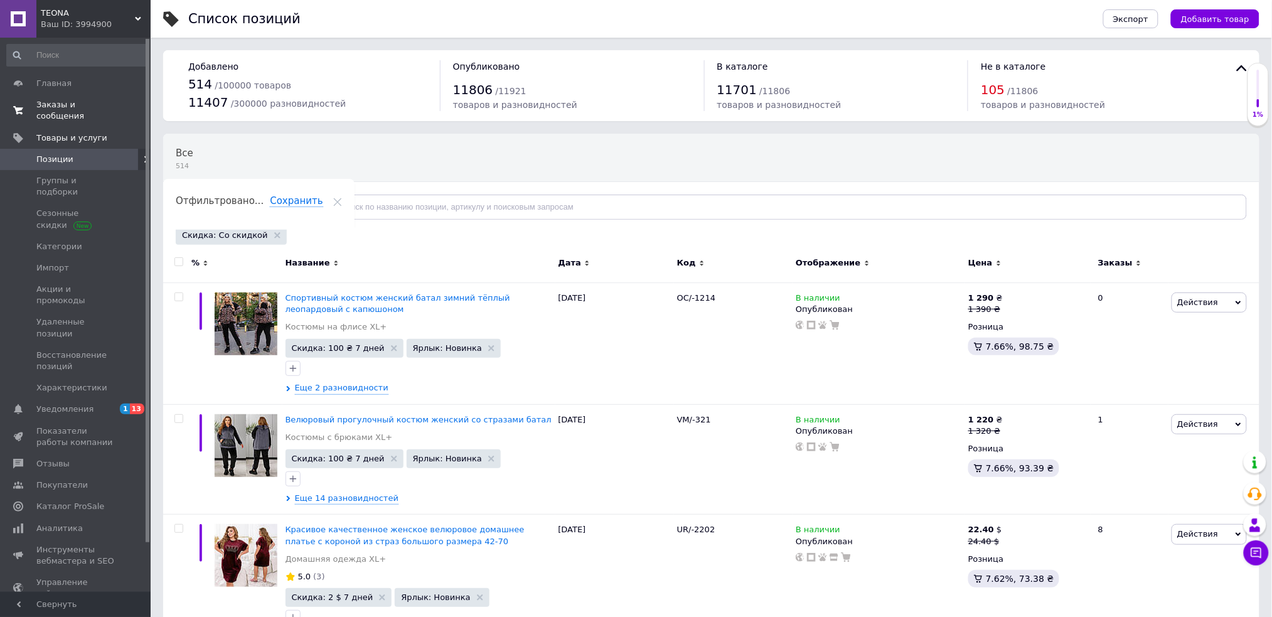
click at [99, 102] on span "Заказы и сообщения" at bounding box center [76, 110] width 80 height 23
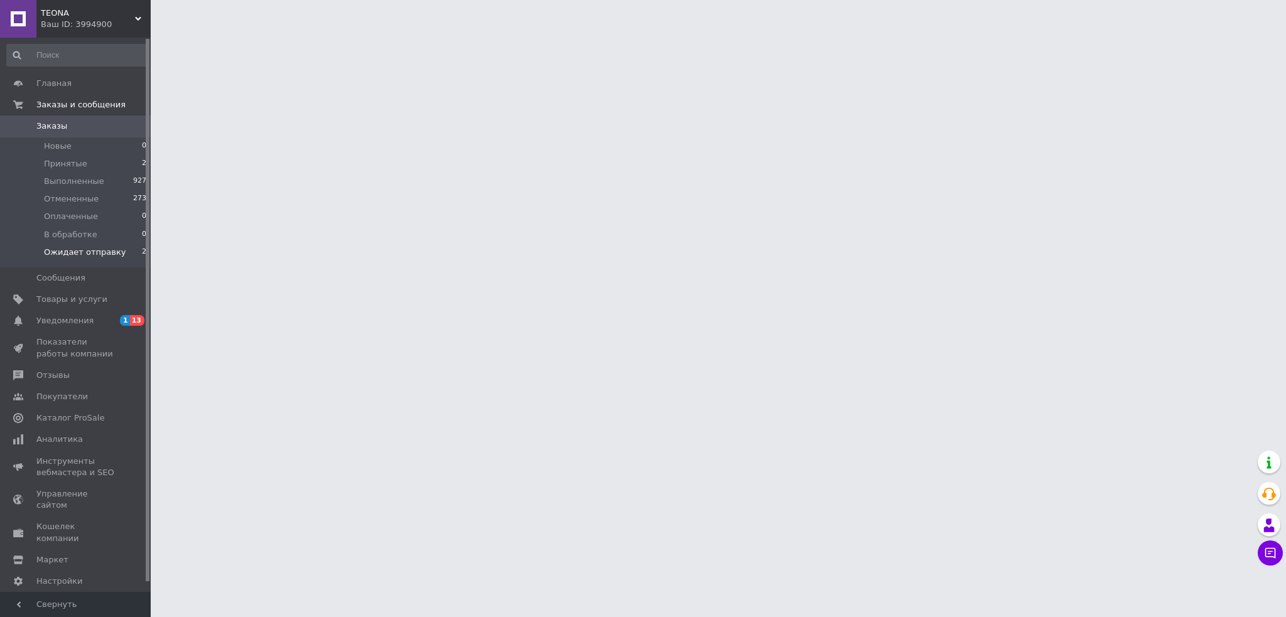
click at [109, 252] on span "Ожидает отправку" at bounding box center [85, 252] width 82 height 11
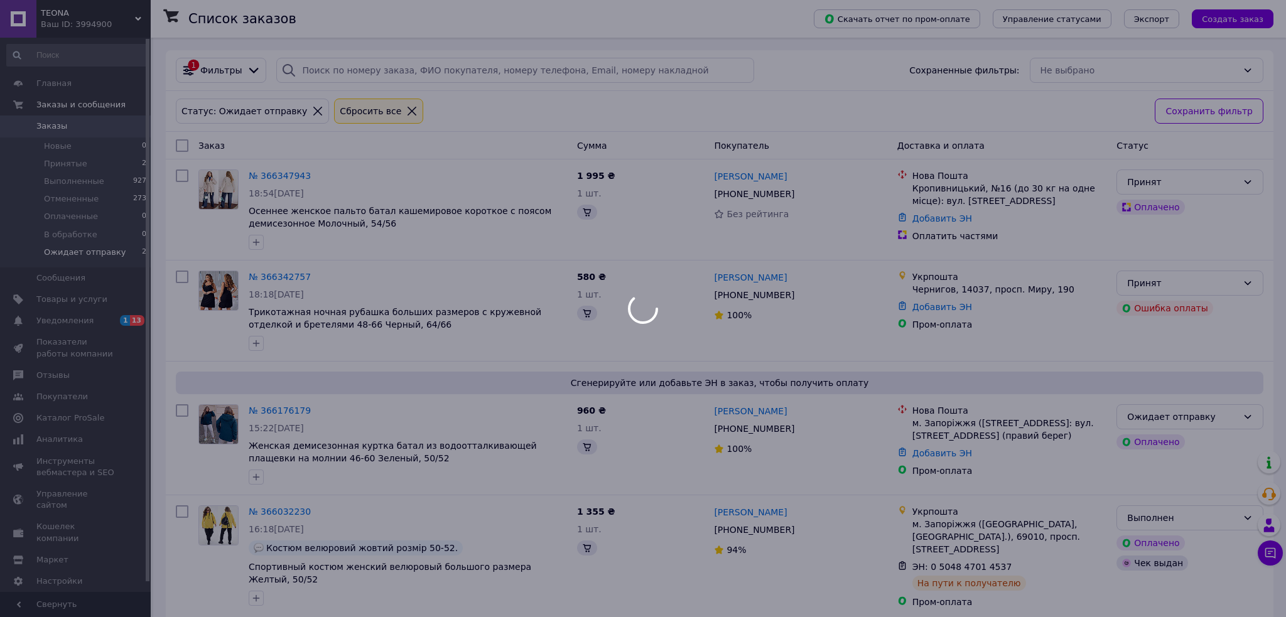
click at [114, 254] on li "Ожидает отправку 2" at bounding box center [77, 256] width 154 height 24
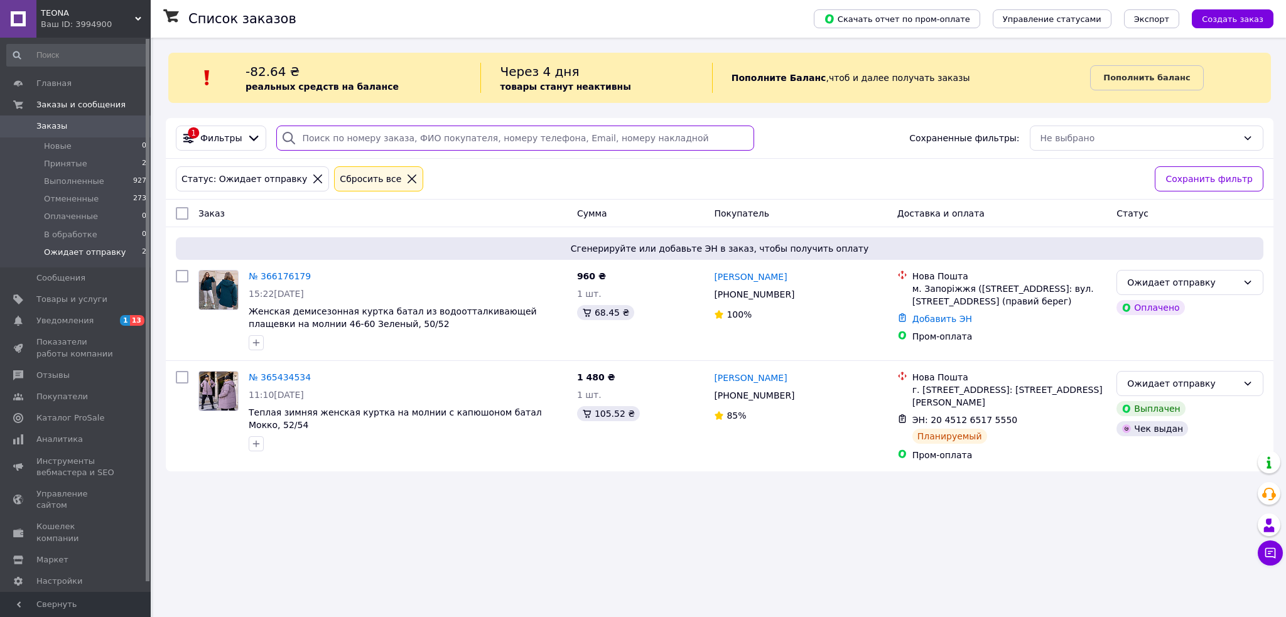
click at [339, 137] on input "search" at bounding box center [515, 138] width 478 height 25
paste input "364321145"
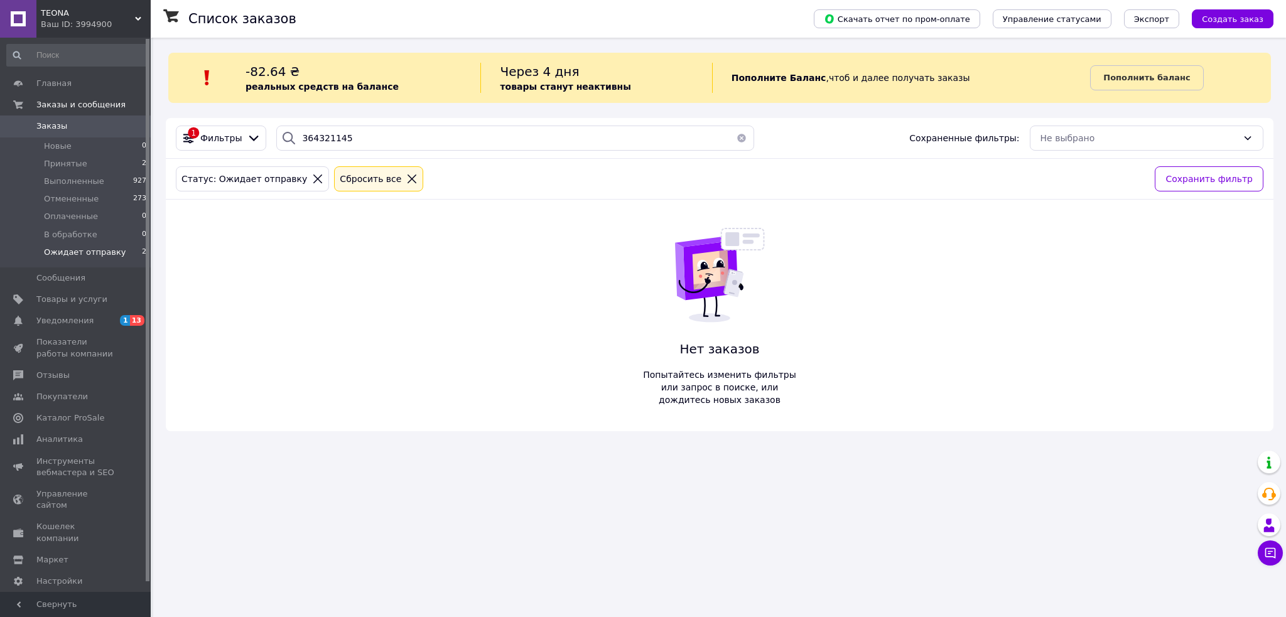
click at [734, 136] on button "button" at bounding box center [741, 138] width 25 height 25
